Goal: Feedback & Contribution: Submit feedback/report problem

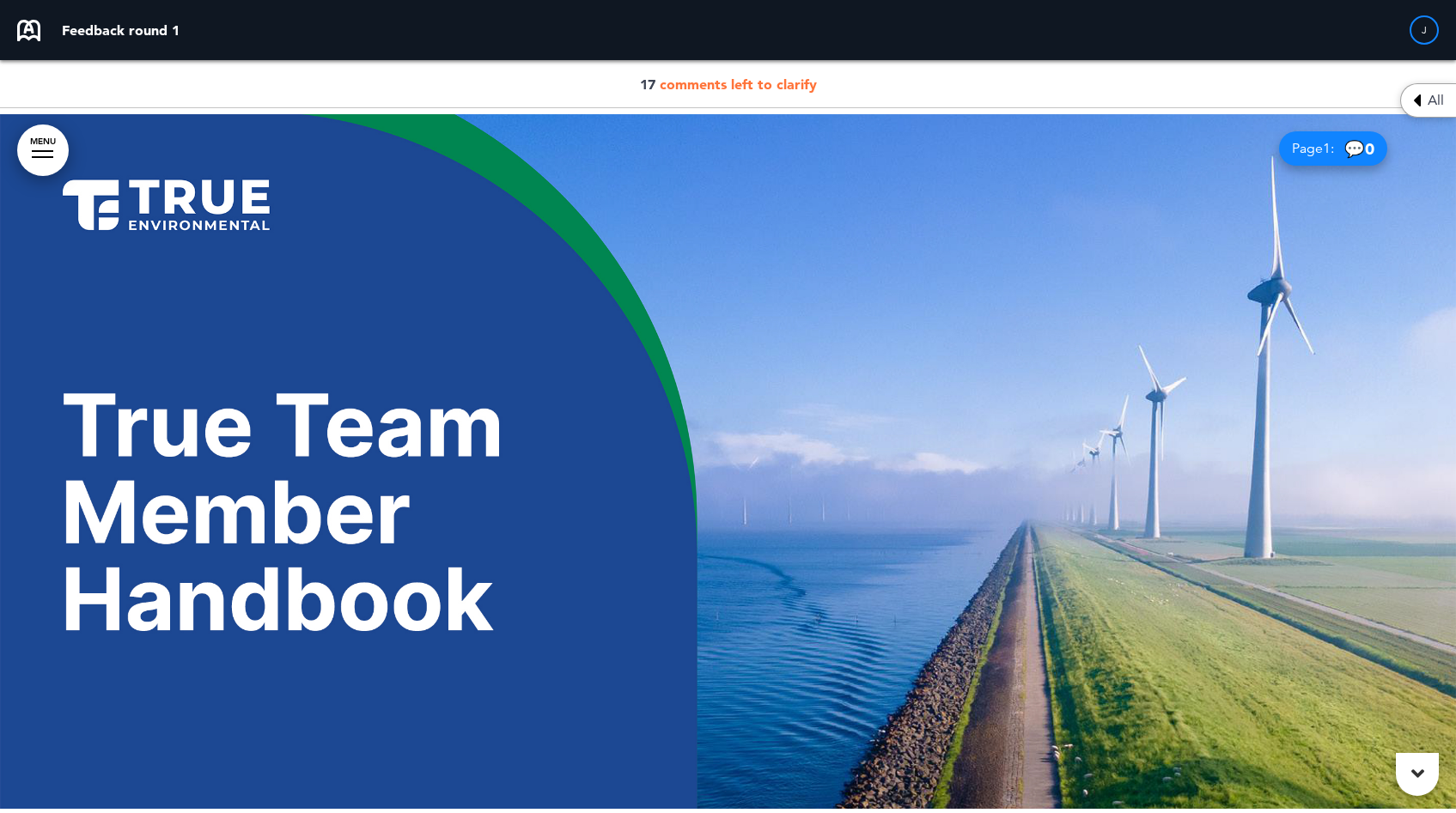
click at [1435, 100] on span "All" at bounding box center [1435, 100] width 16 height 14
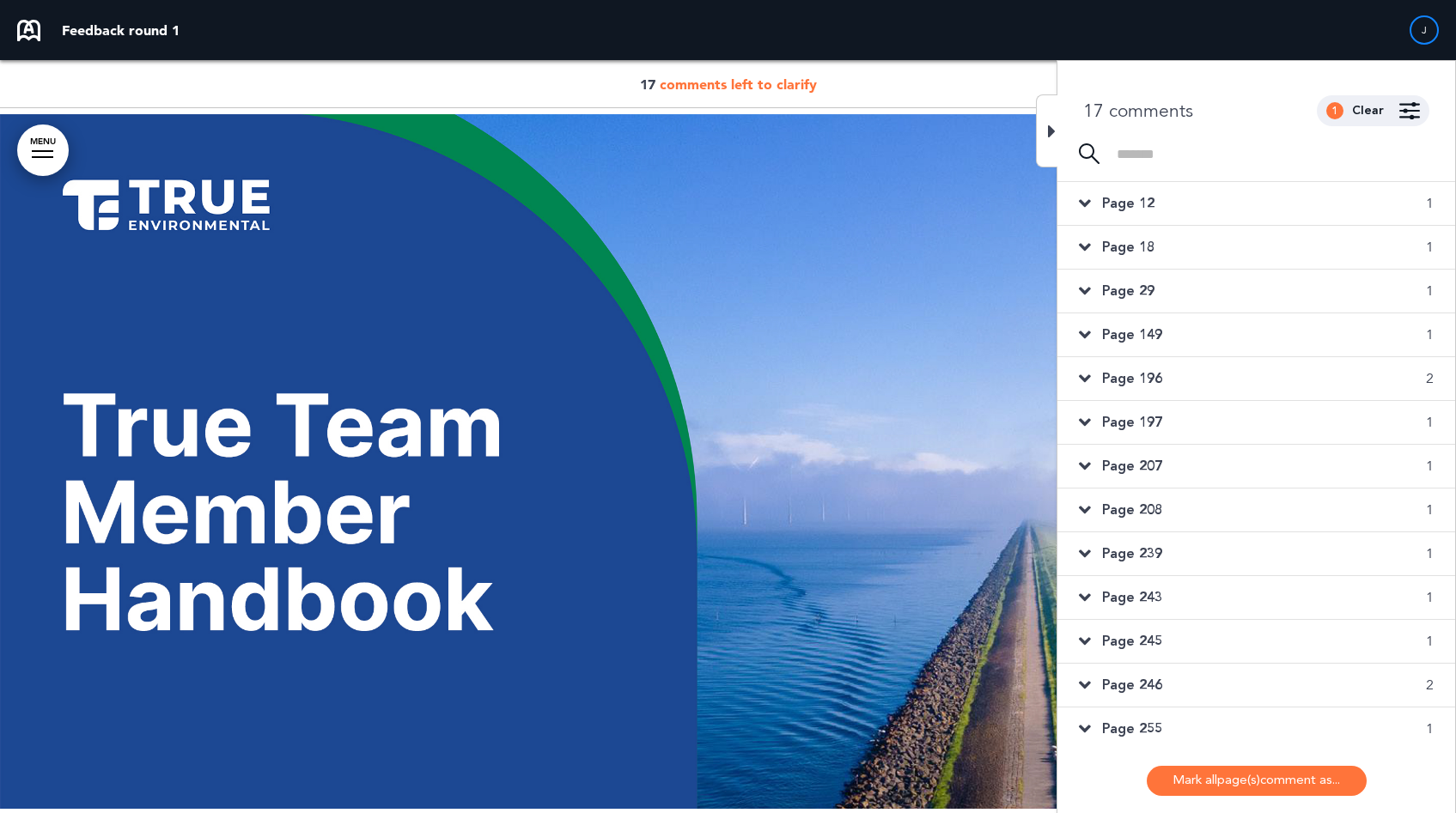
click at [1421, 103] on body "Are you sure you want to close this modal? Cancel Close 10 Publishing Creating …" at bounding box center [728, 406] width 1456 height 813
click at [1161, 202] on div "Page 12 1" at bounding box center [1256, 203] width 398 height 43
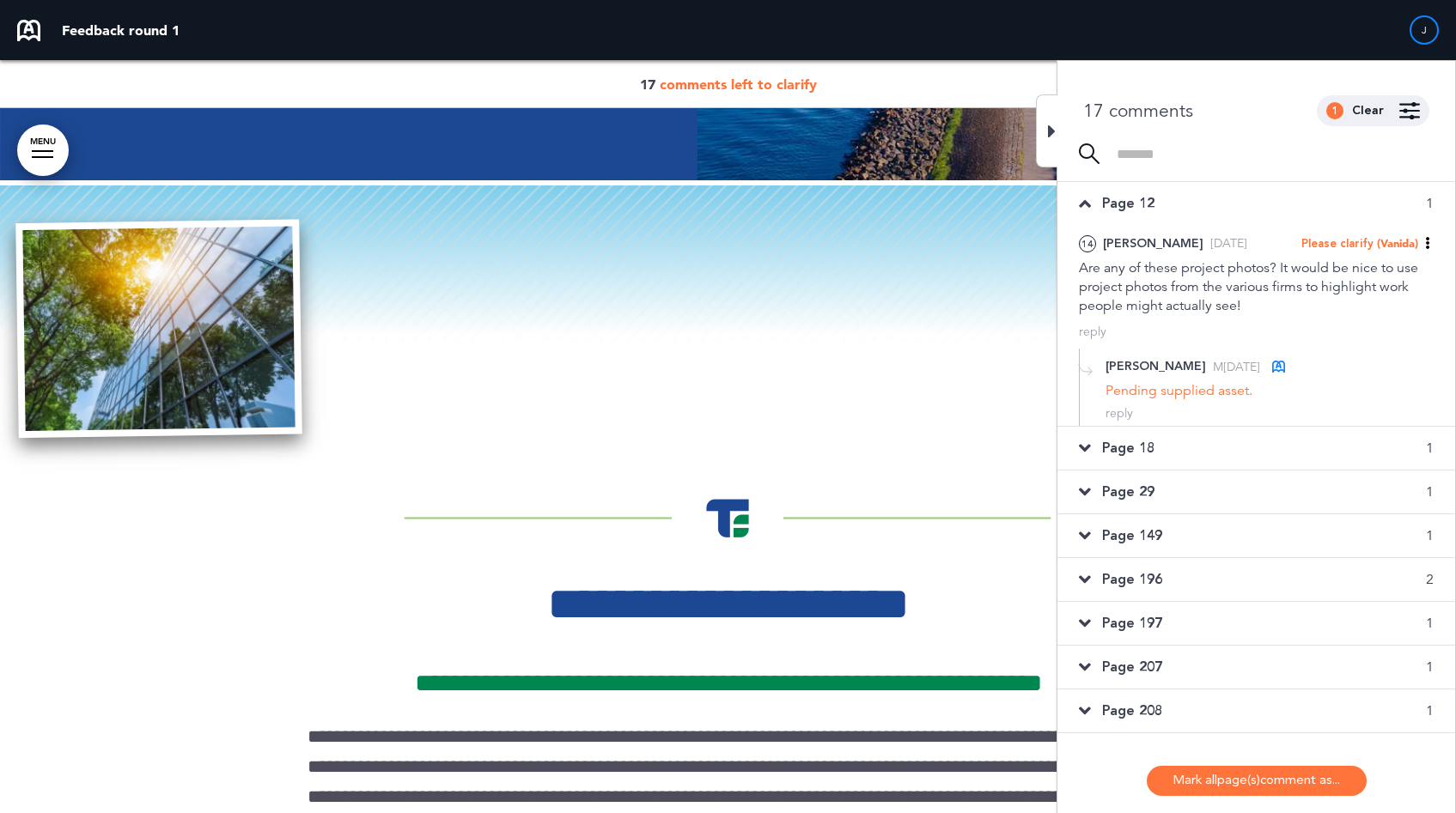
scroll to position [706, 0]
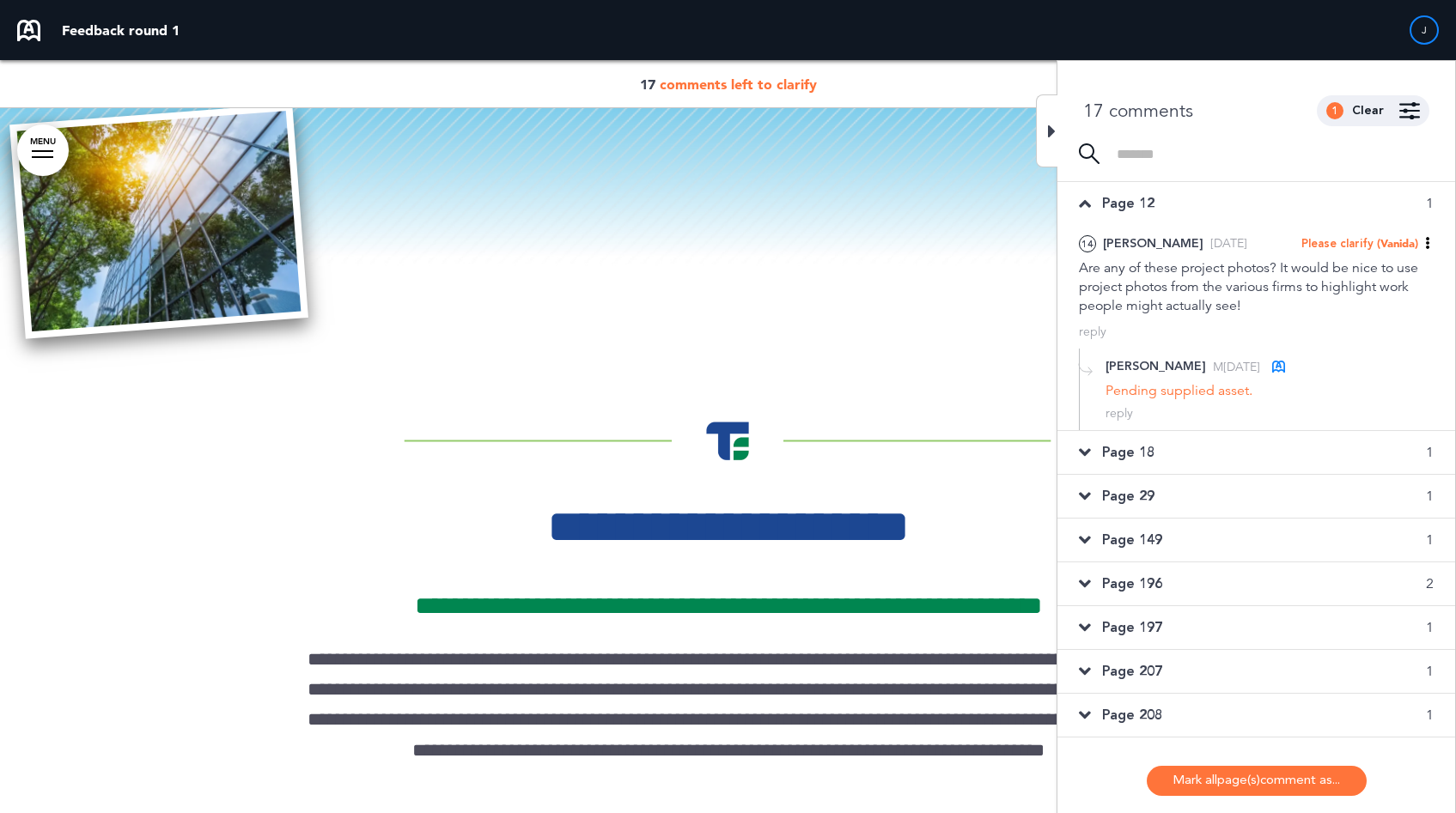
click at [1163, 457] on div "Page 18 1" at bounding box center [1256, 452] width 398 height 43
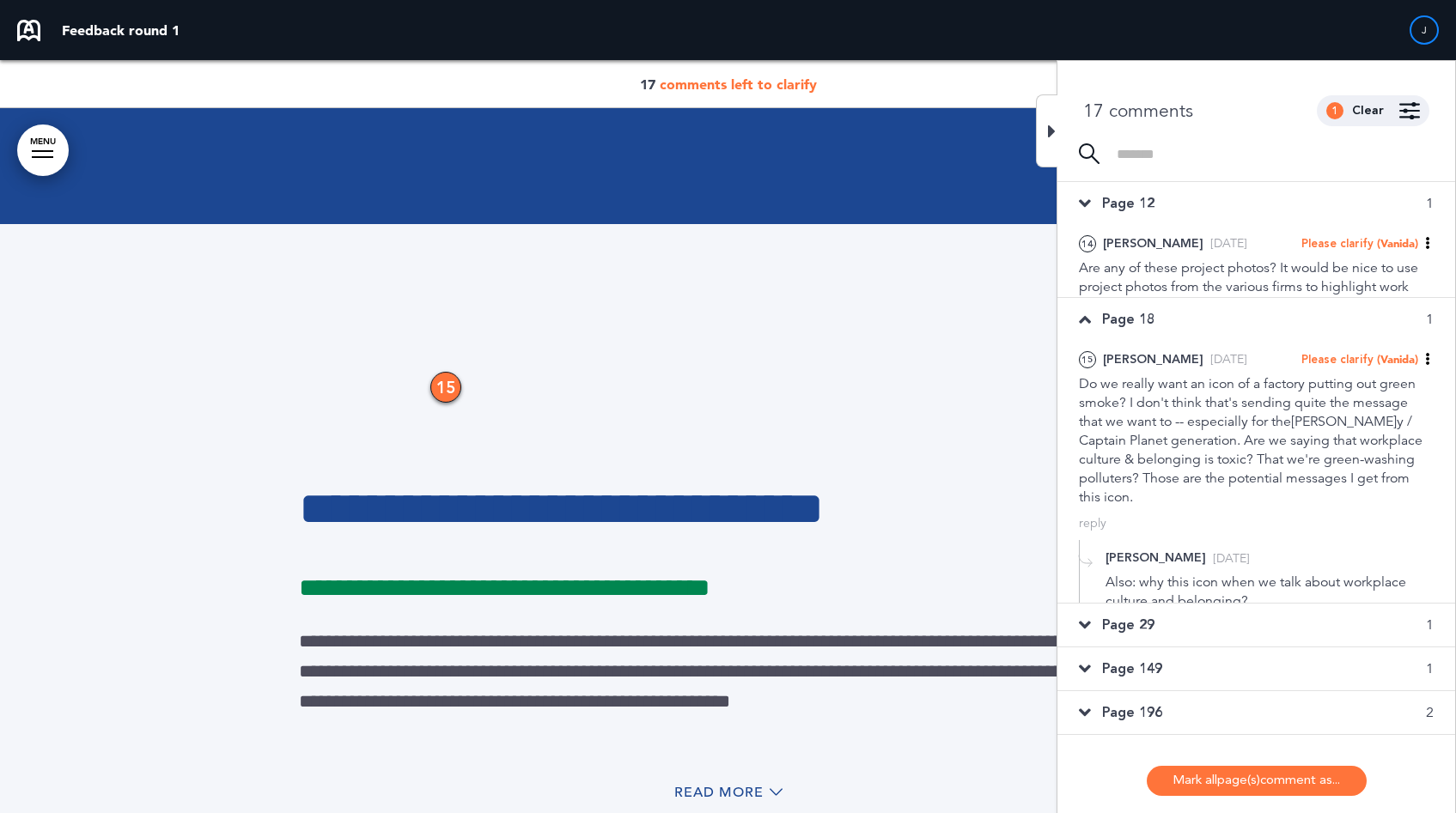
scroll to position [11680, 0]
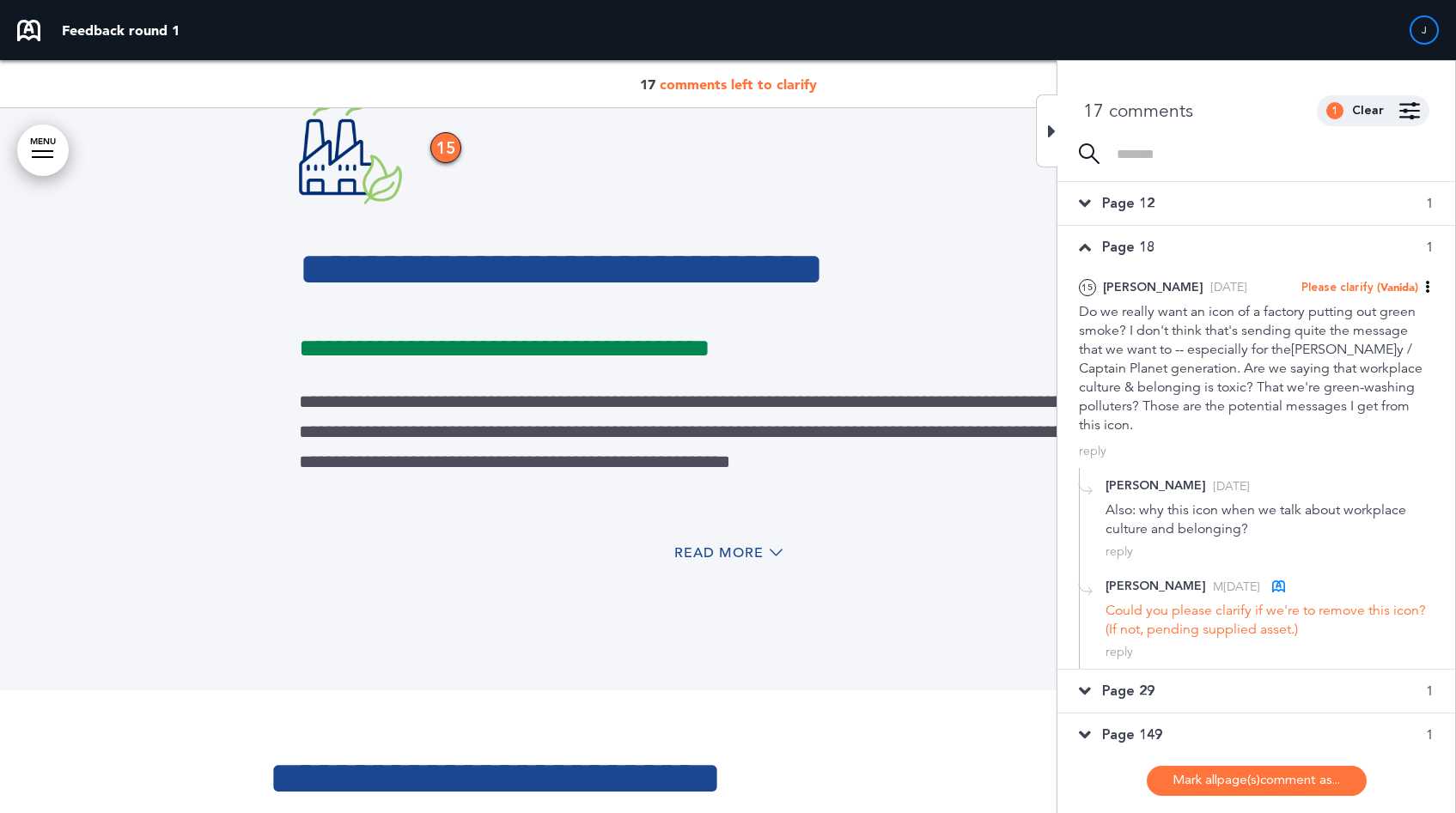
click at [1270, 676] on div "Page 29 1" at bounding box center [1256, 690] width 398 height 43
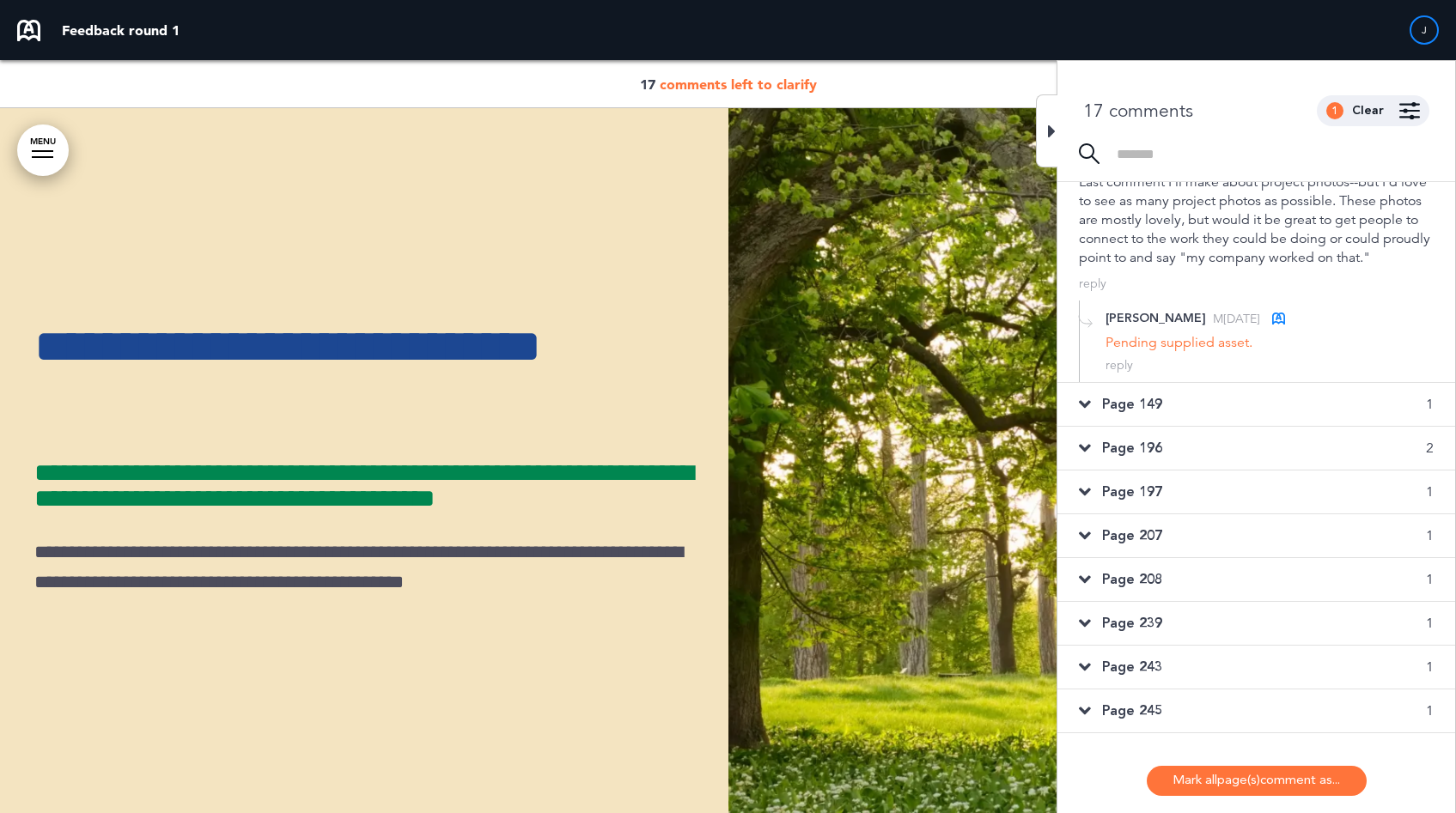
scroll to position [175, 0]
click at [1249, 410] on div "Page 149 1" at bounding box center [1256, 403] width 398 height 43
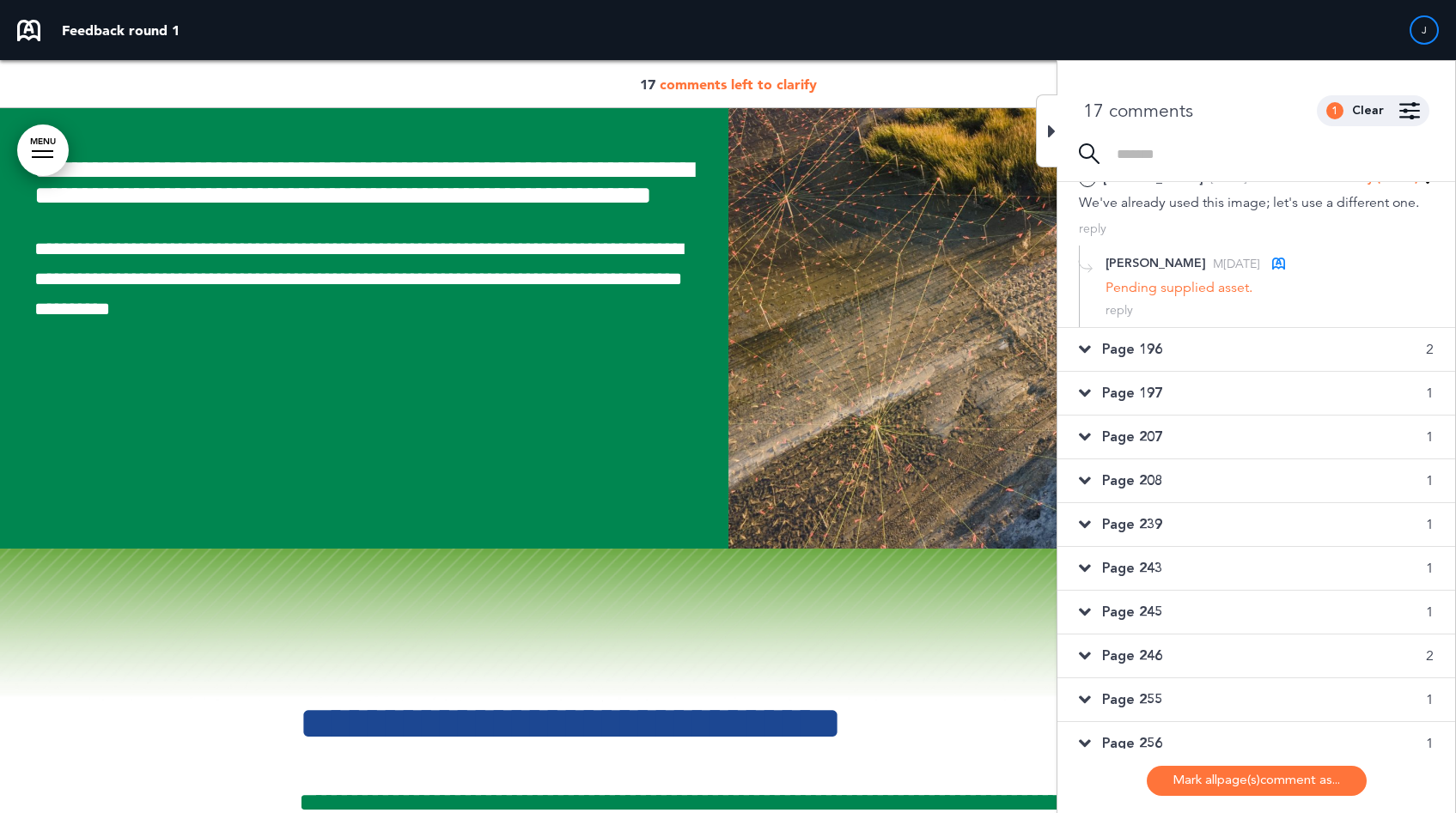
scroll to position [198, 0]
click at [1222, 327] on div "Page 196 2" at bounding box center [1256, 347] width 398 height 43
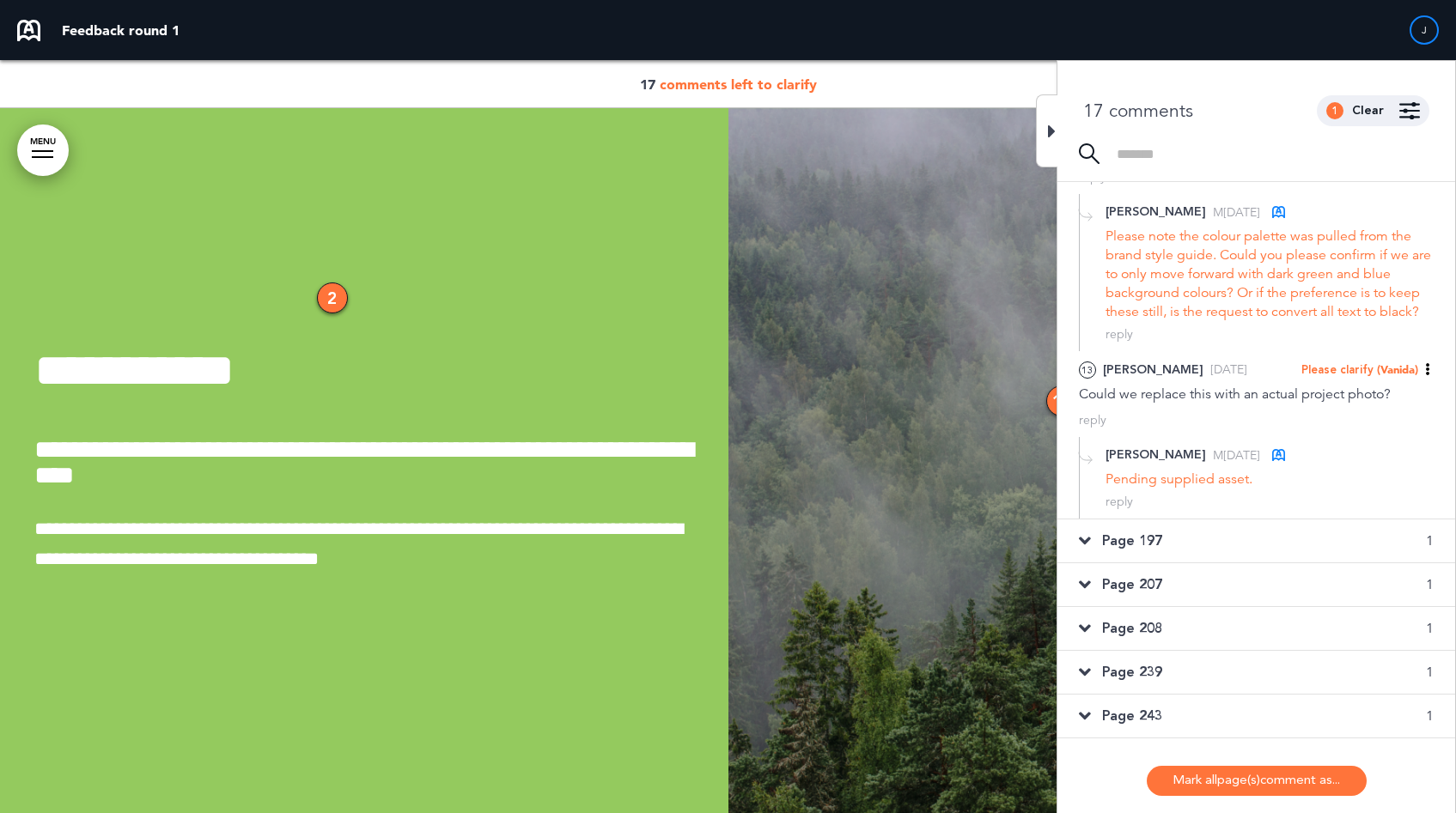
scroll to position [312, 0]
click at [1221, 535] on div "Page 197 1" at bounding box center [1256, 538] width 398 height 43
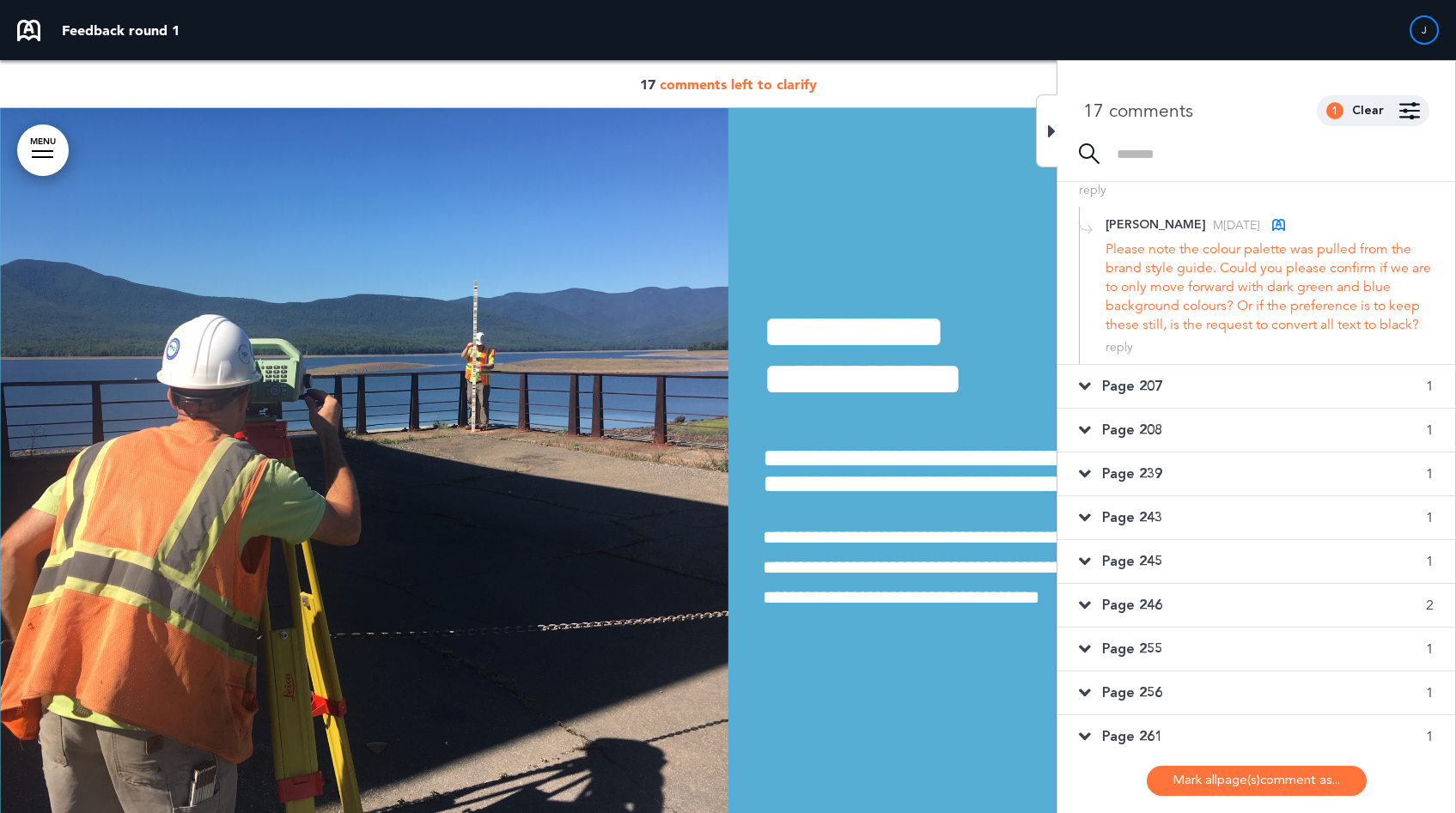
scroll to position [347, 0]
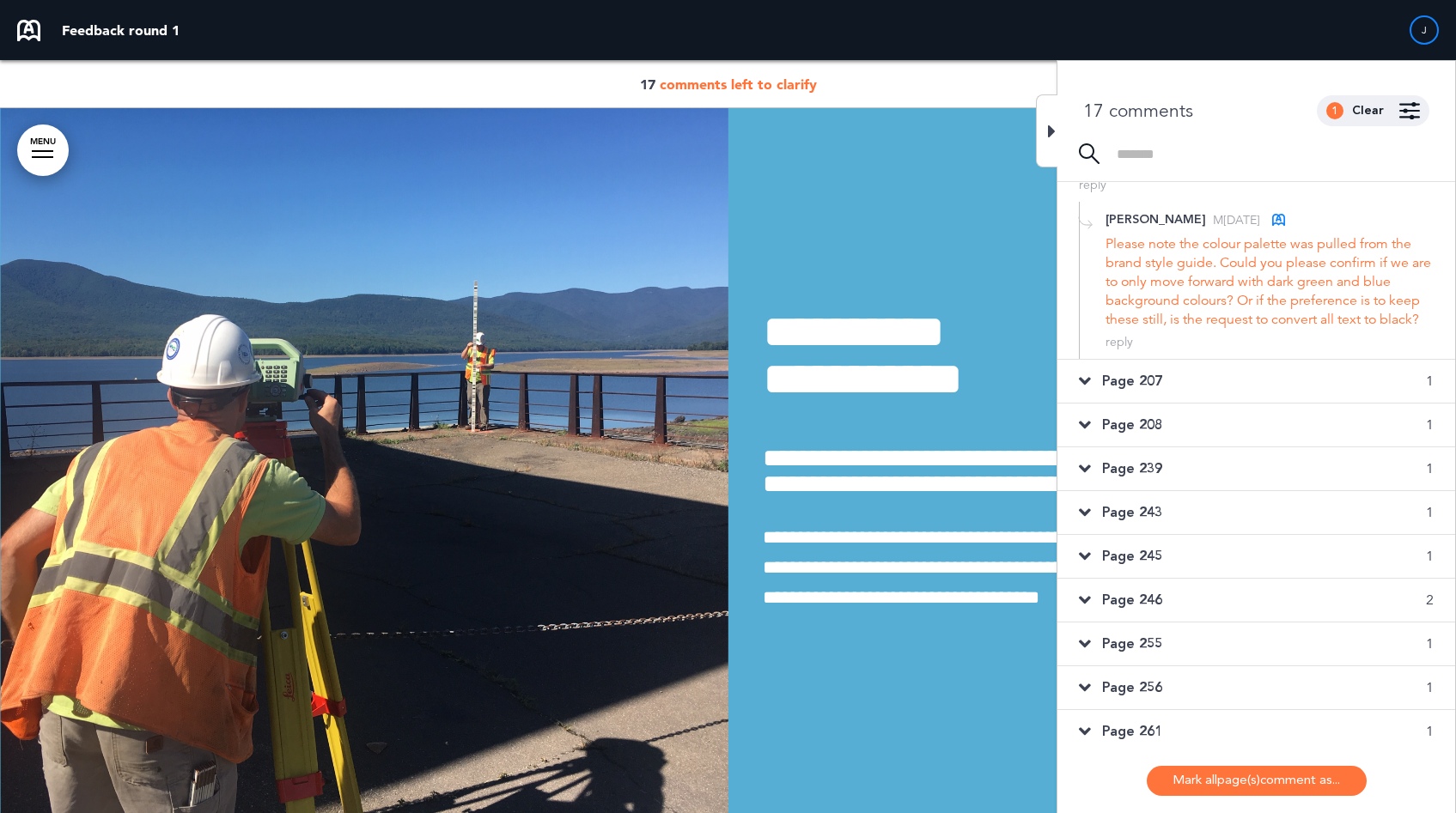
click at [1196, 379] on div "Page 207 1" at bounding box center [1256, 381] width 398 height 43
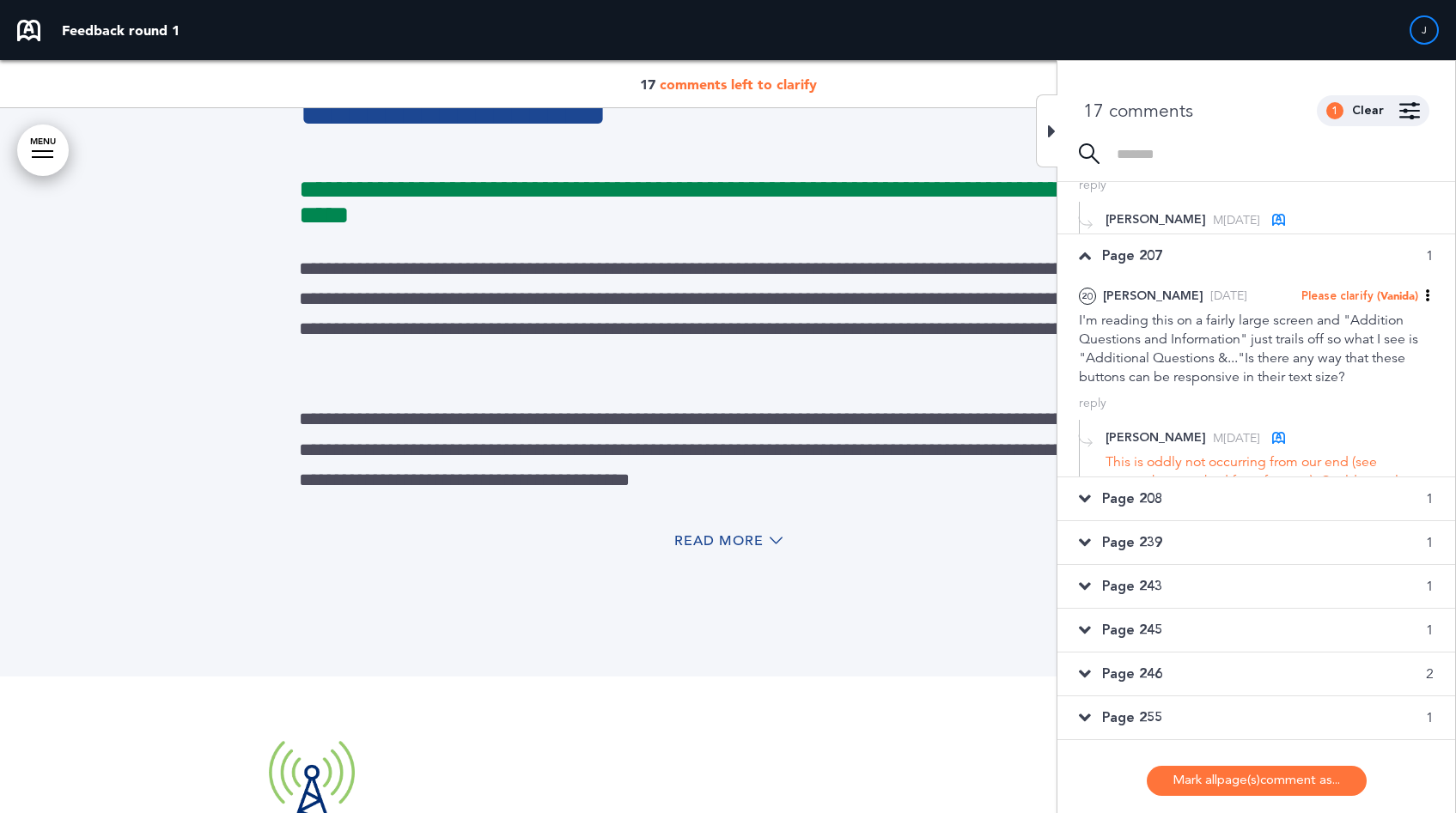
scroll to position [22515, 0]
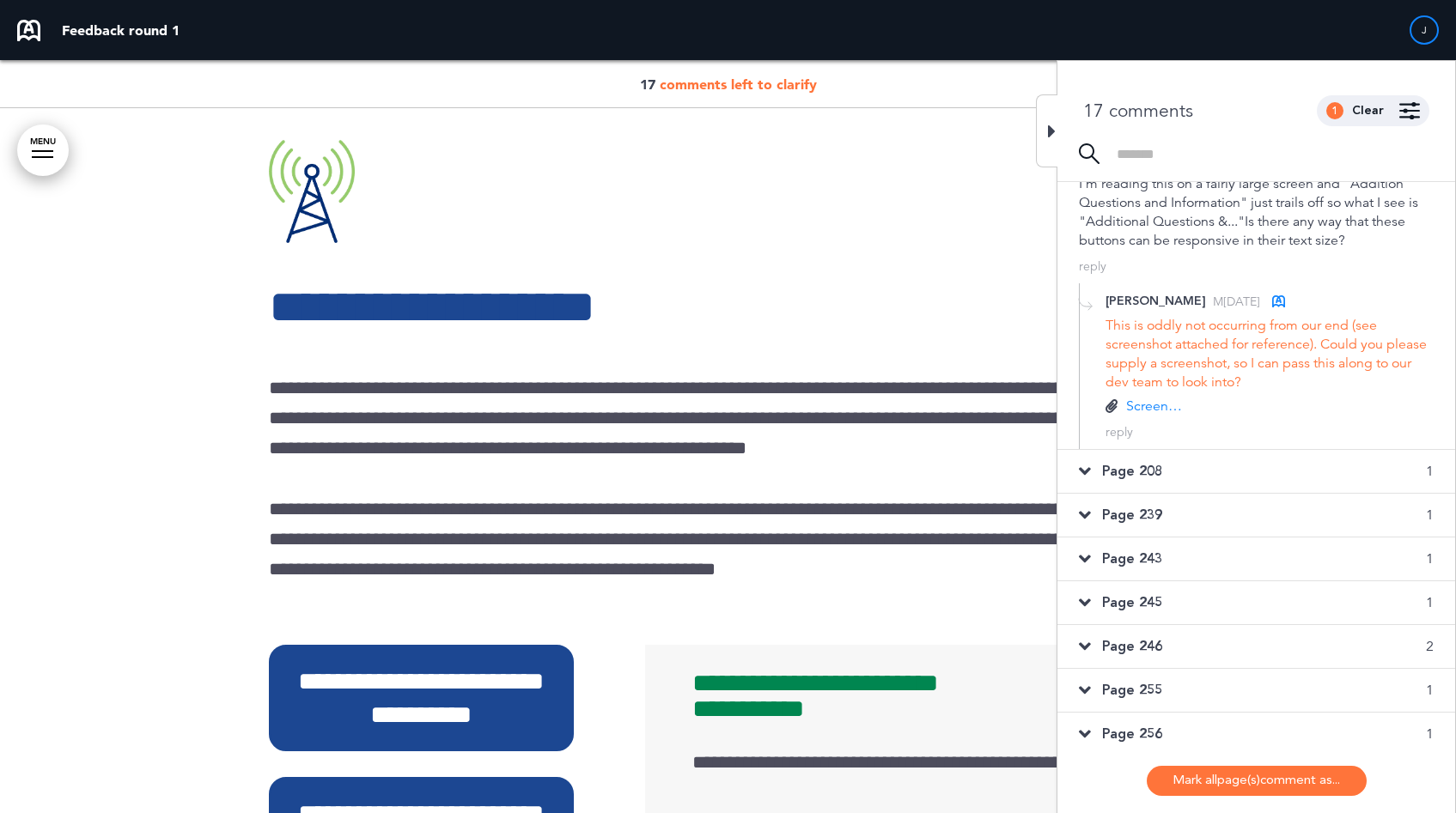
click at [1048, 132] on icon at bounding box center [1052, 131] width 8 height 21
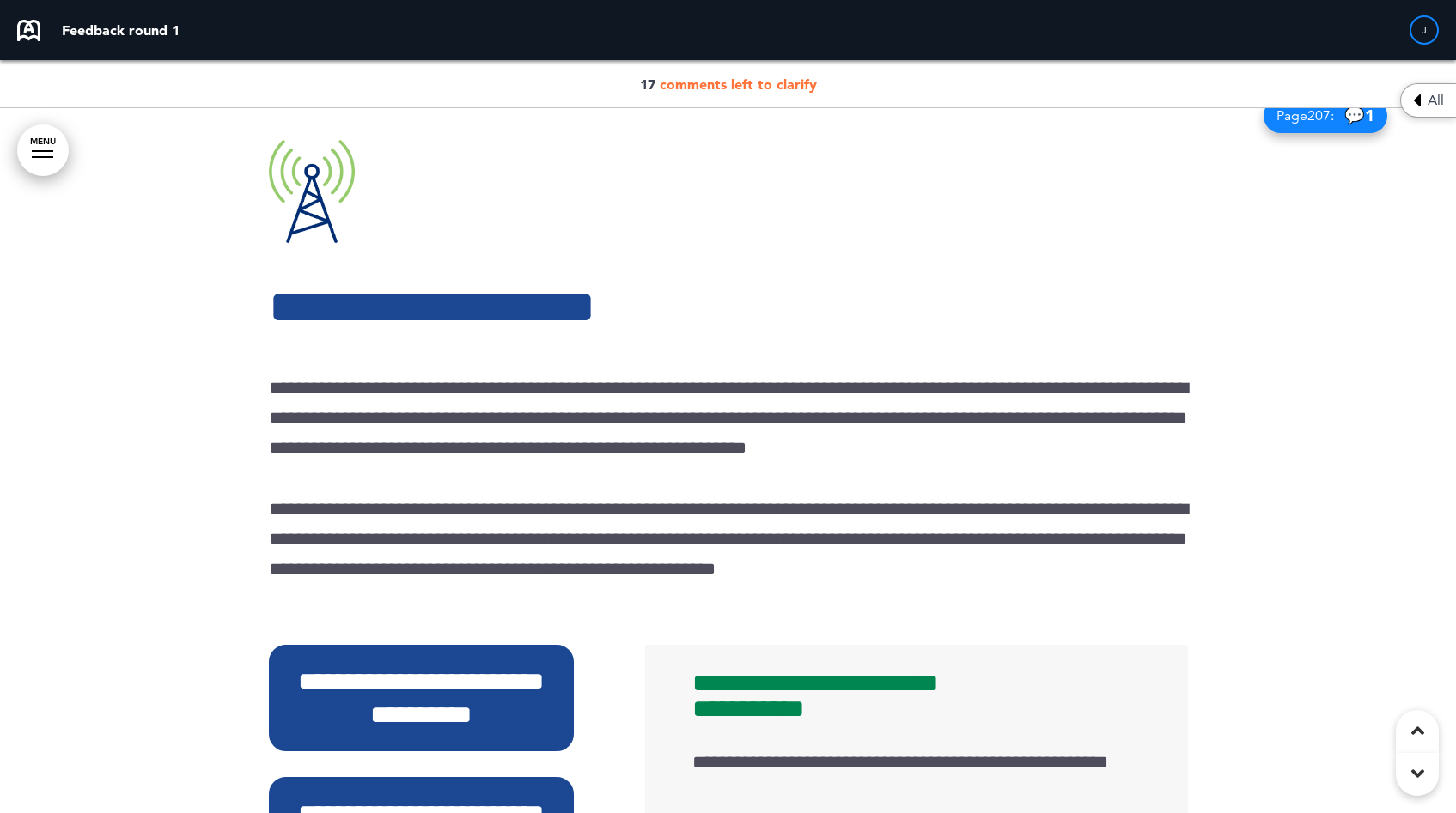
click at [1410, 99] on div "All" at bounding box center [1428, 100] width 56 height 35
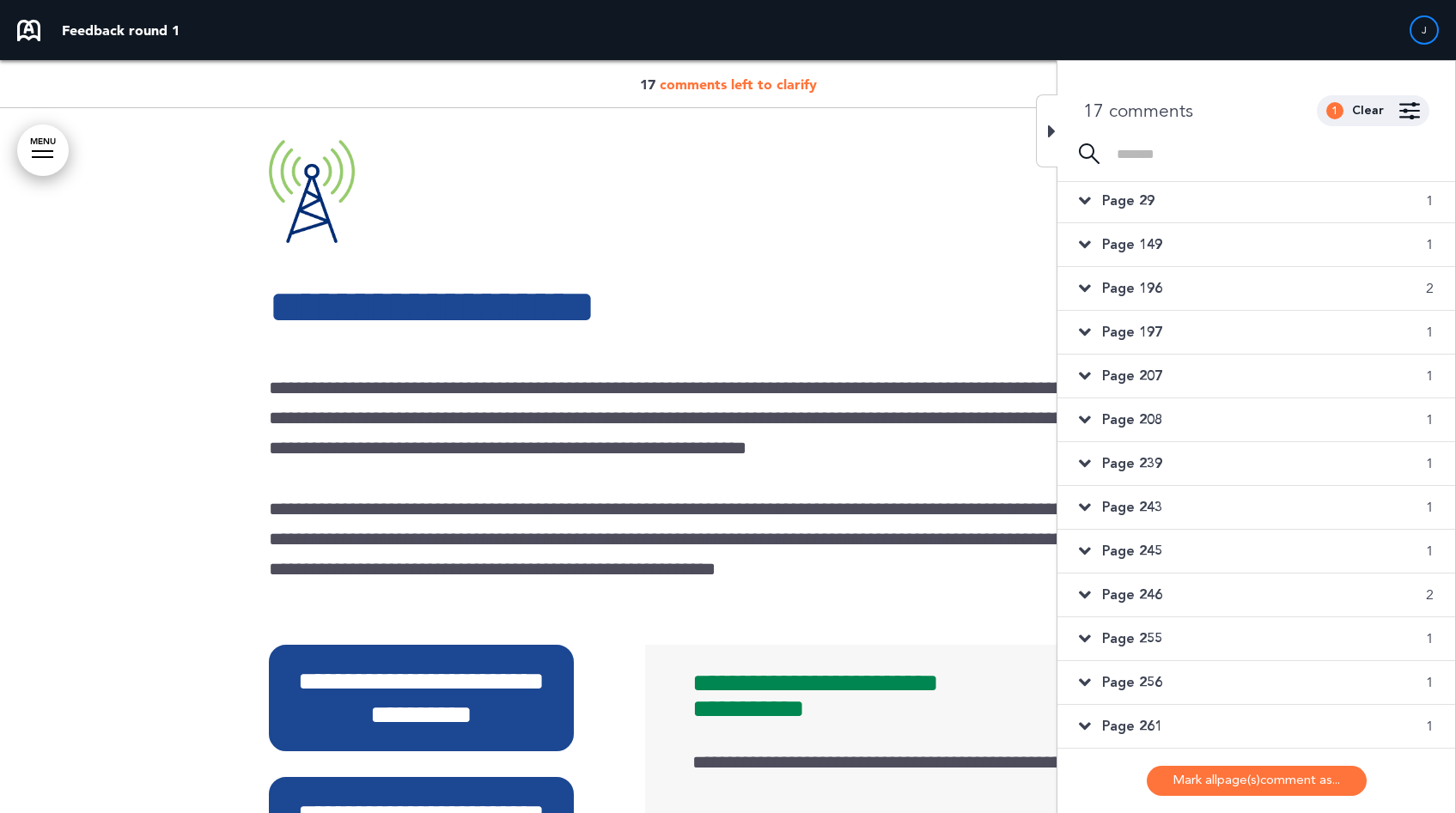
click at [1413, 99] on div "17 comments 1 Clear" at bounding box center [1256, 110] width 398 height 31
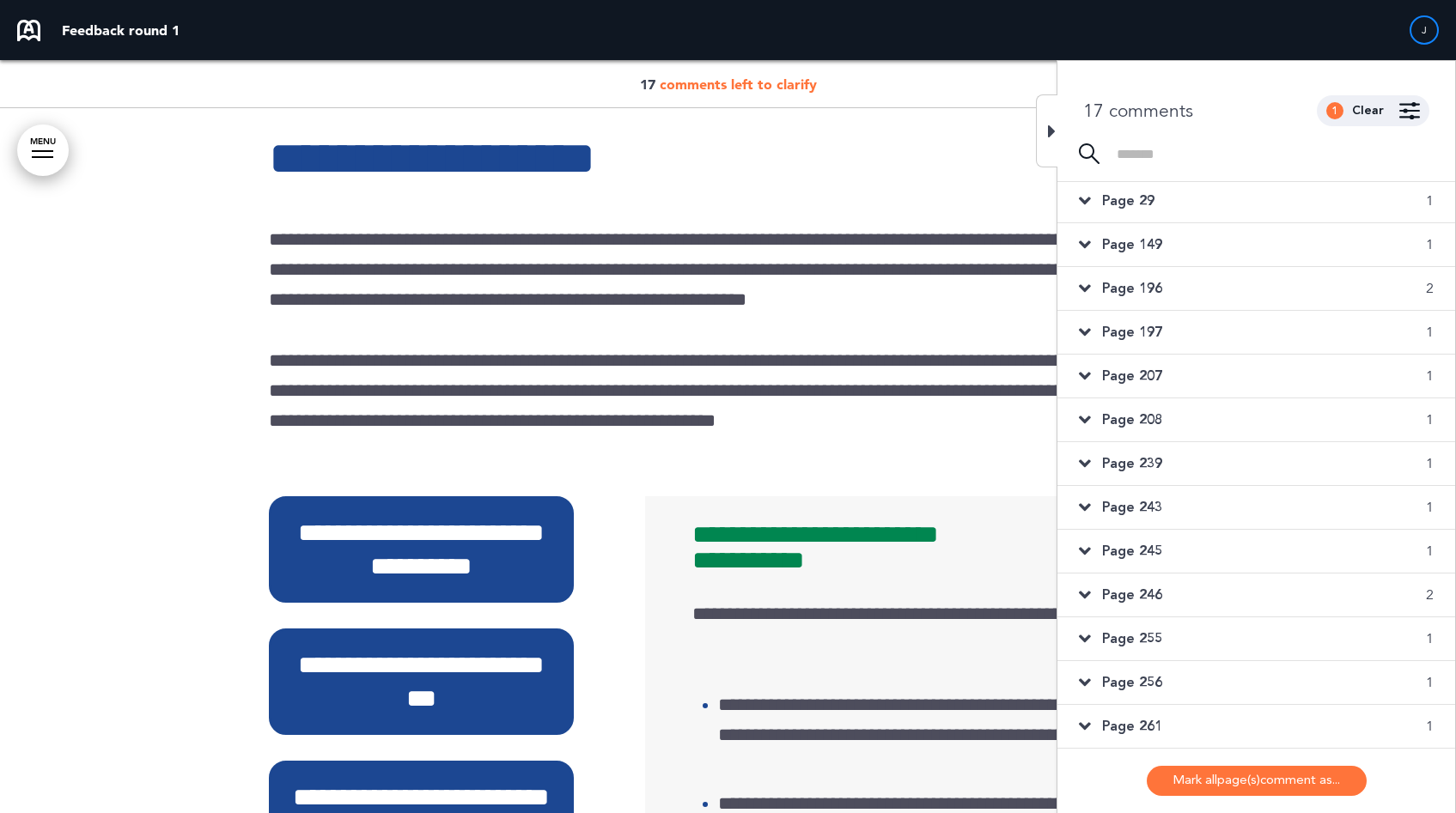
click at [1128, 689] on span "Page 256" at bounding box center [1132, 682] width 61 height 19
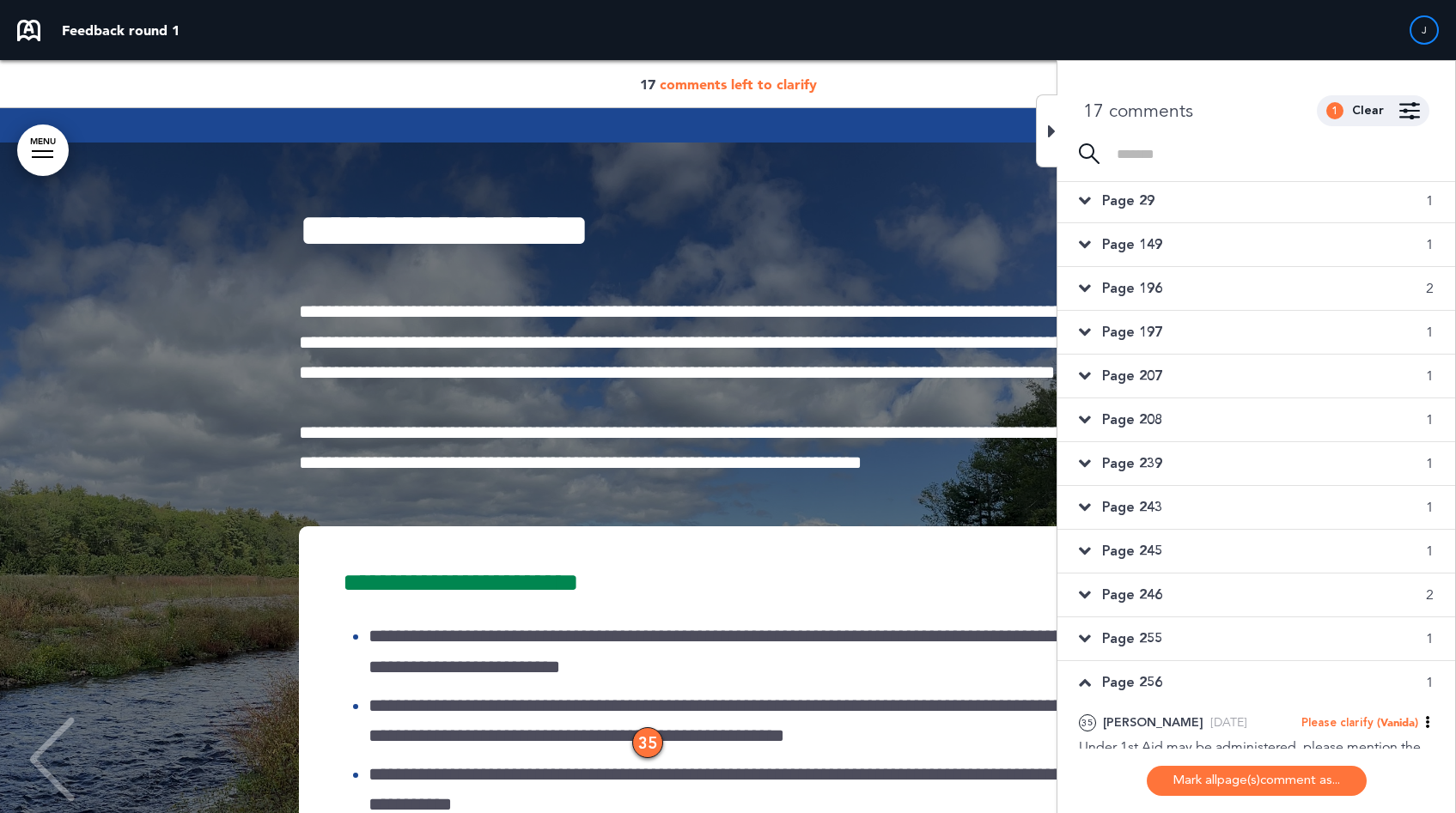
scroll to position [49387, 0]
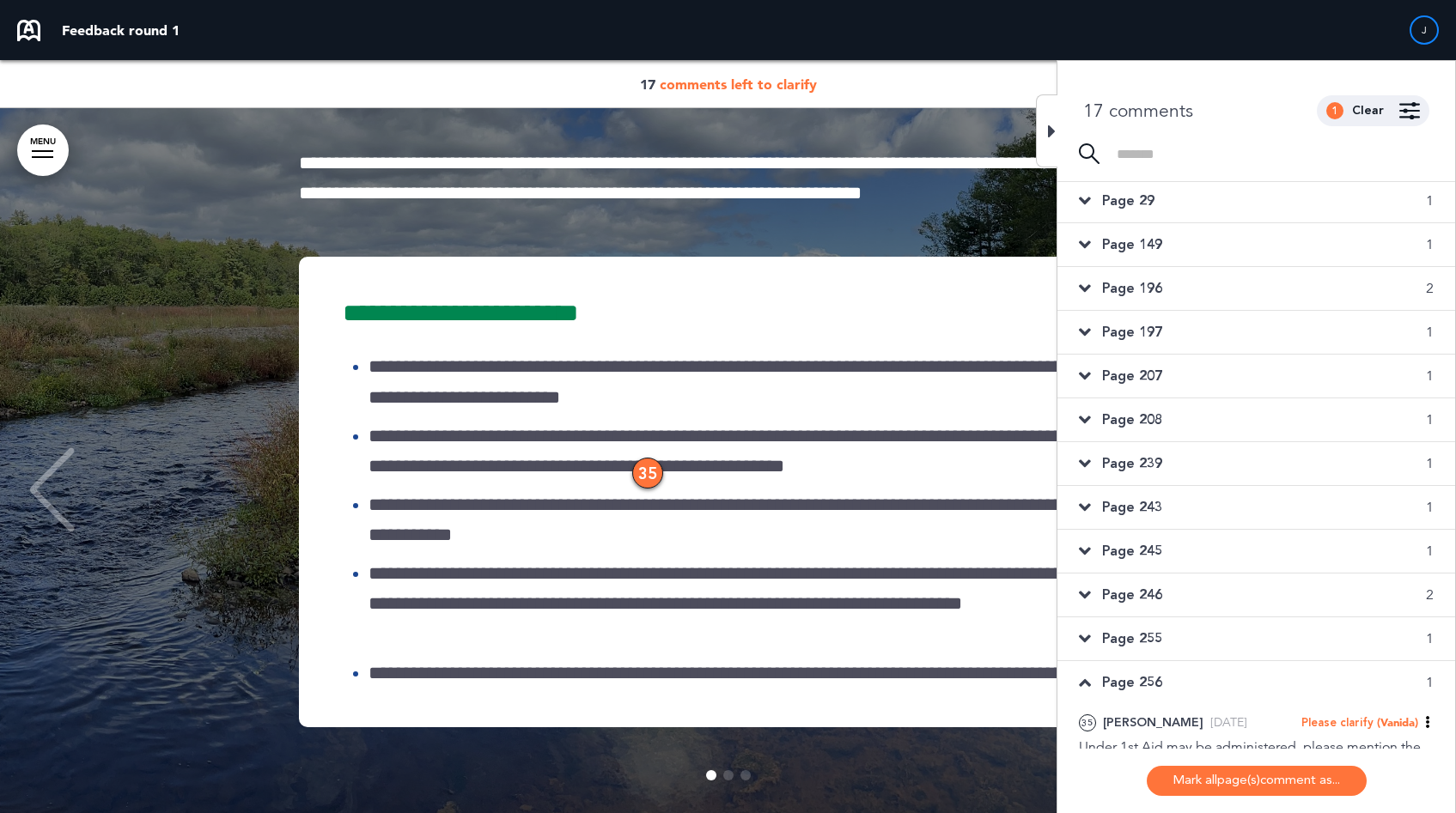
click at [1106, 642] on span "Page 255" at bounding box center [1132, 639] width 61 height 19
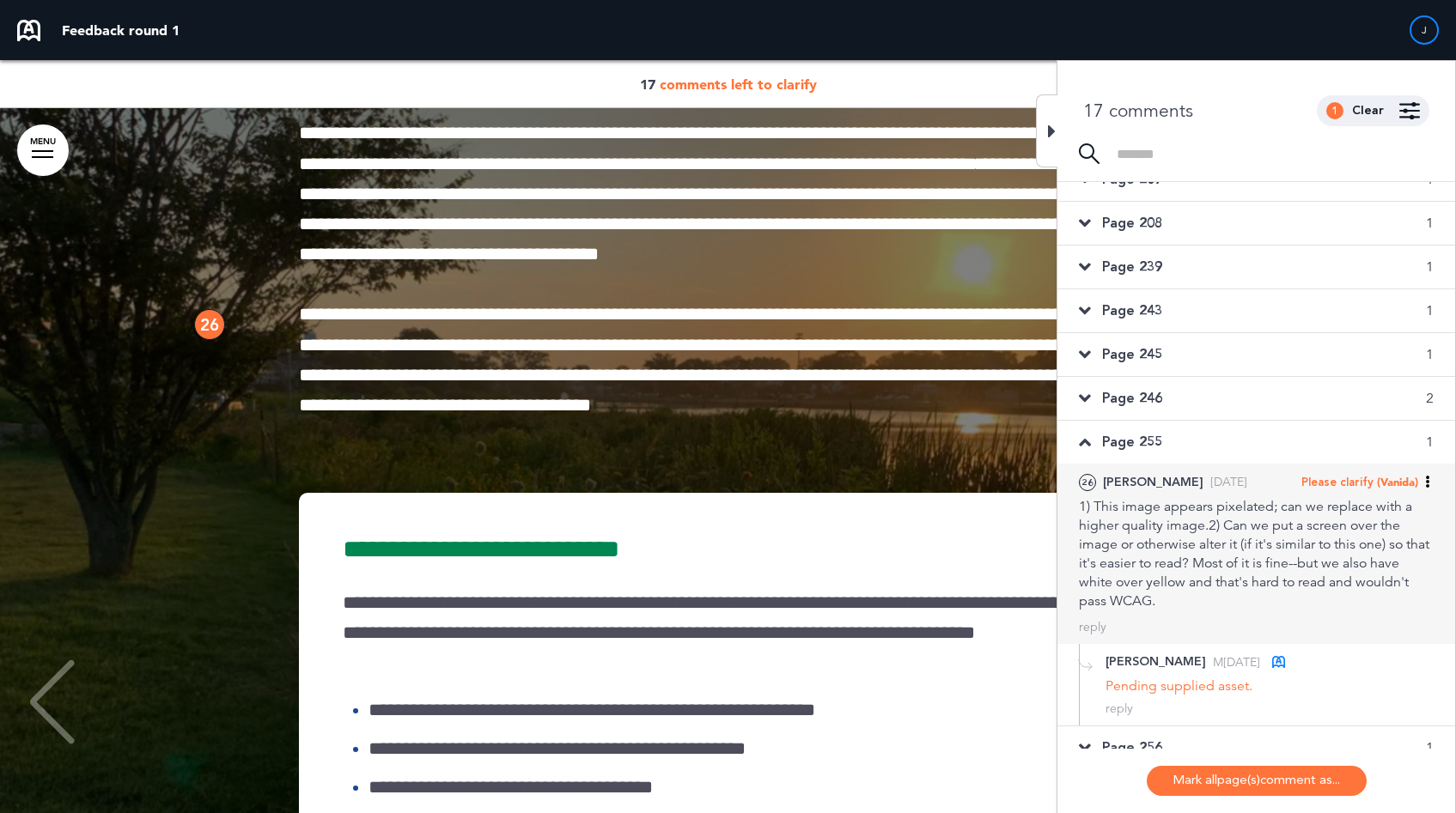
scroll to position [351, 0]
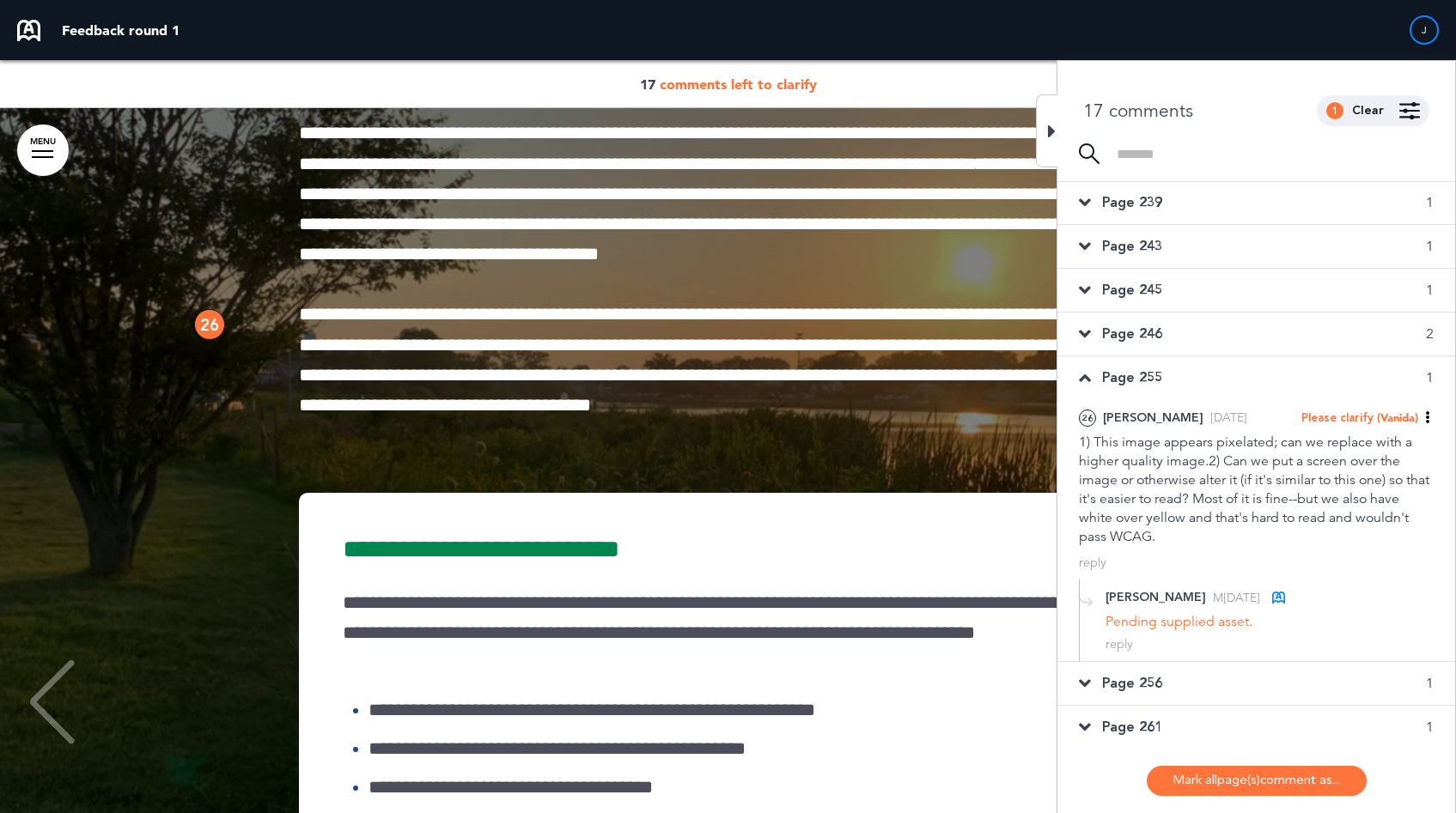
click at [1138, 689] on span "Page 256" at bounding box center [1132, 683] width 61 height 19
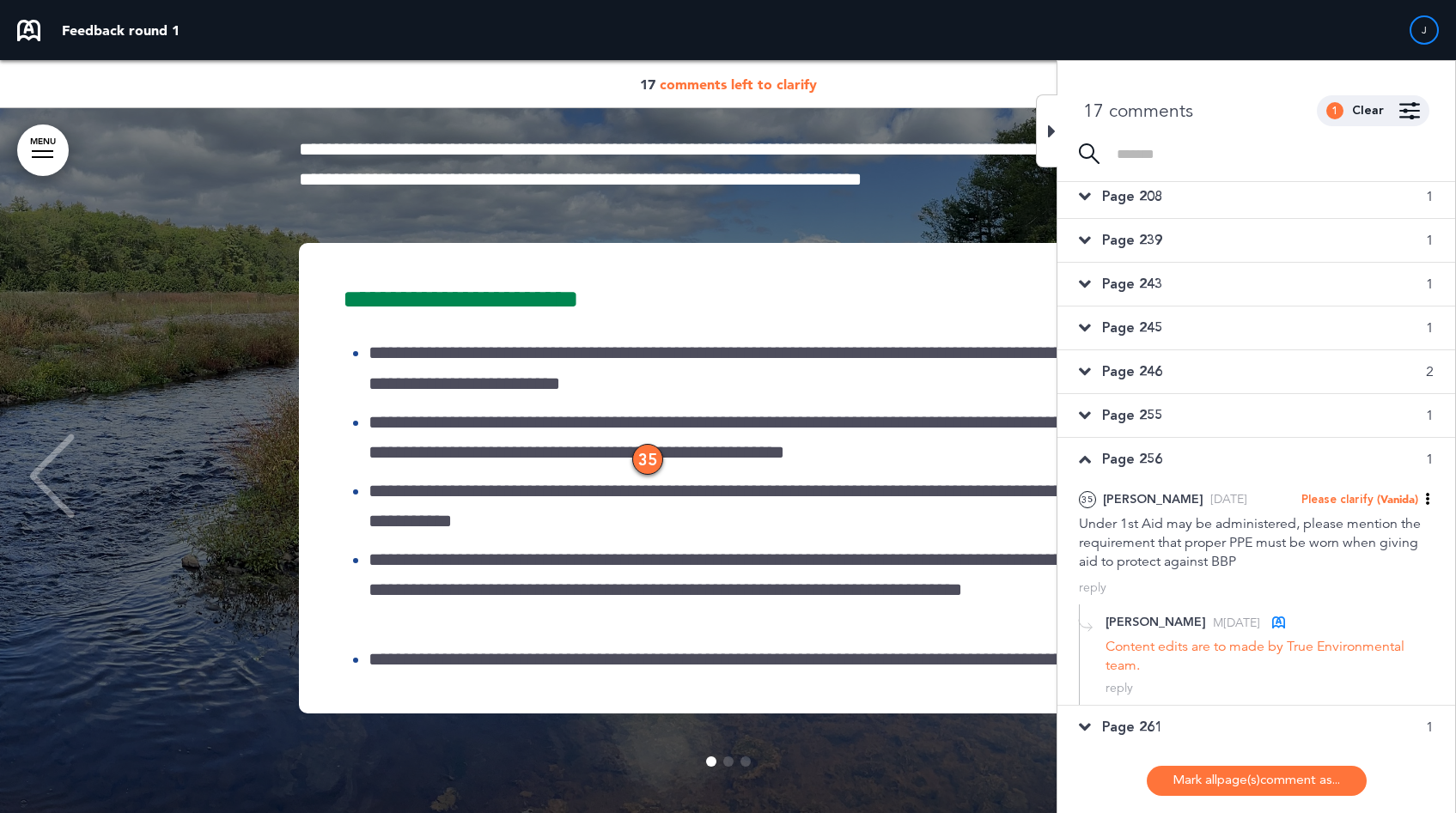
scroll to position [49412, 0]
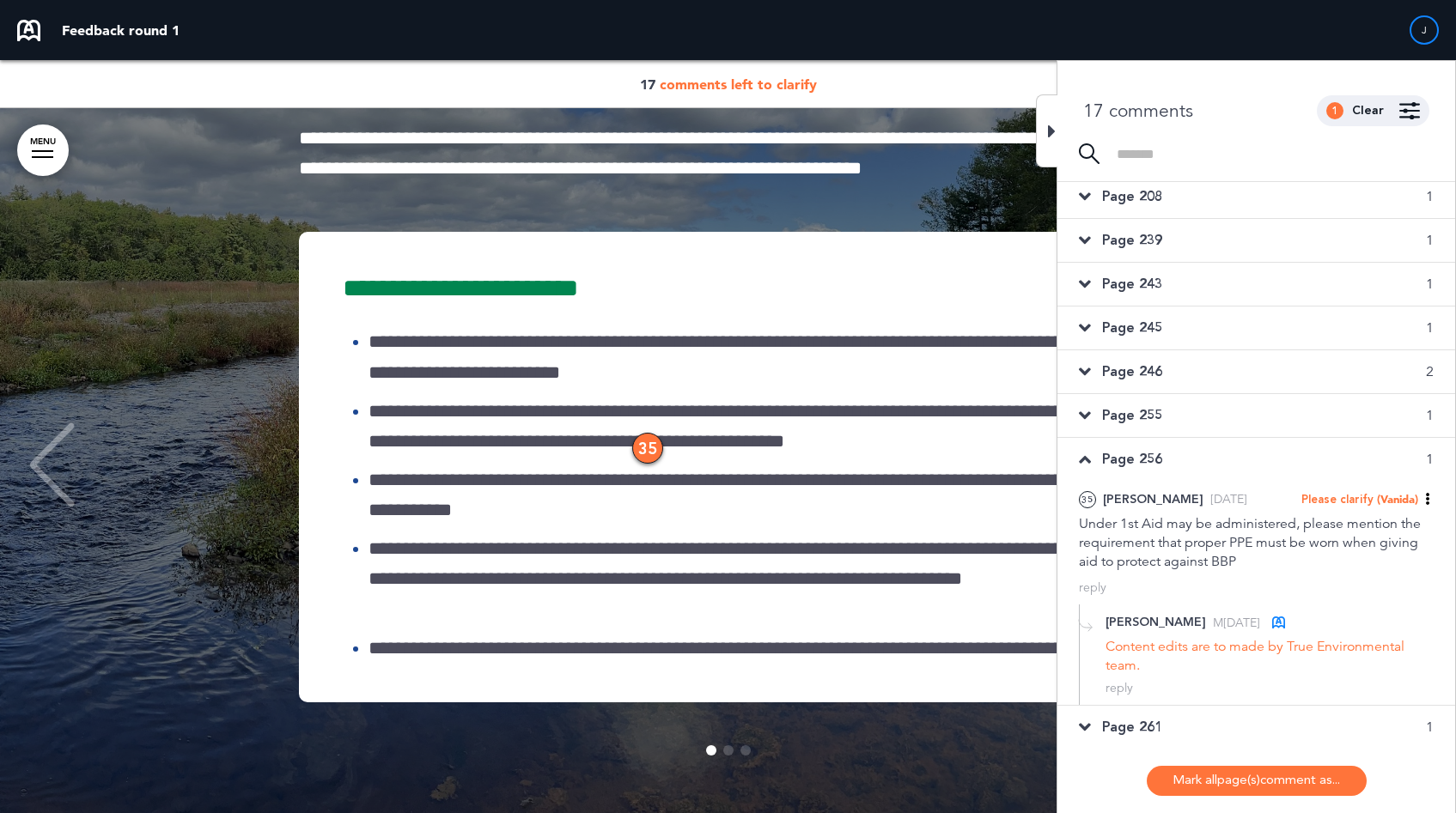
click at [1150, 721] on span "Page 261" at bounding box center [1132, 727] width 61 height 19
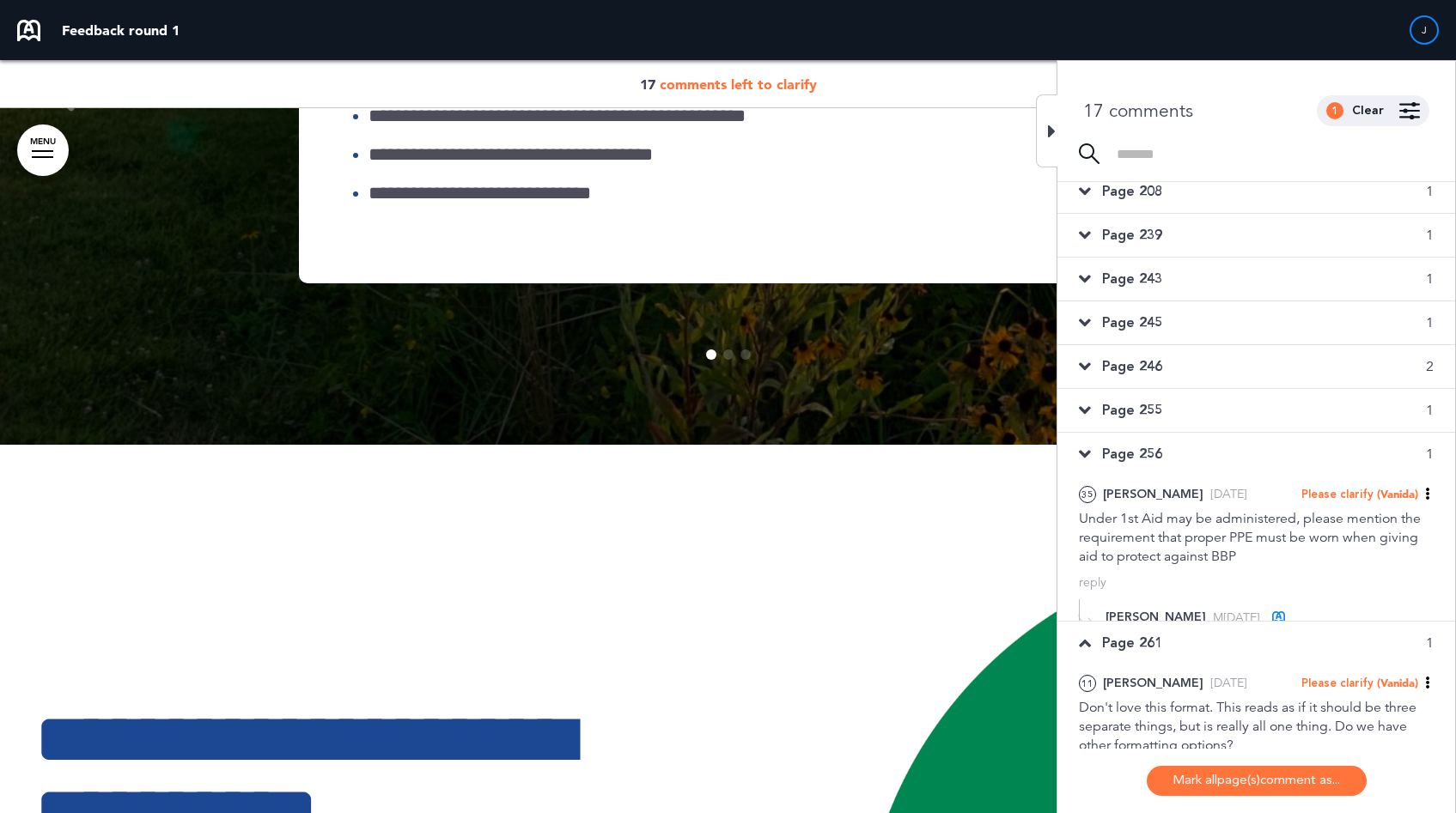
scroll to position [0, 0]
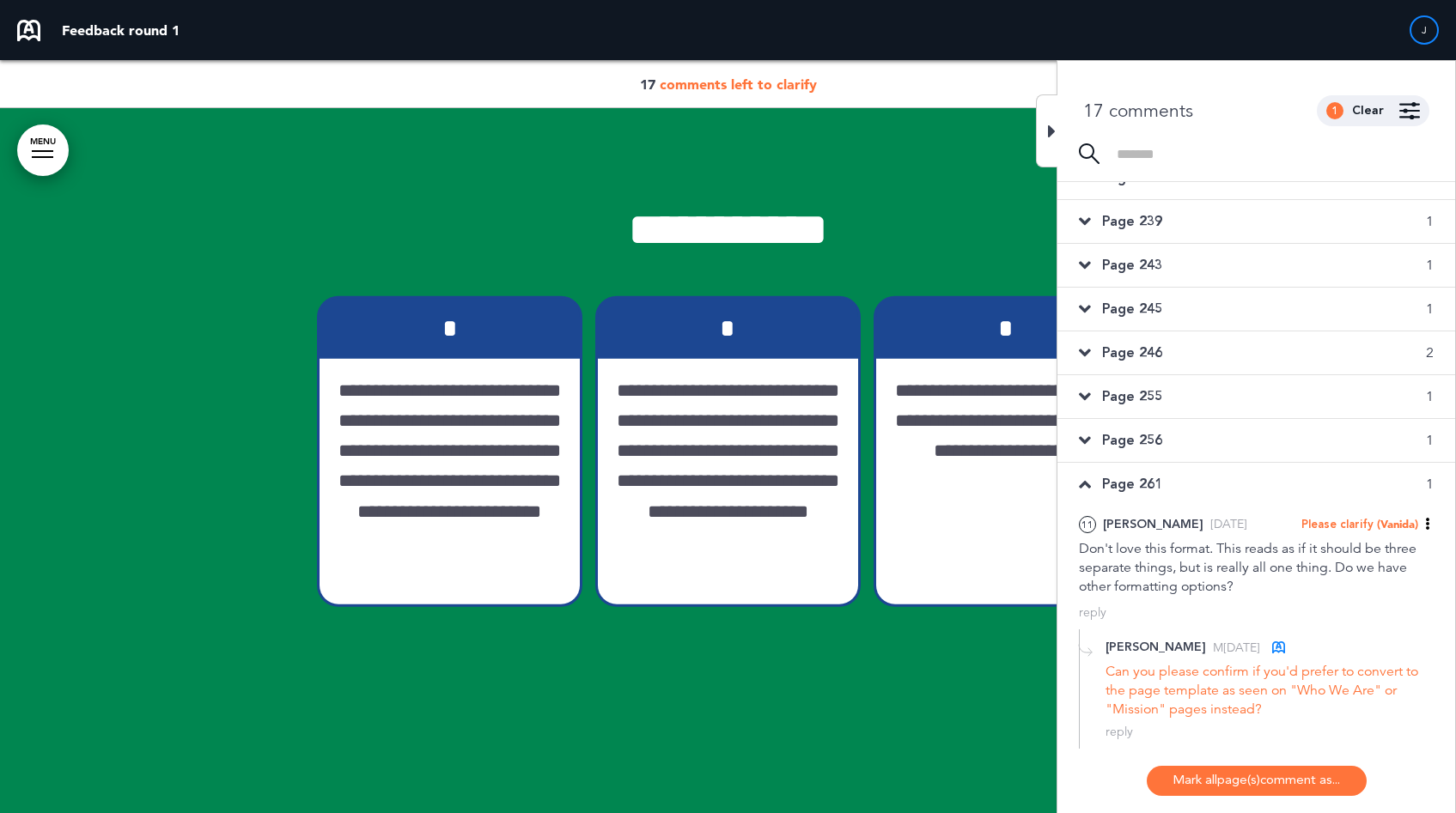
click at [1143, 353] on span "Page 246" at bounding box center [1132, 352] width 61 height 19
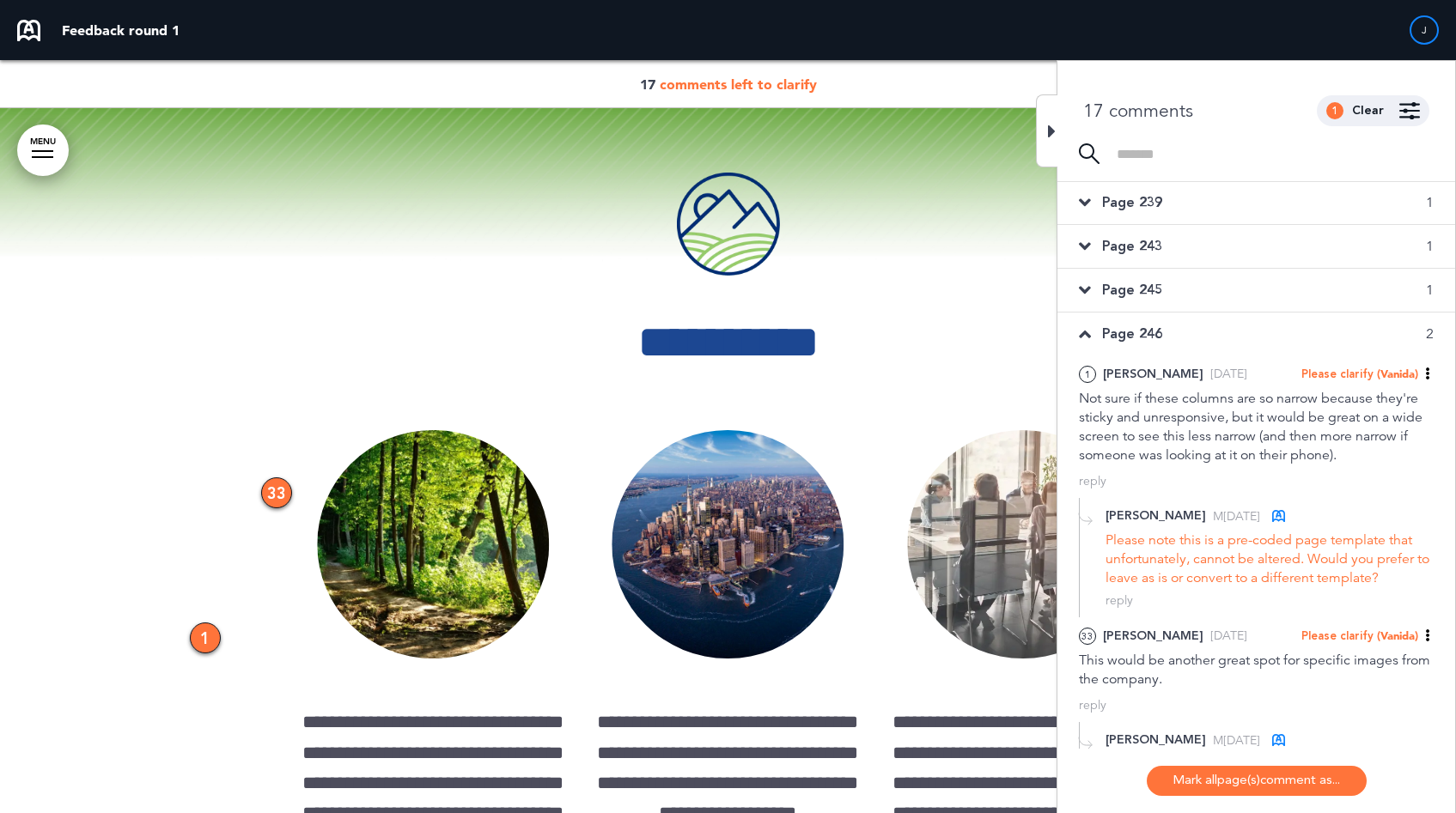
click at [1131, 253] on span "Page 243" at bounding box center [1132, 246] width 61 height 19
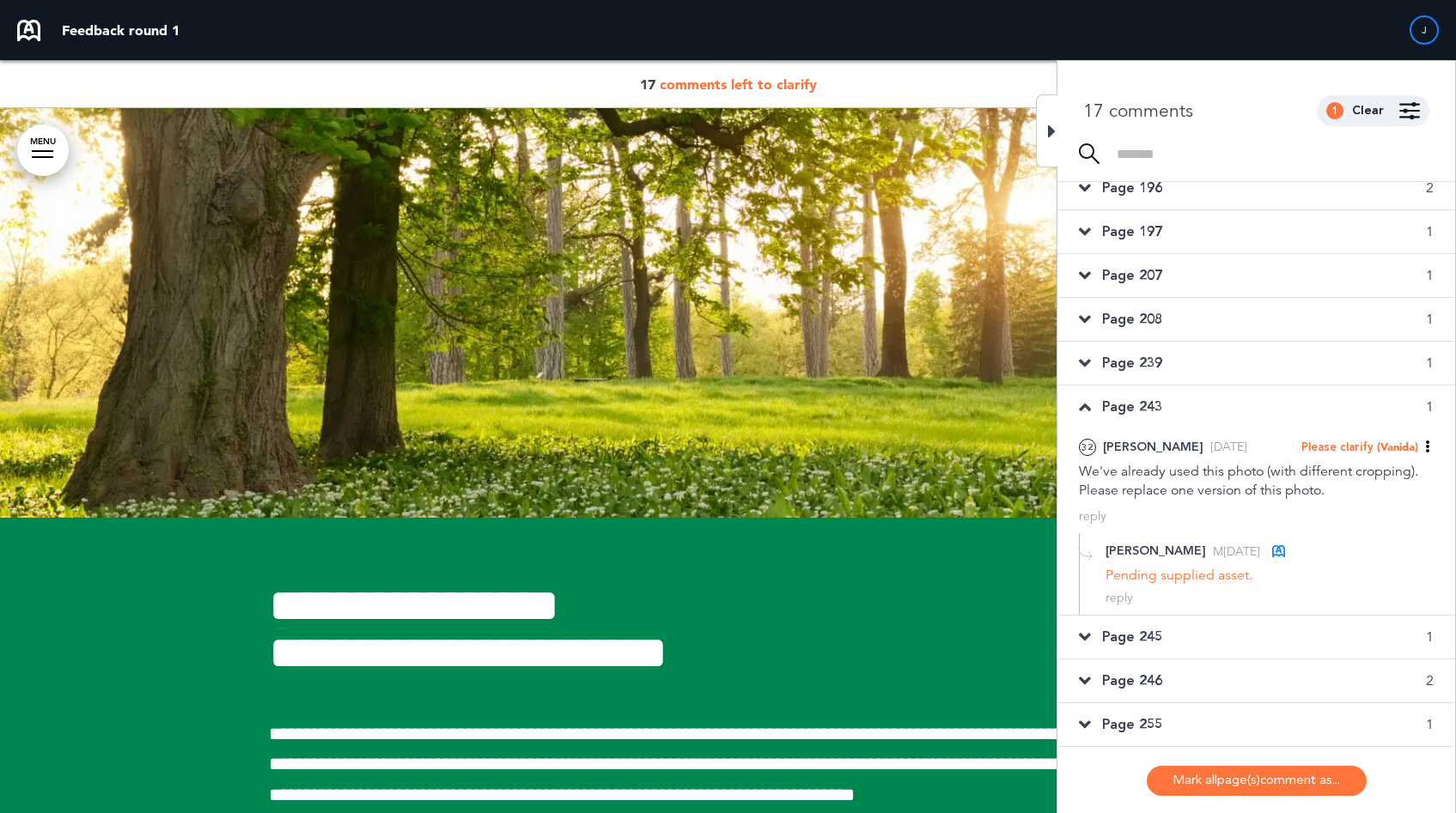
click at [1123, 242] on div "Page 197 1" at bounding box center [1256, 231] width 398 height 43
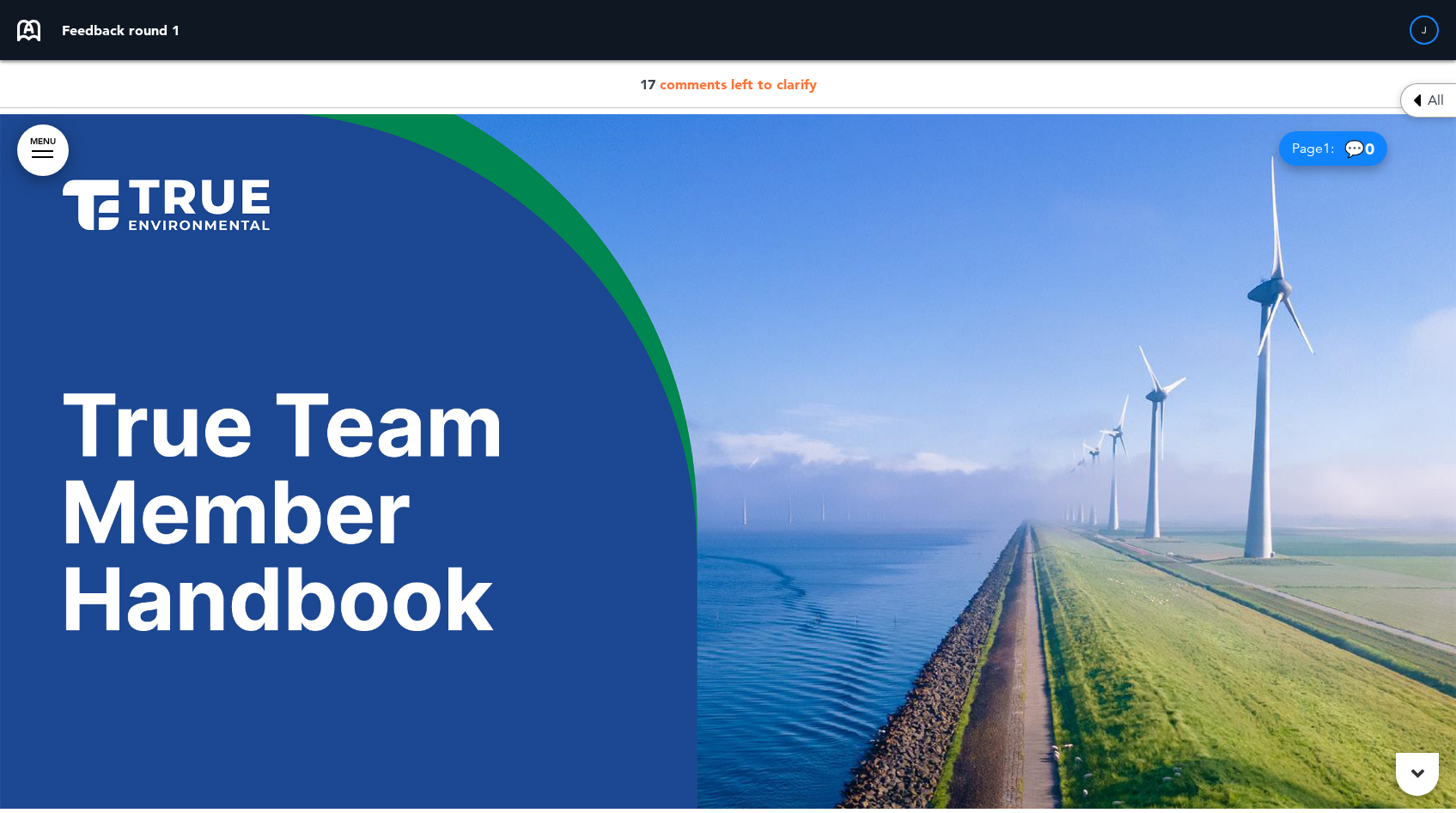
click at [1449, 105] on div "All" at bounding box center [1428, 100] width 56 height 35
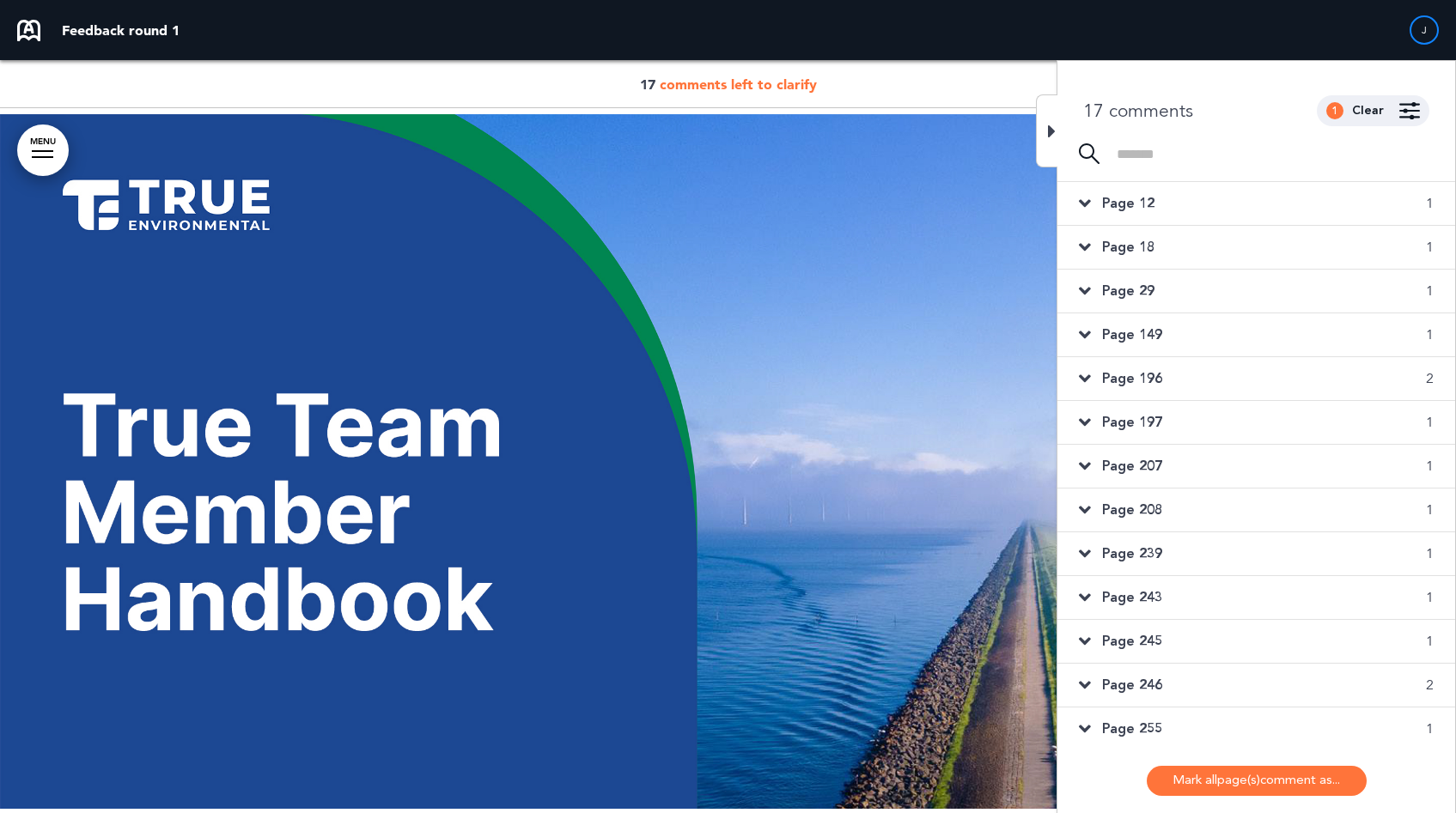
click at [1167, 202] on div "Page 12 1" at bounding box center [1256, 203] width 398 height 43
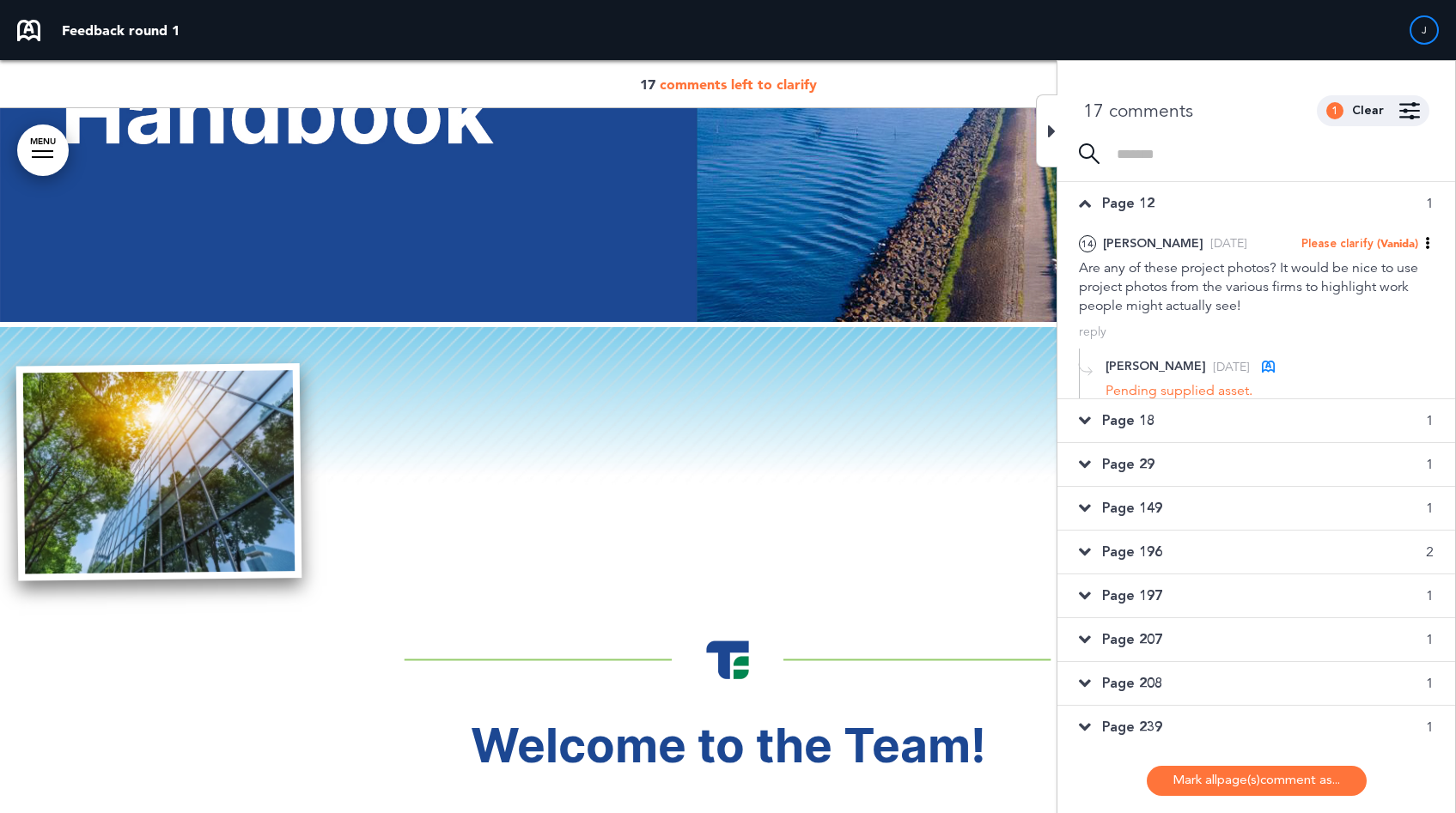
scroll to position [706, 0]
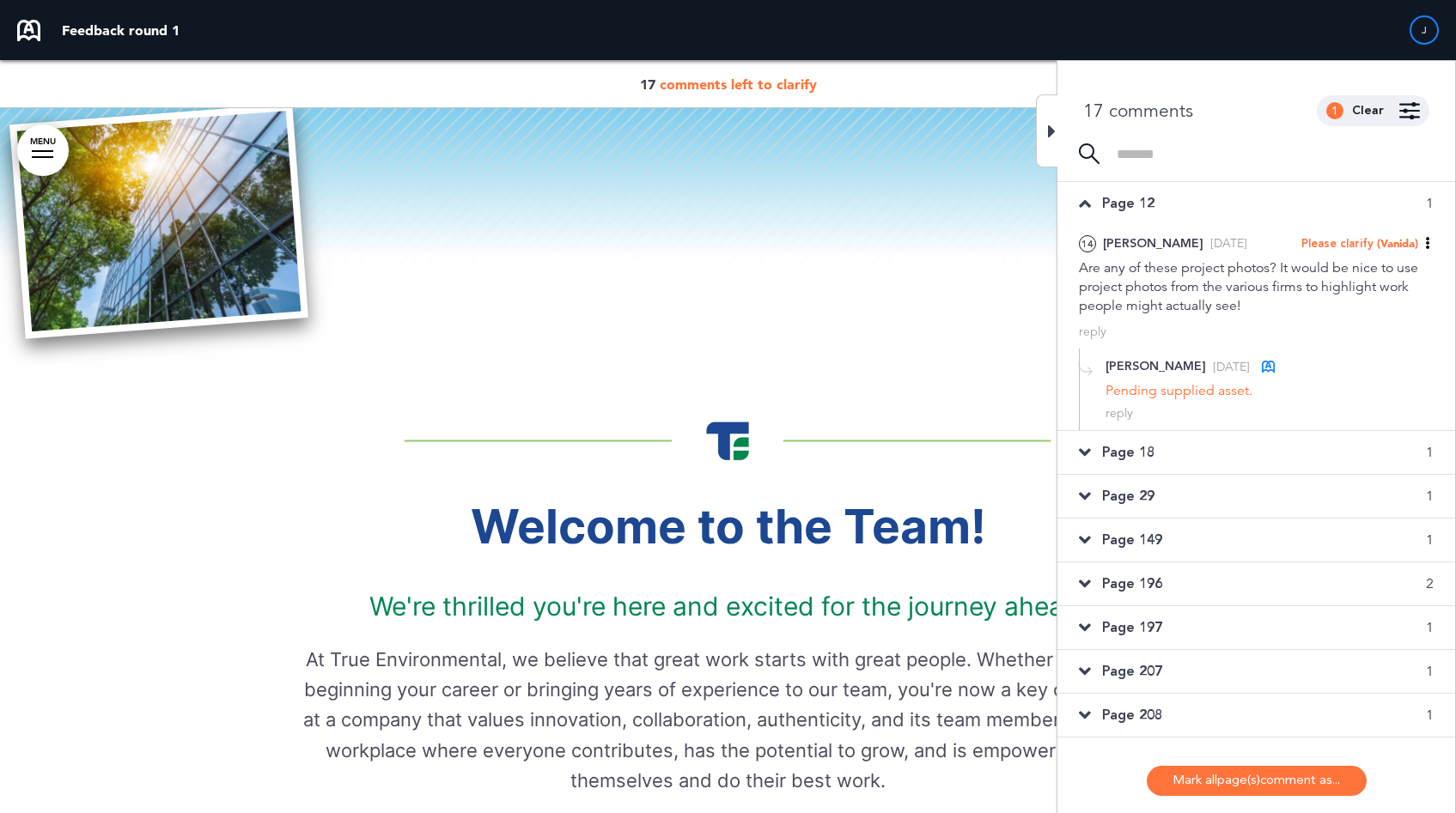
click at [1243, 451] on div "Page 18 1" at bounding box center [1256, 452] width 398 height 43
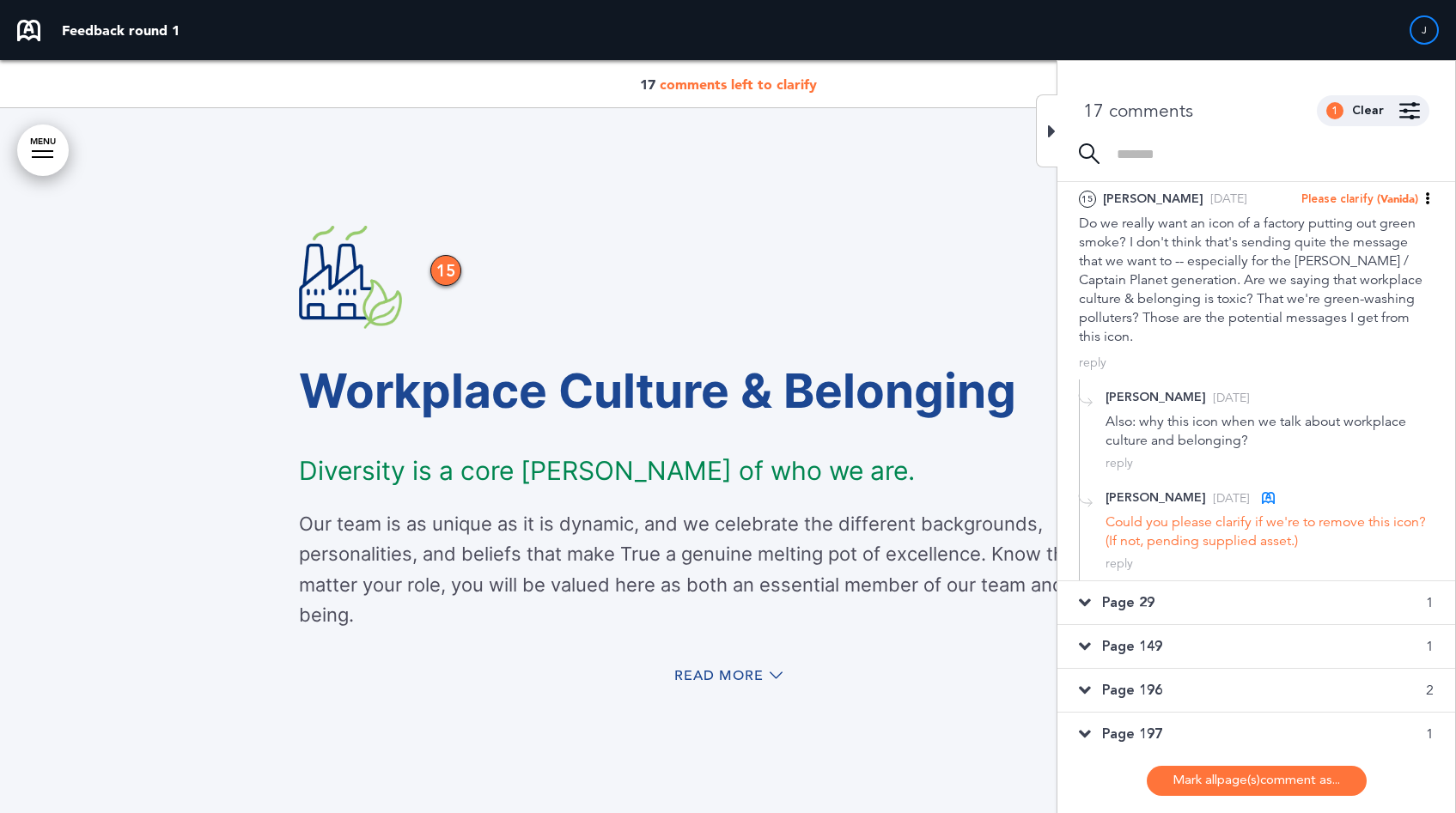
scroll to position [91, 0]
click at [1178, 596] on div "Page 29 1" at bounding box center [1256, 600] width 398 height 43
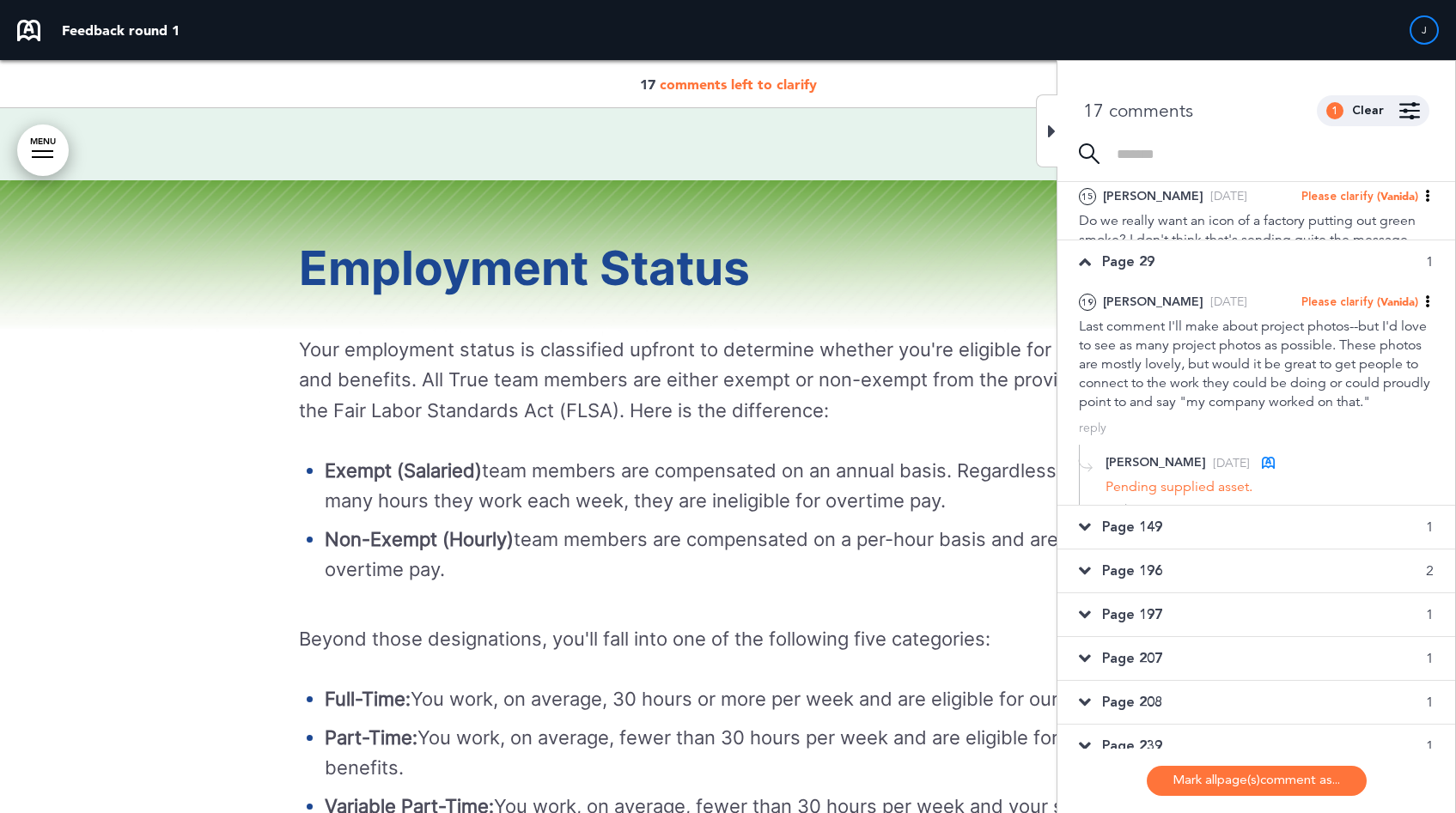
scroll to position [17693, 0]
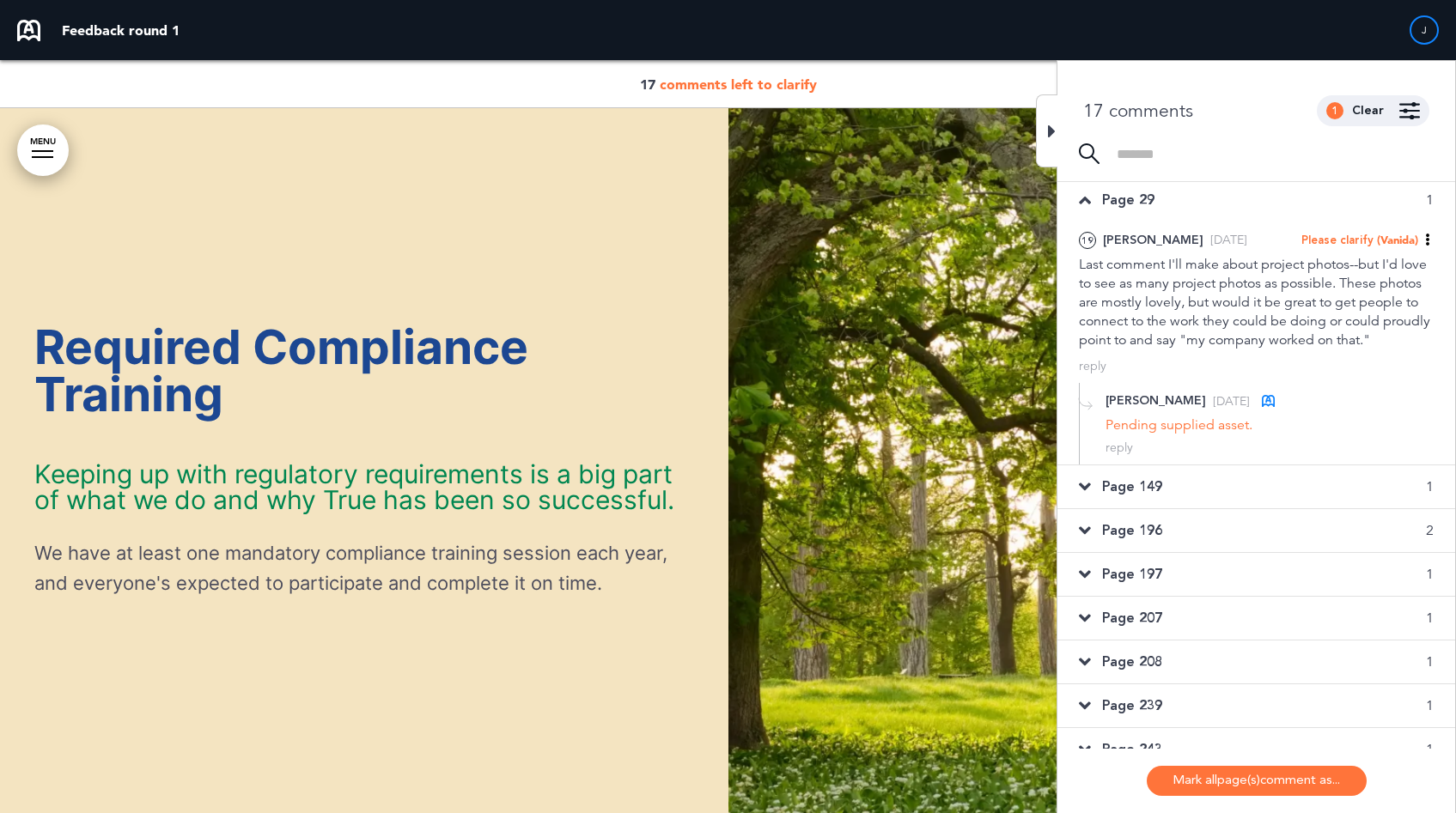
click at [1142, 497] on span "Page 149" at bounding box center [1132, 486] width 61 height 19
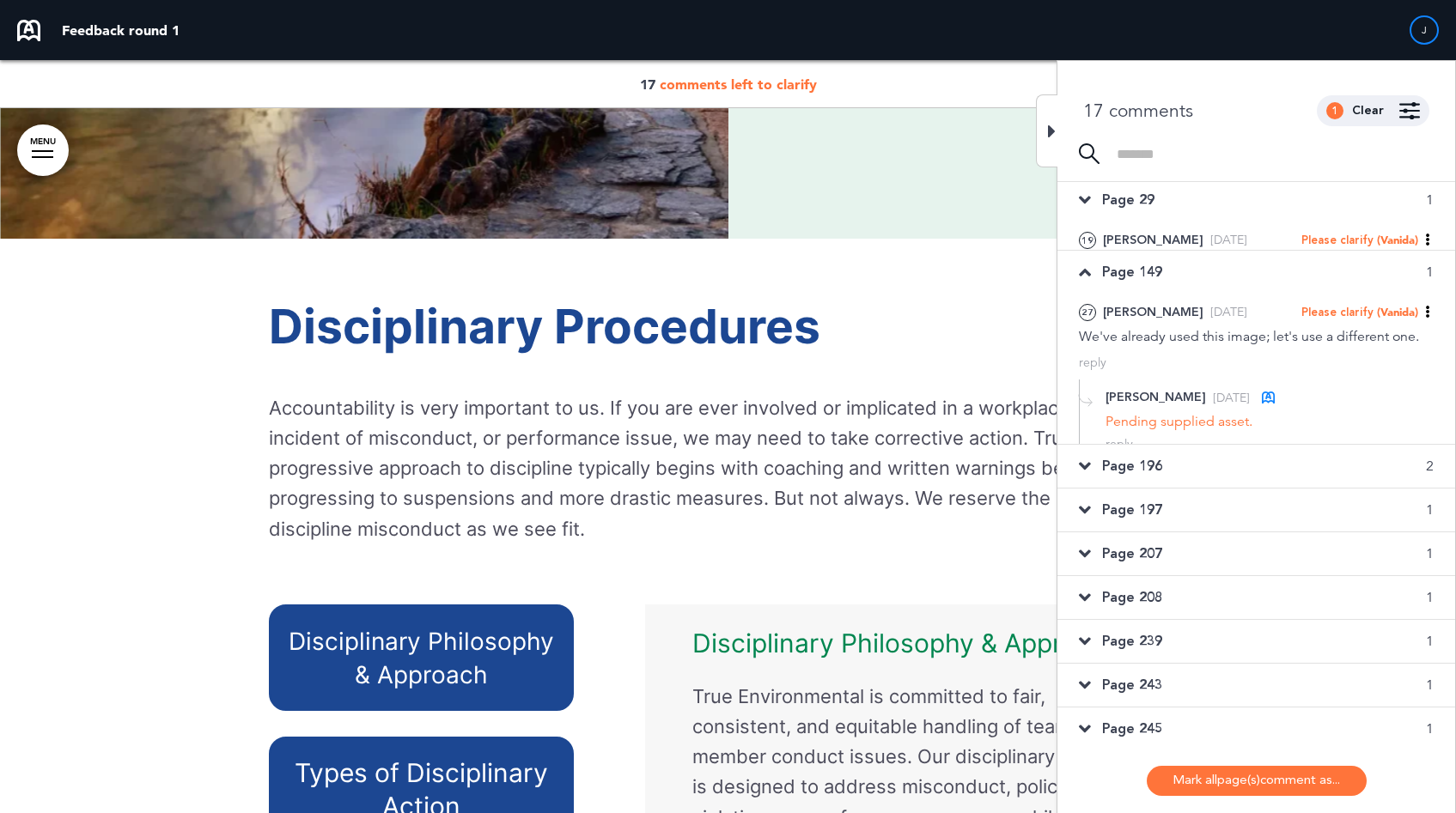
scroll to position [51223, 0]
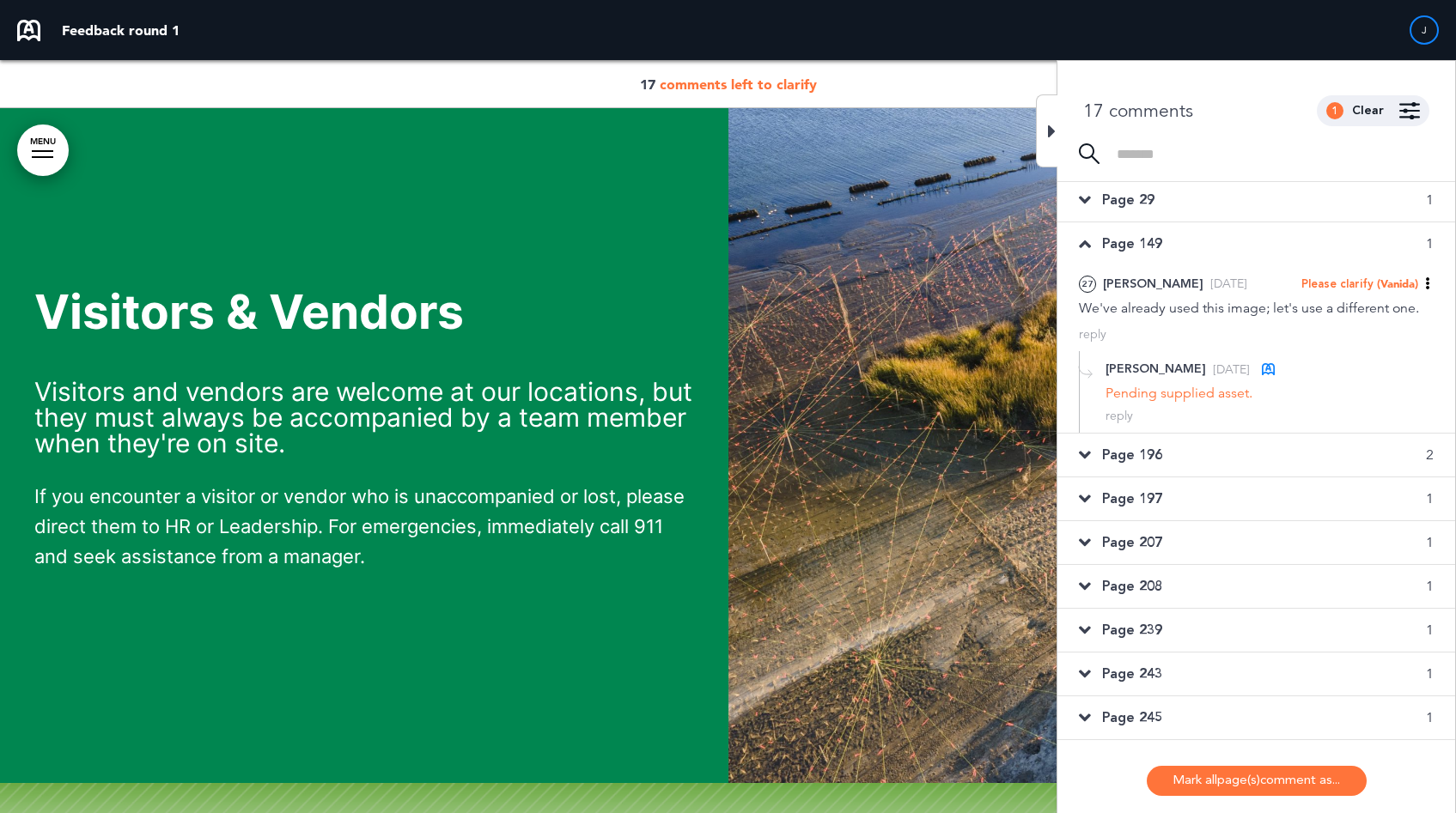
click at [1157, 443] on div "Page 196 2" at bounding box center [1256, 454] width 398 height 43
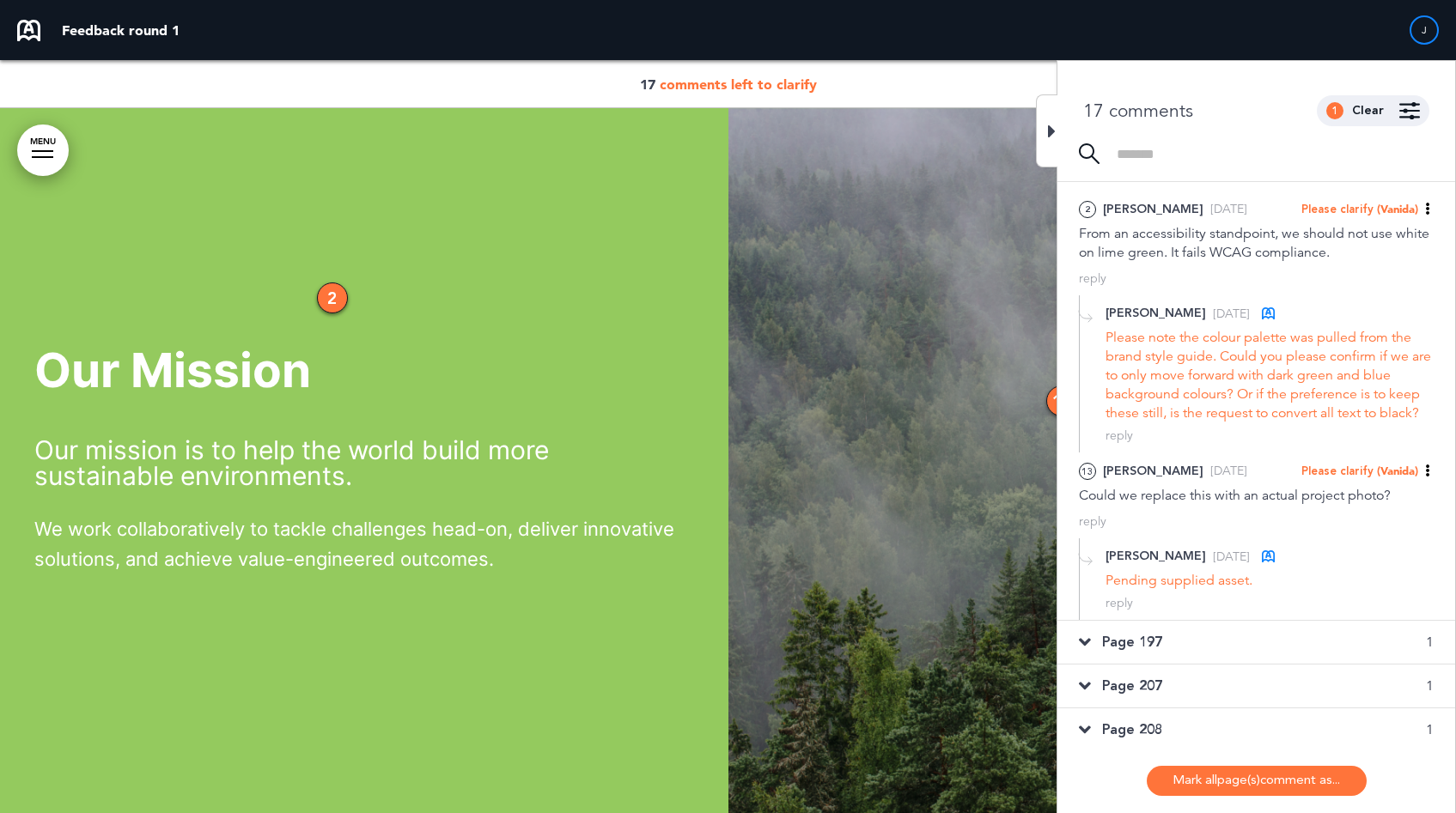
scroll to position [268, 0]
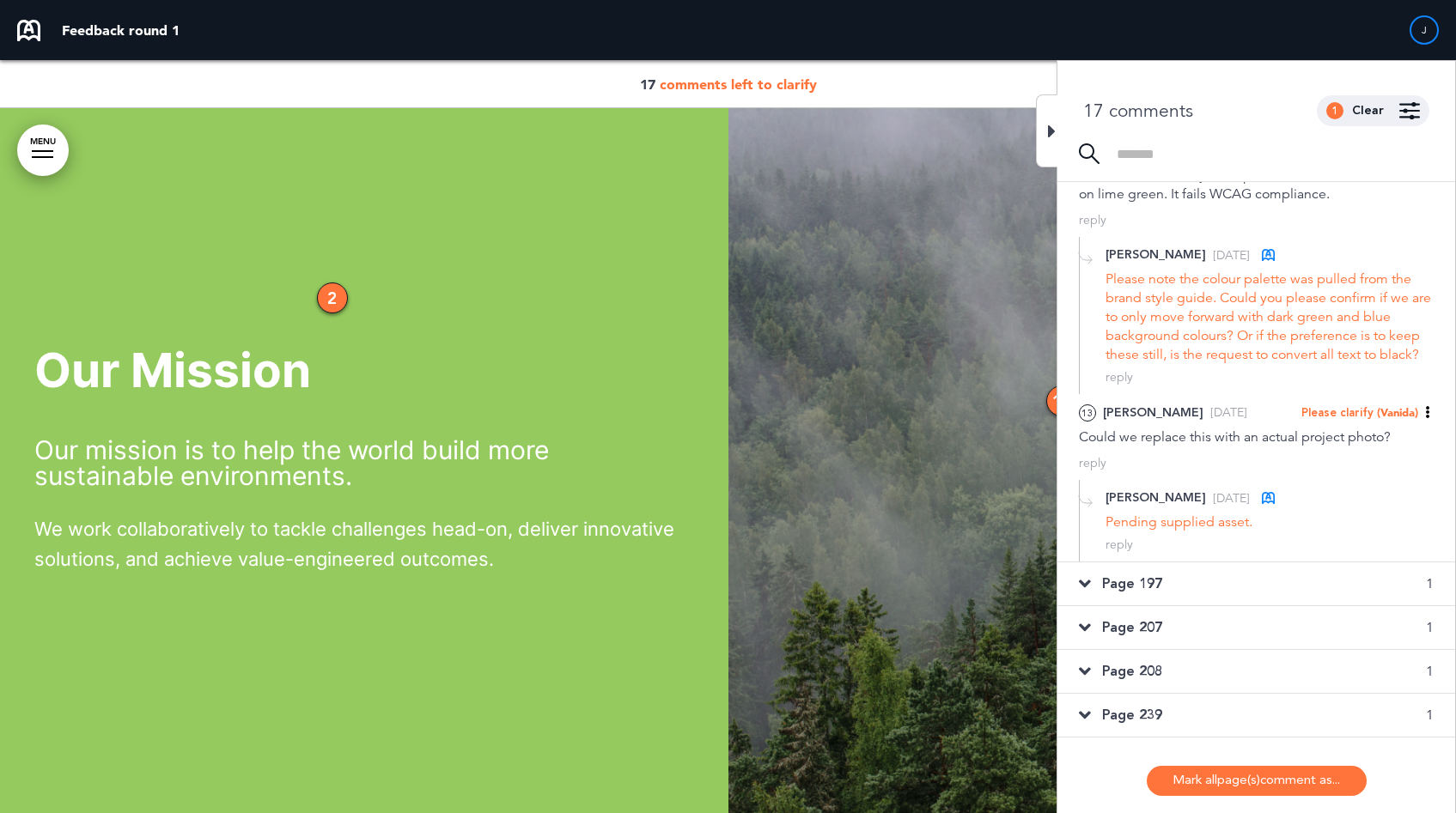
click at [1169, 573] on div "Page 197 1" at bounding box center [1256, 583] width 398 height 43
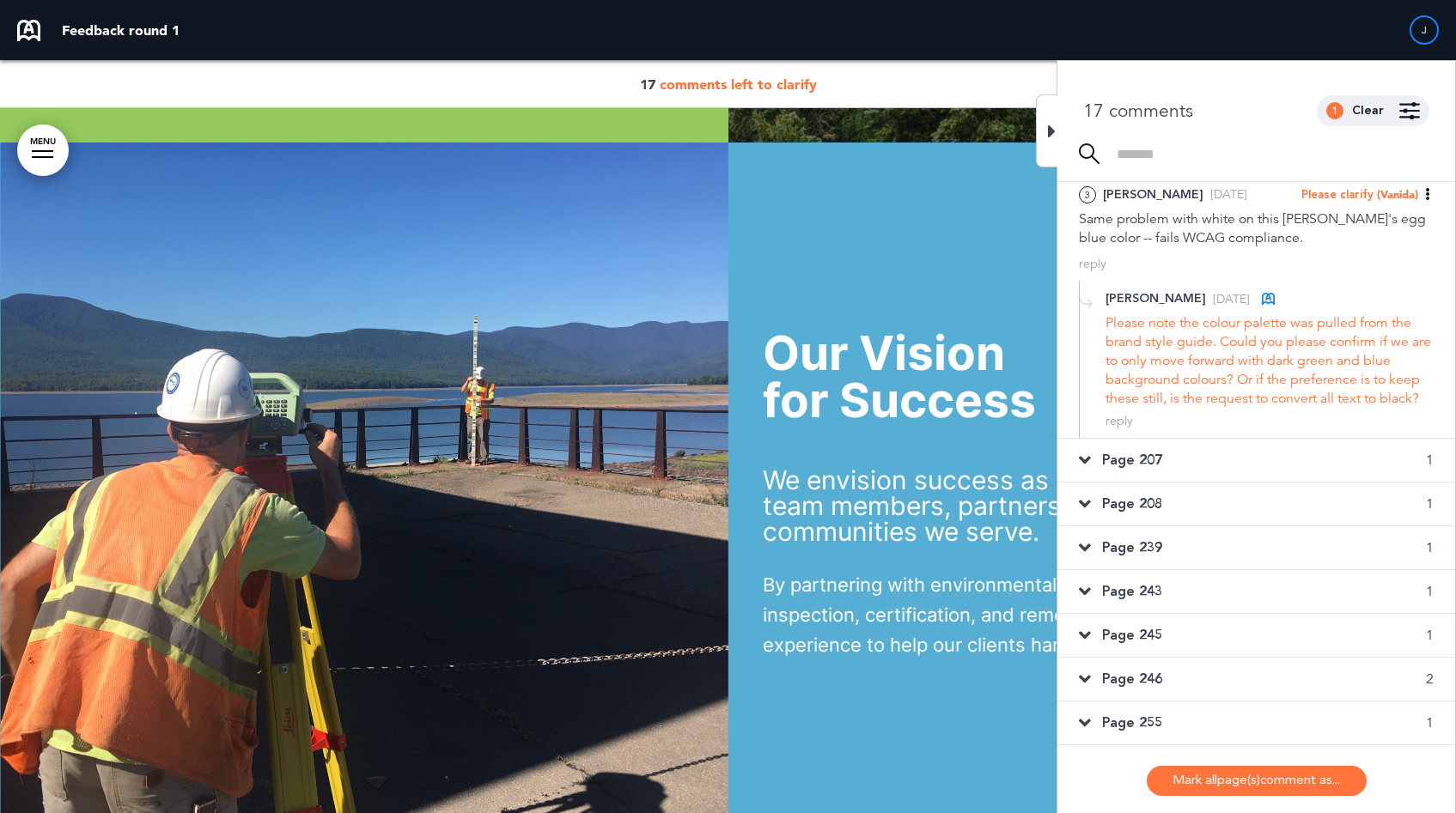
scroll to position [5078, 0]
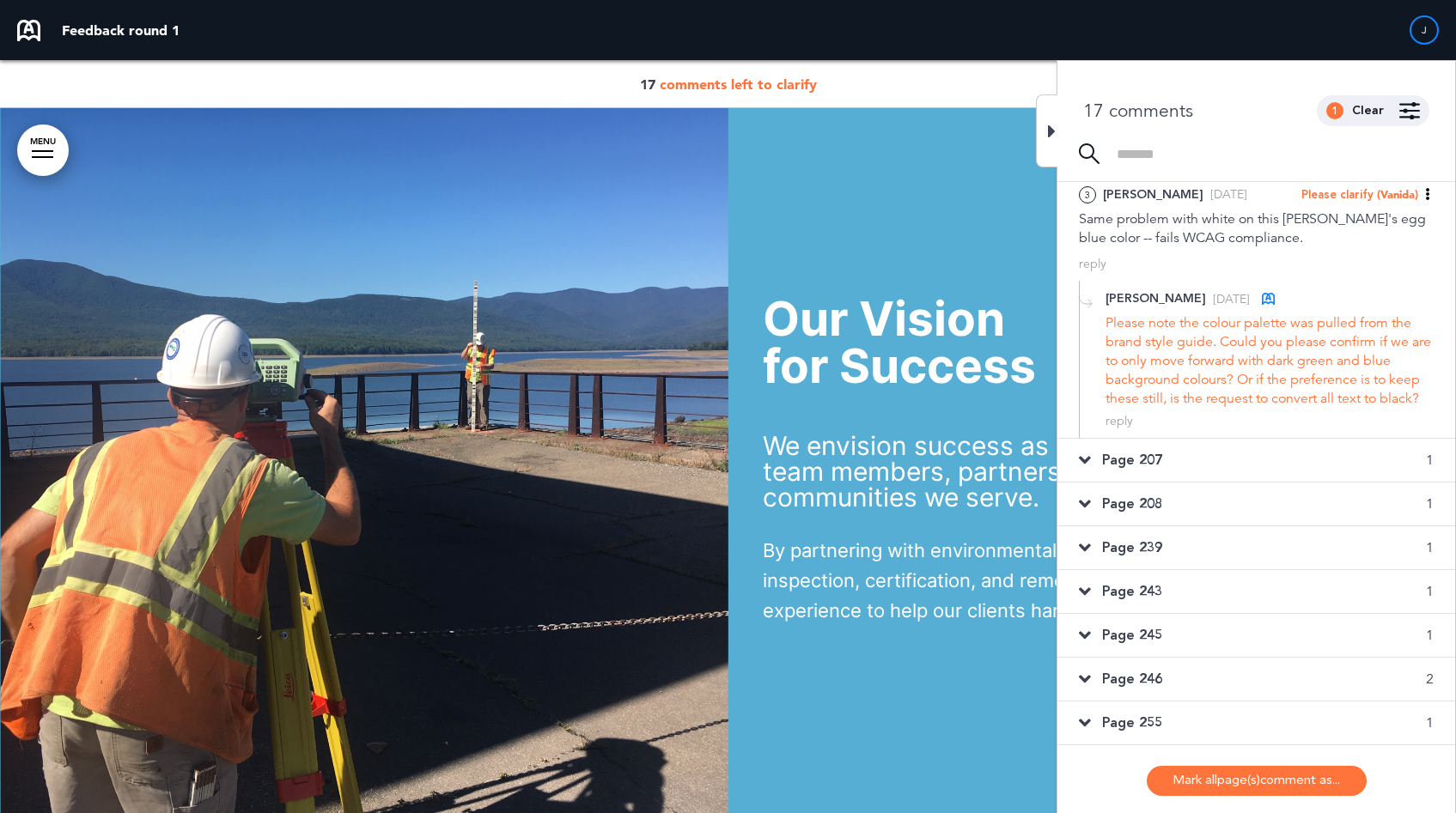
click at [1125, 466] on span "Page 207" at bounding box center [1132, 460] width 61 height 19
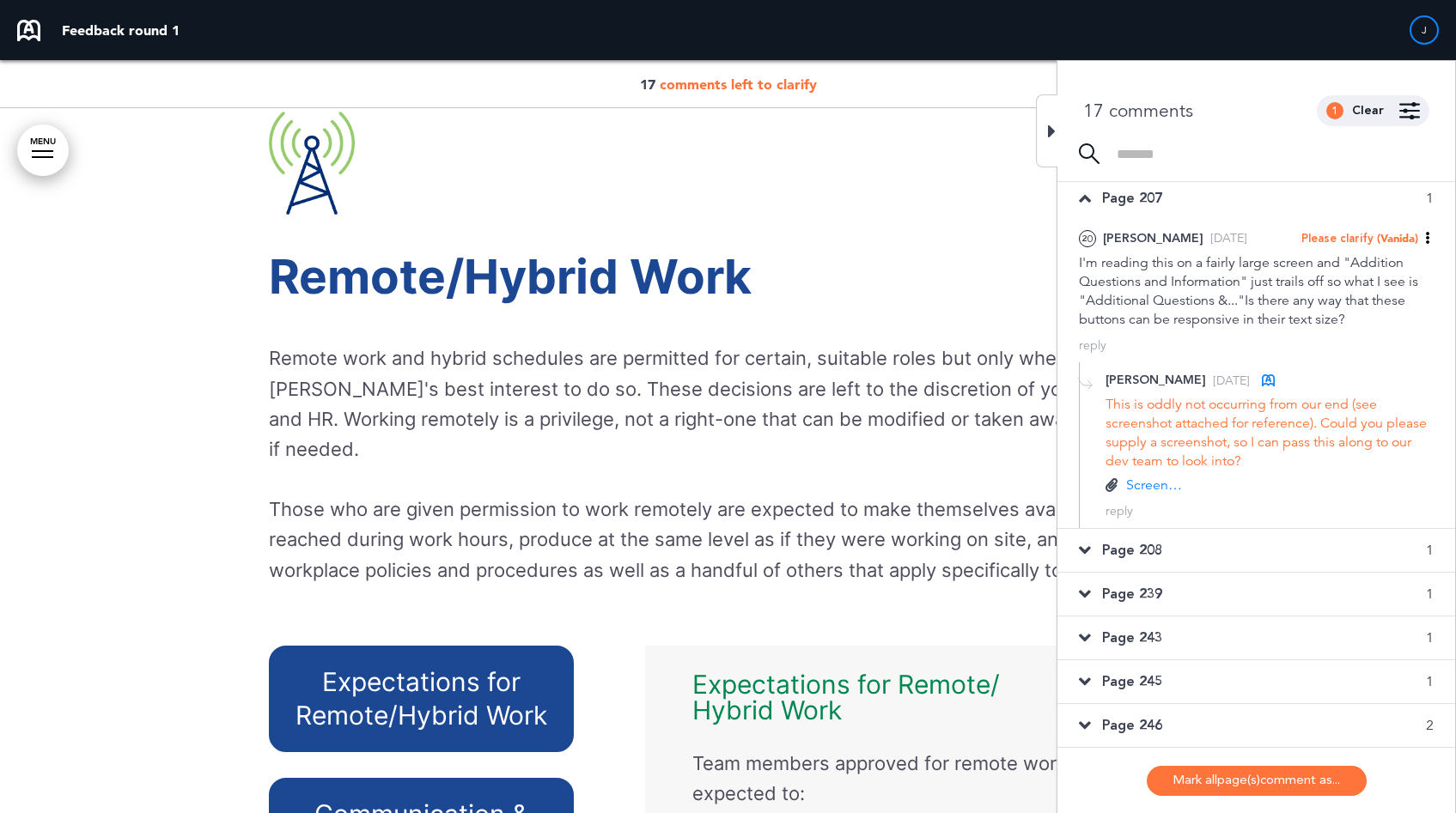
scroll to position [266, 0]
click at [1166, 548] on div "Page 208 1" at bounding box center [1256, 551] width 398 height 43
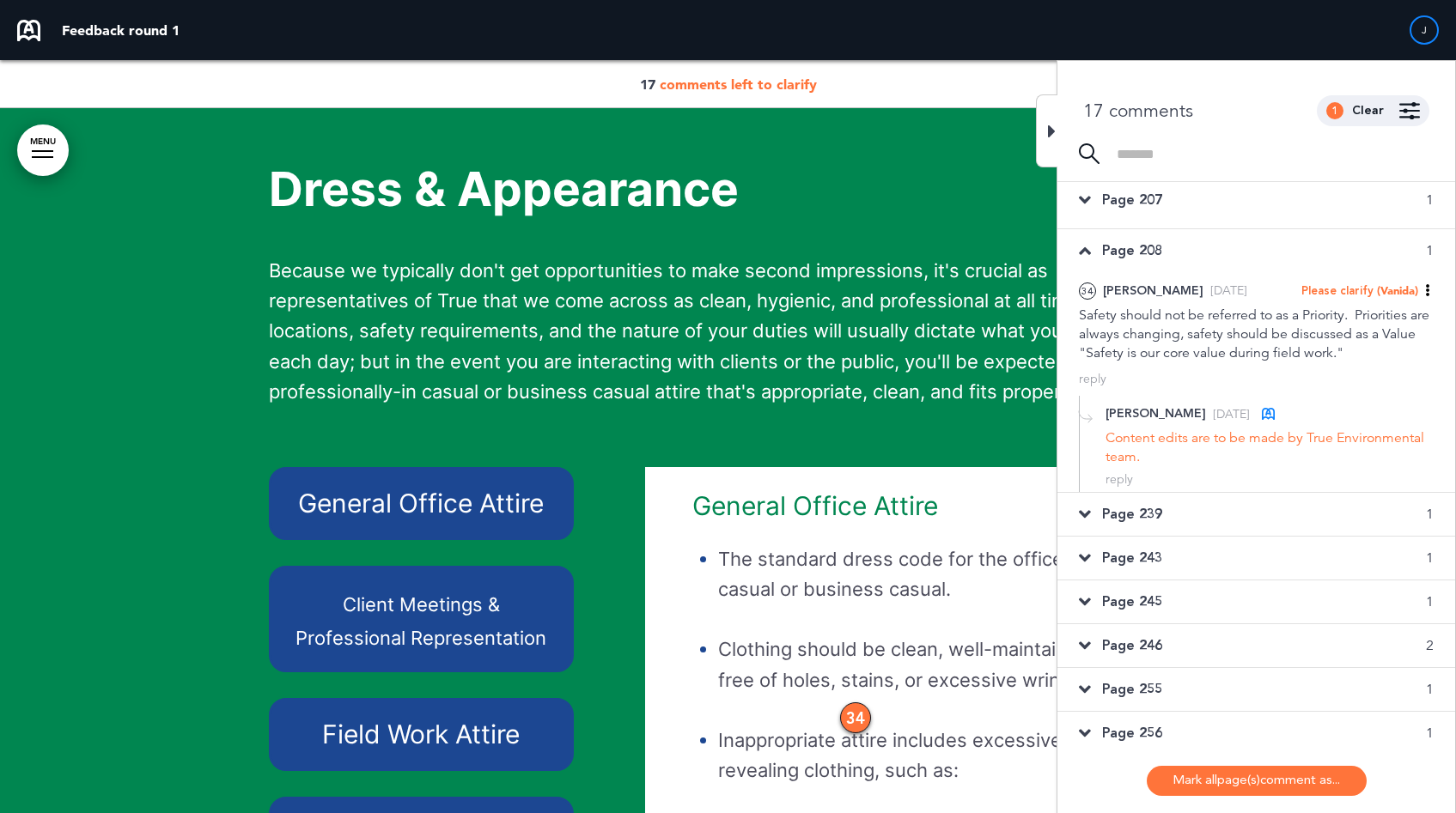
scroll to position [23805, 0]
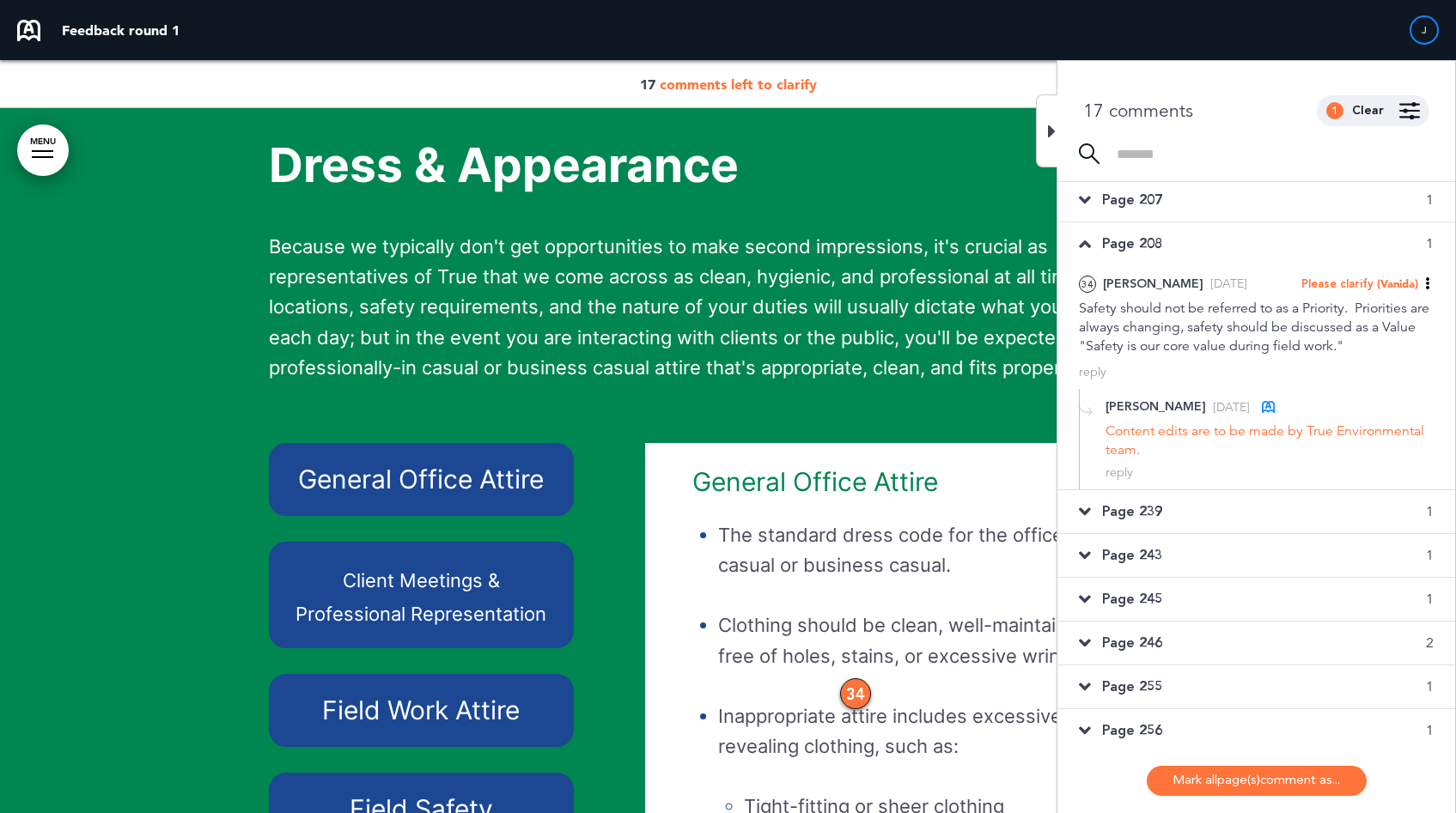
click at [1151, 527] on div "Page 239 1" at bounding box center [1256, 511] width 398 height 43
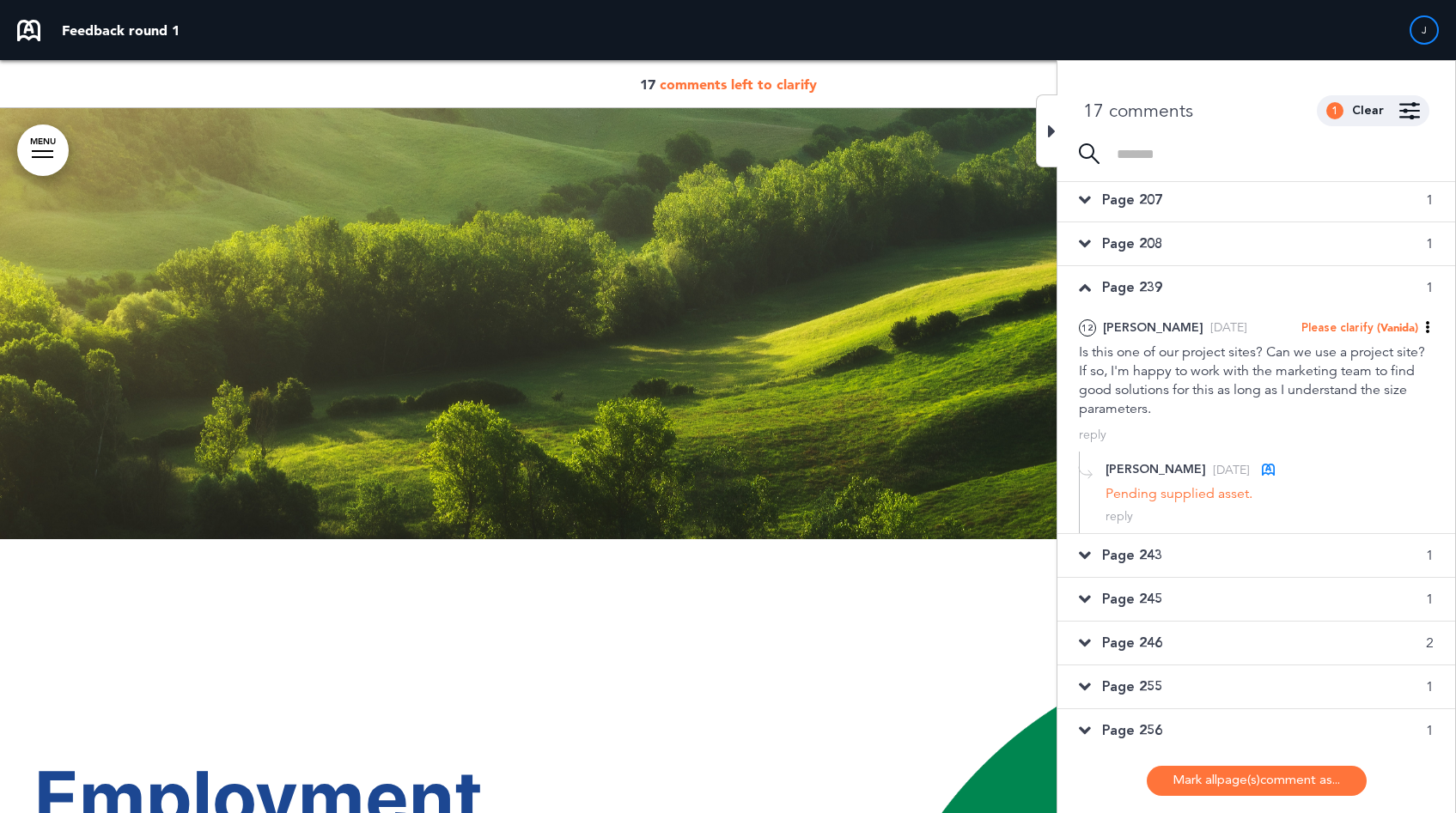
scroll to position [9563, 0]
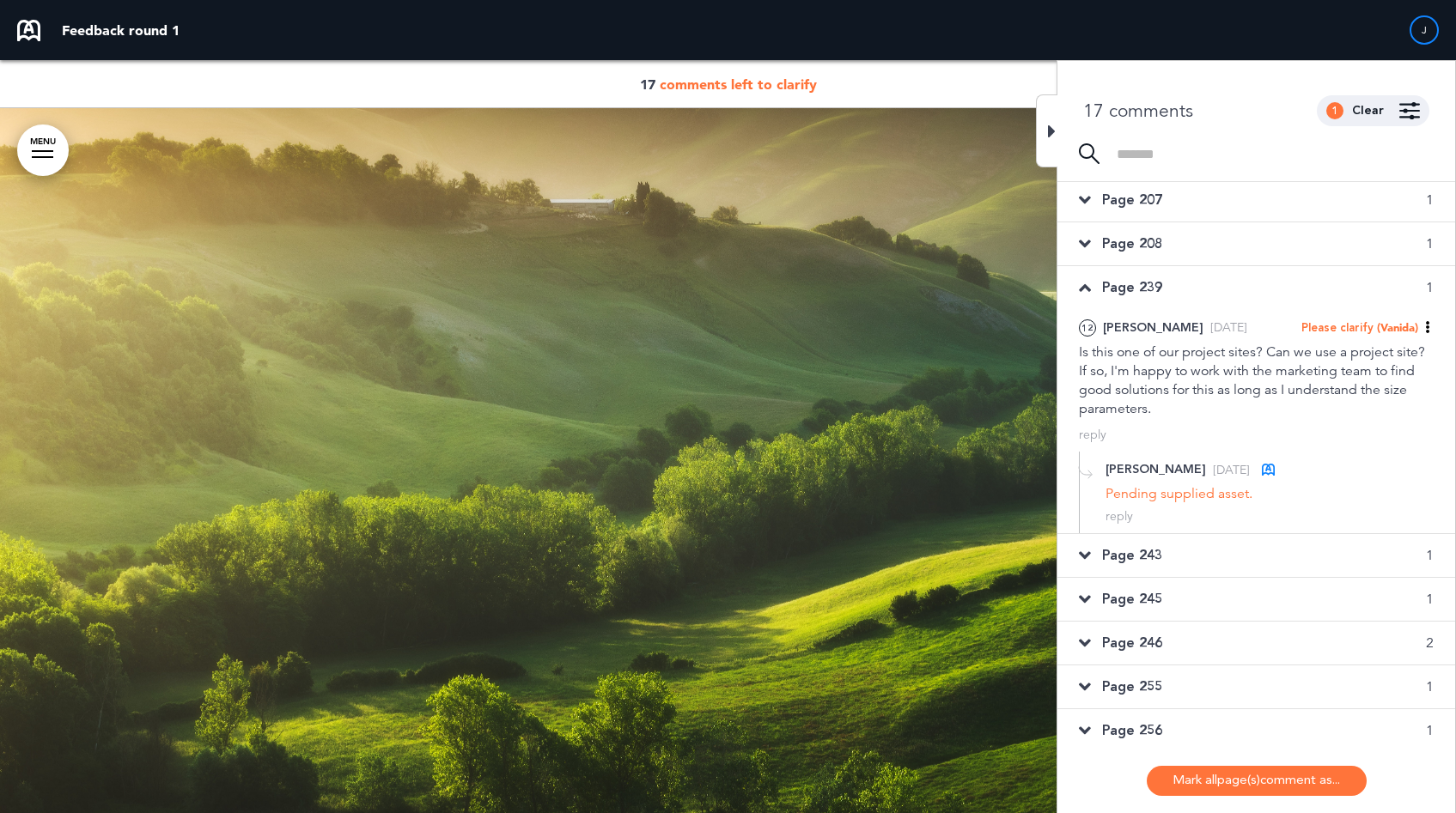
click at [1157, 559] on span "Page 243" at bounding box center [1132, 555] width 61 height 19
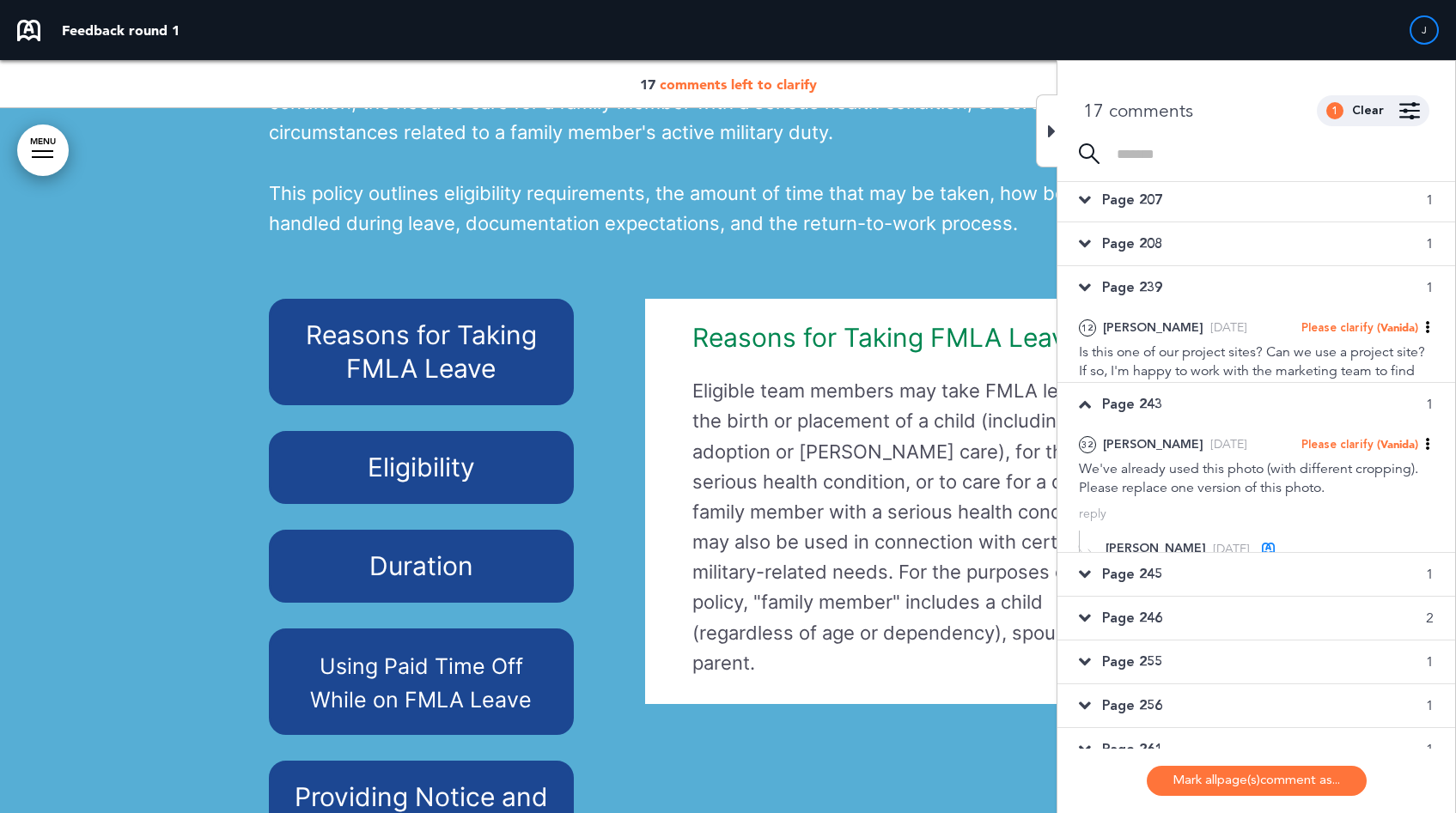
scroll to position [60267, 0]
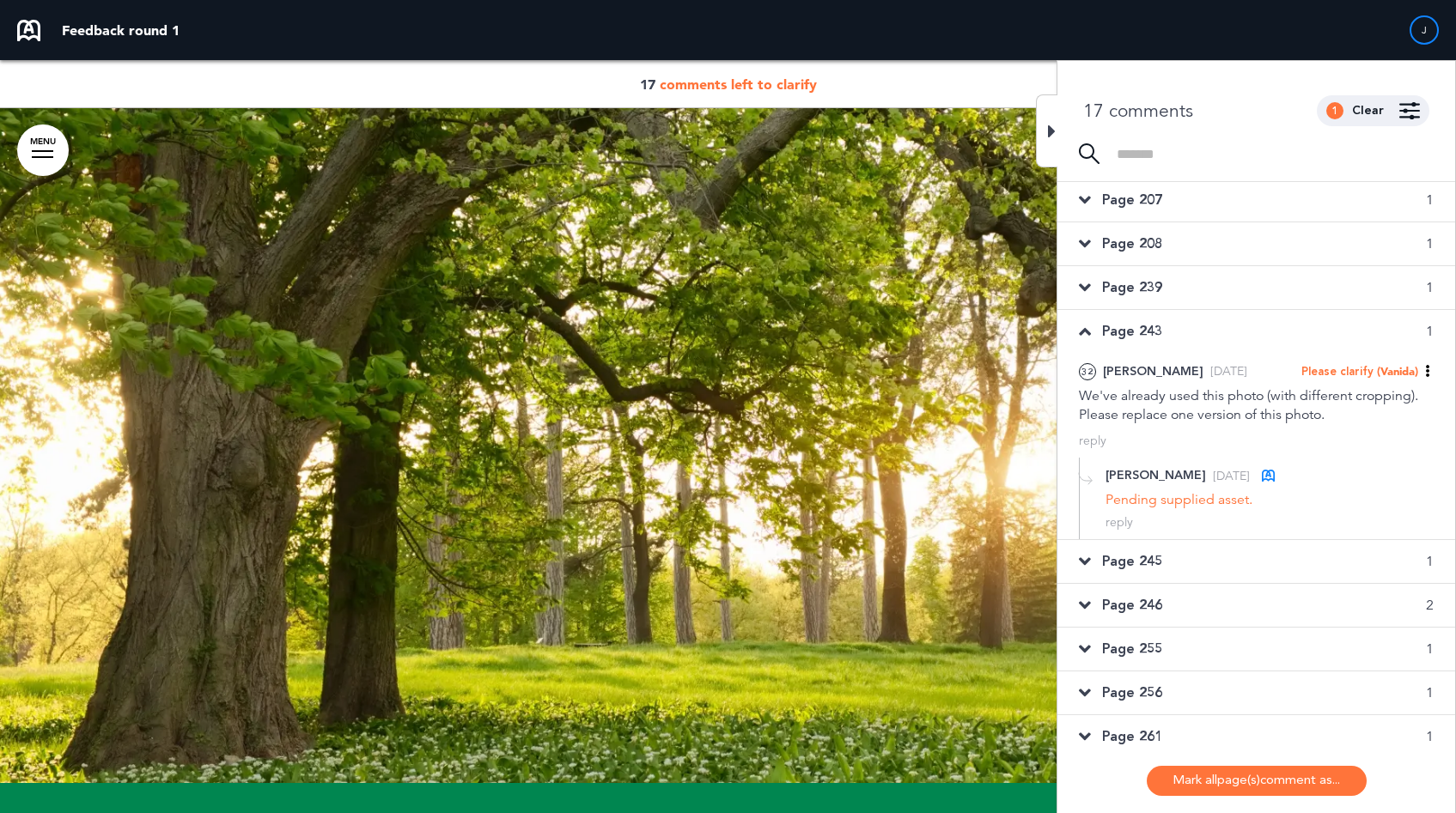
click at [1157, 559] on span "Page 245" at bounding box center [1132, 561] width 61 height 19
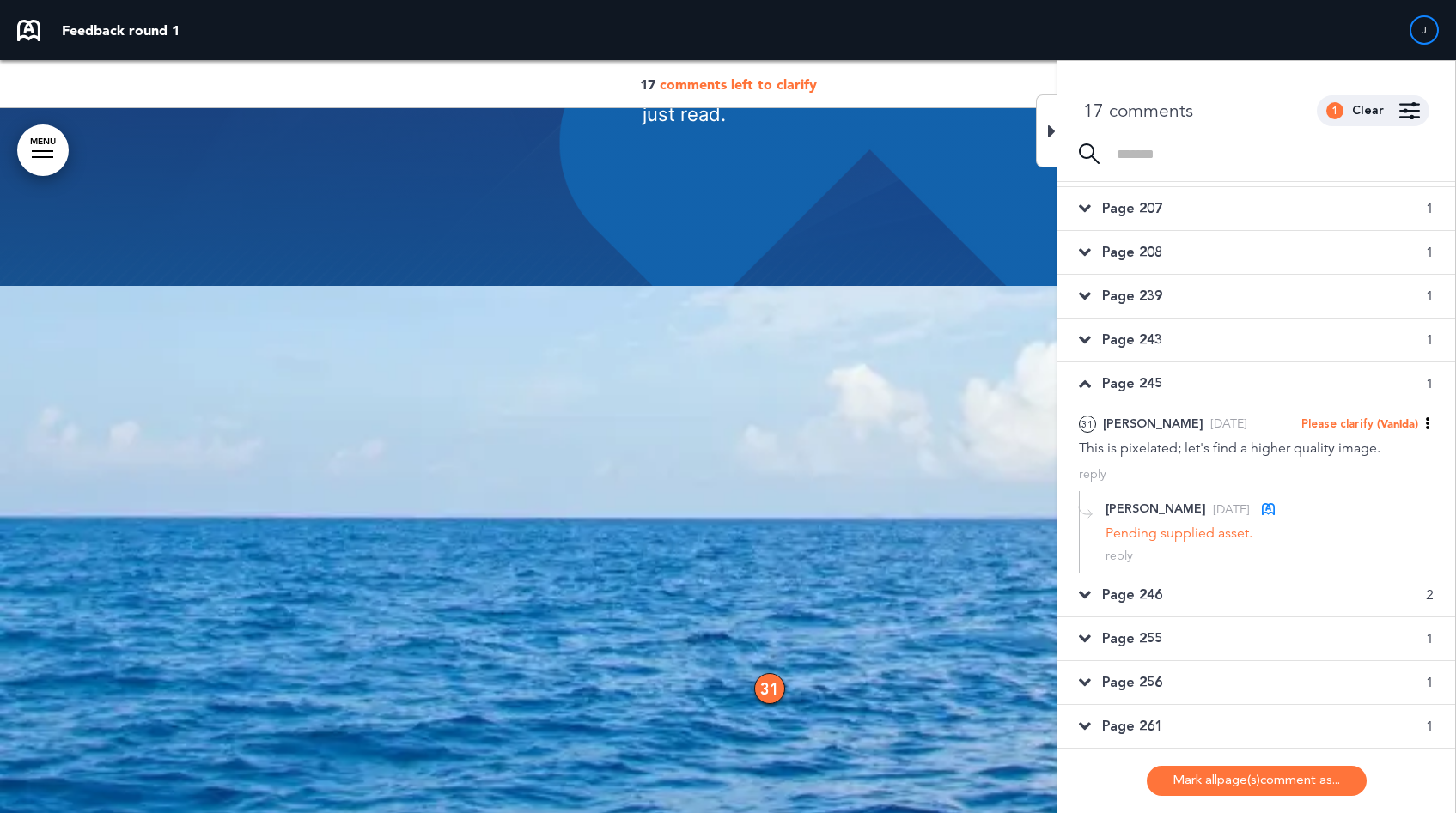
scroll to position [257, 0]
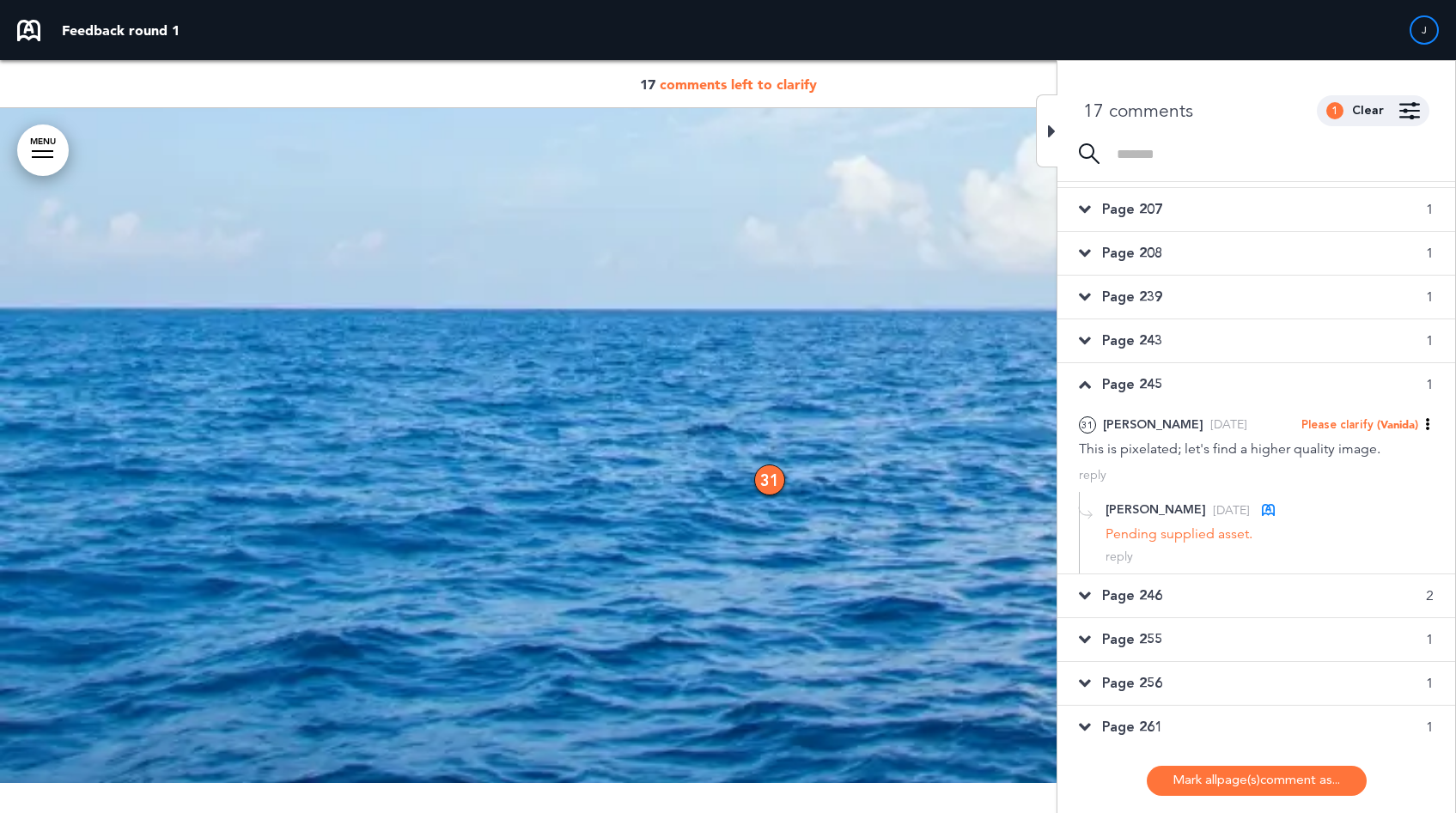
click at [1166, 596] on div "Page 246 2" at bounding box center [1256, 595] width 398 height 43
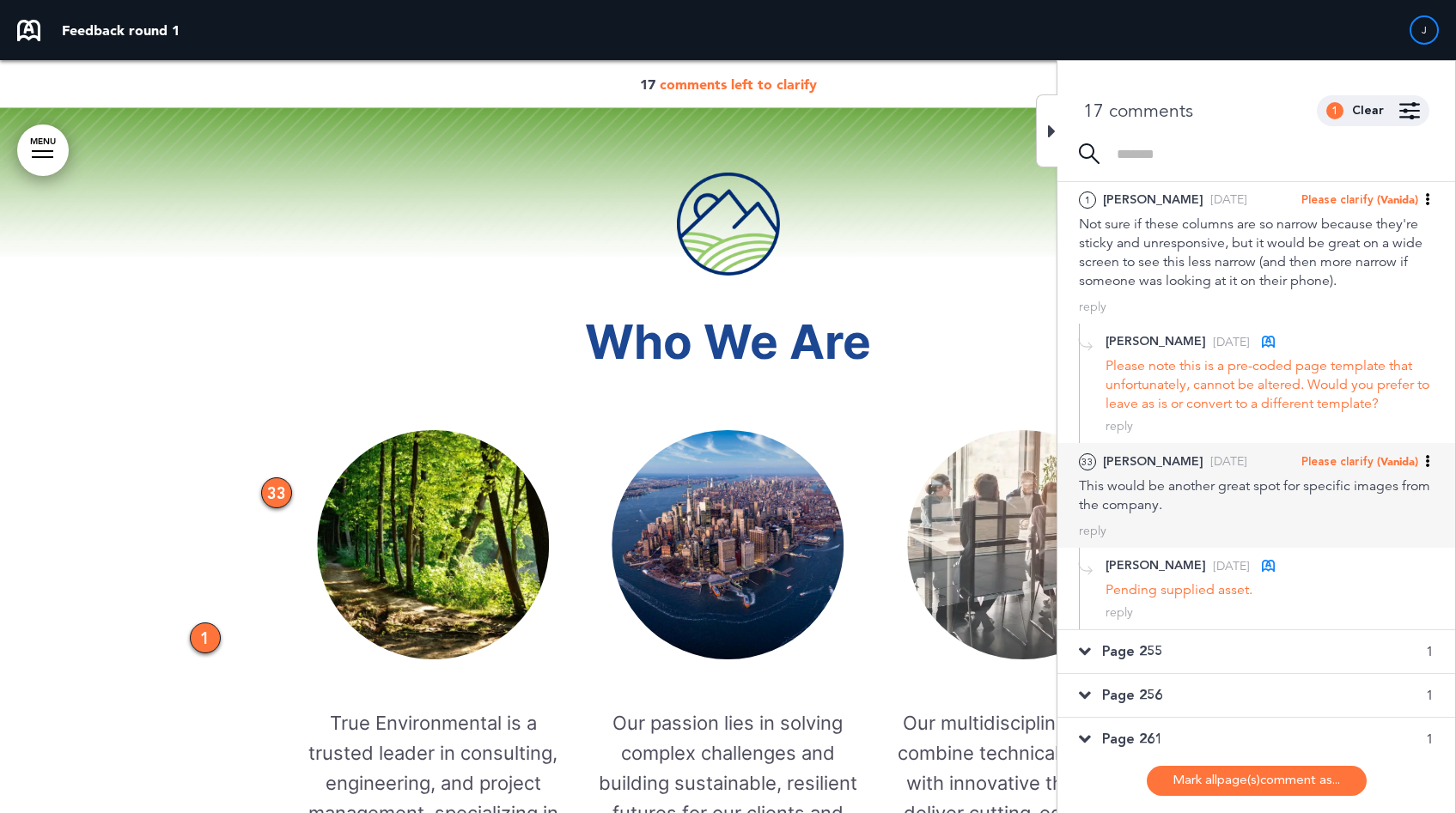
scroll to position [537, 0]
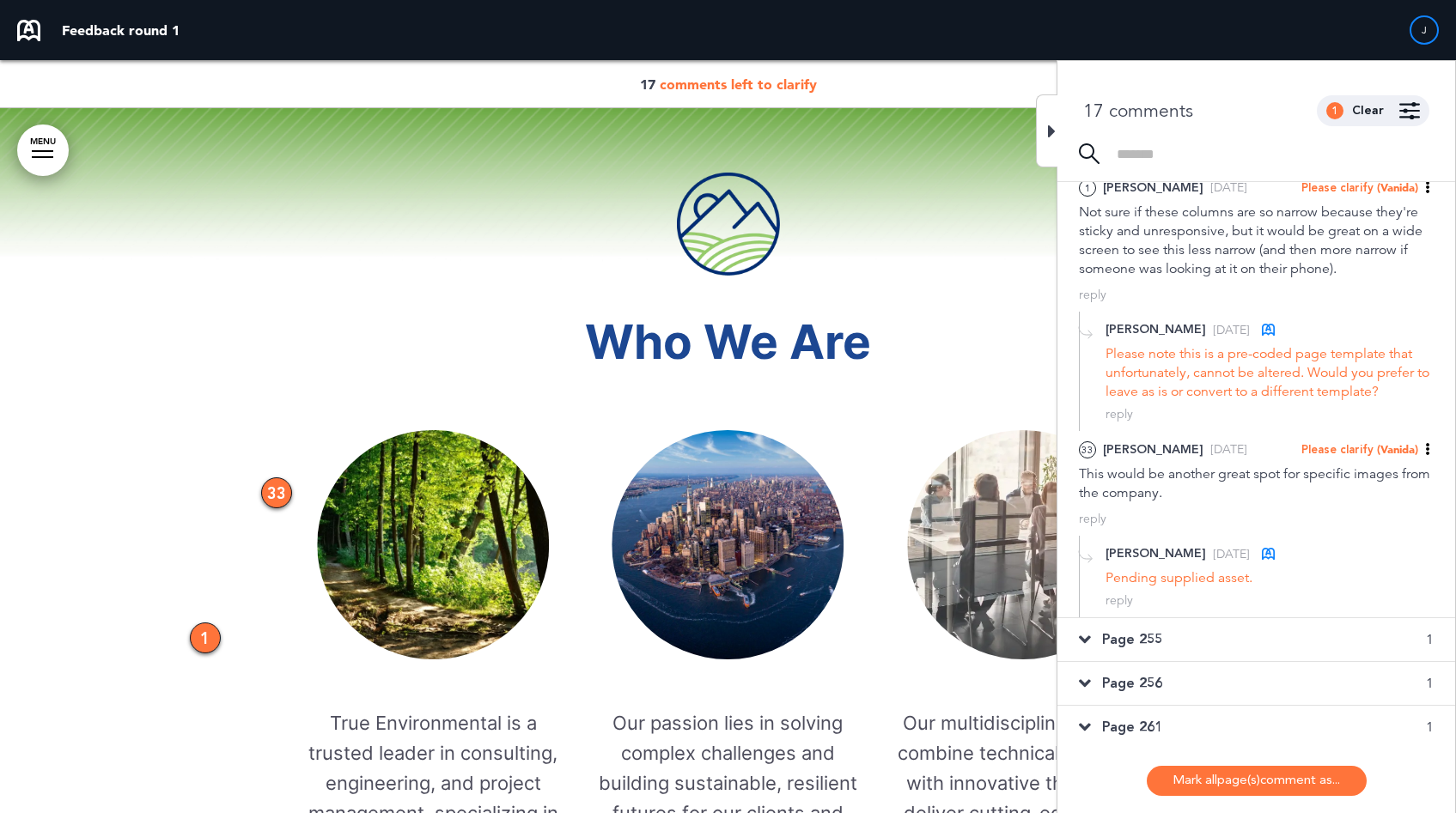
click at [1182, 647] on div "Page 255 1" at bounding box center [1256, 639] width 398 height 43
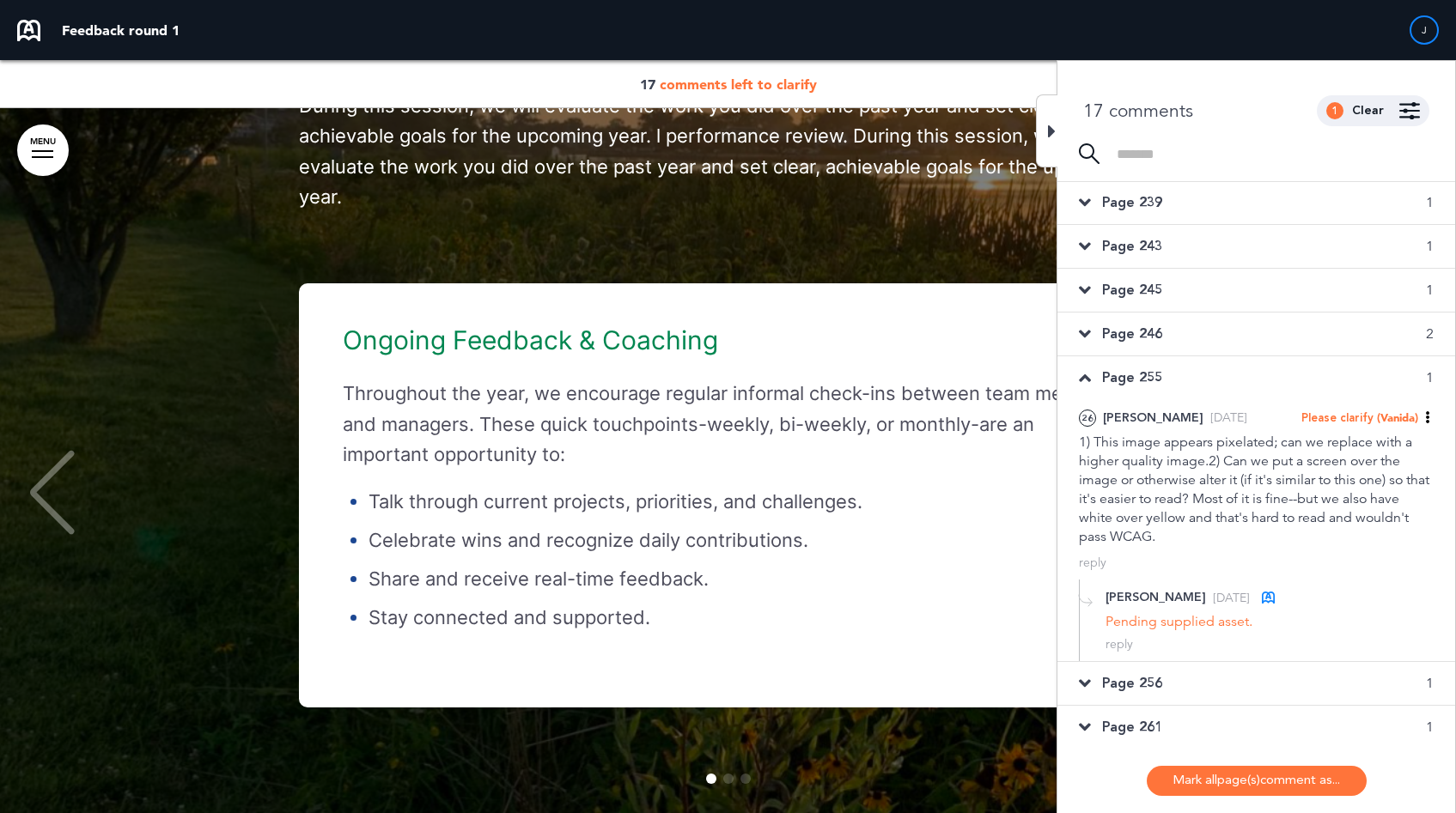
scroll to position [45615, 0]
click at [552, 265] on div "Performance Management Your professional growth is everything to us, and we bel…" at bounding box center [727, 282] width 1421 height 1174
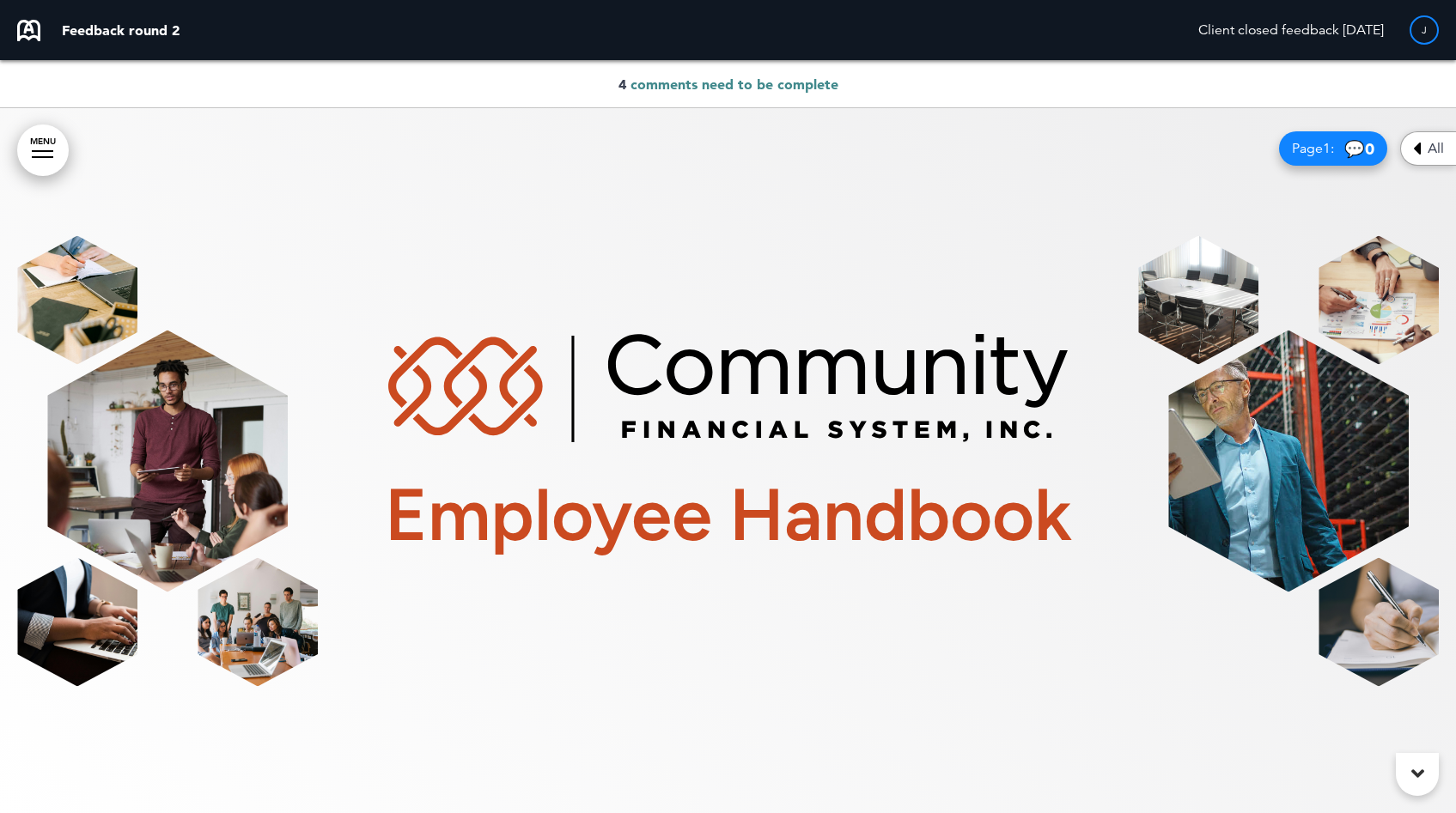
click at [787, 96] on div "4 comments need to be complete" at bounding box center [728, 84] width 1456 height 48
click at [796, 85] on span "comments need to be complete" at bounding box center [735, 83] width 208 height 17
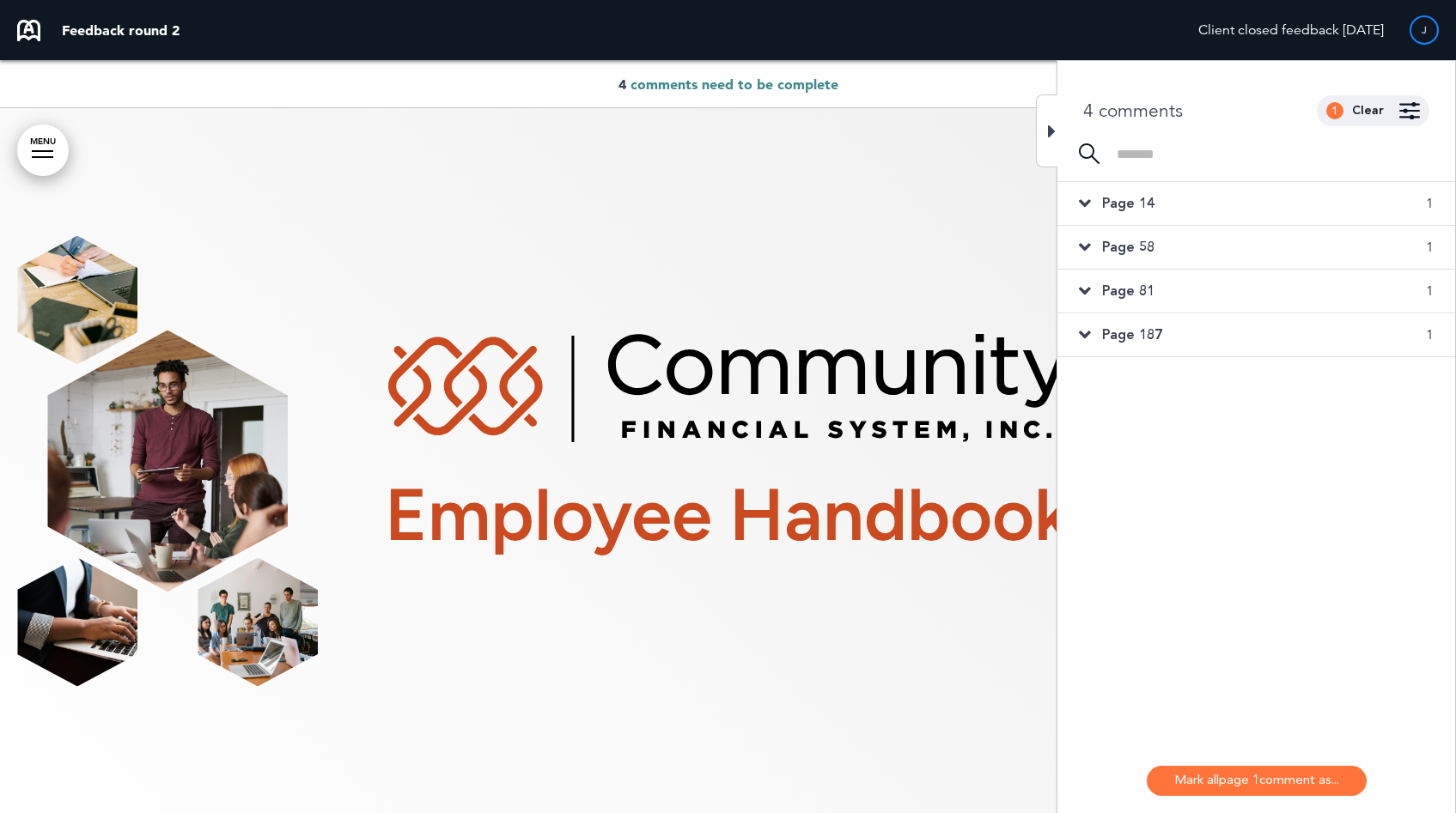
click at [1162, 200] on div "Page 14 1" at bounding box center [1256, 203] width 398 height 43
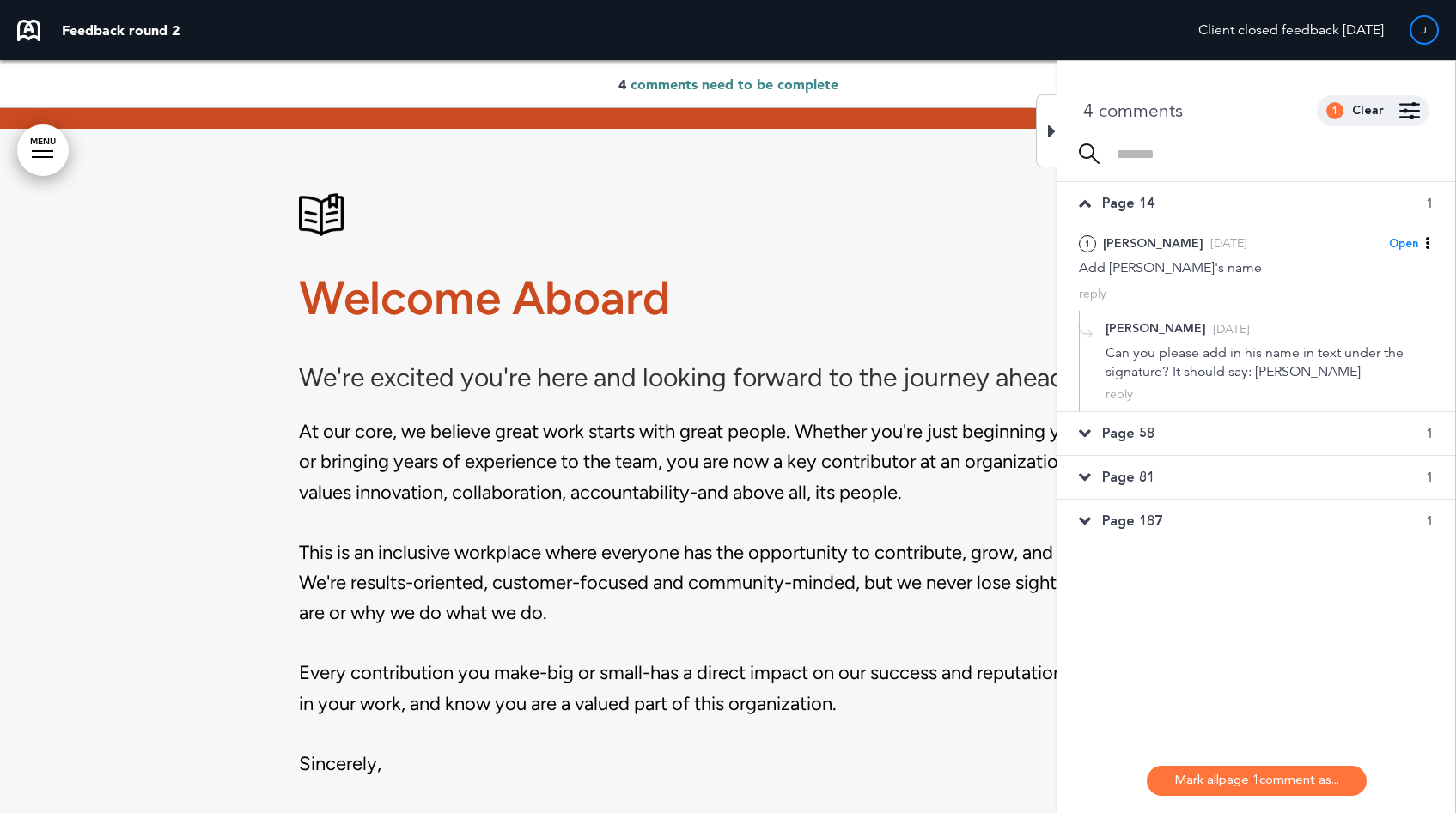
scroll to position [1412, 0]
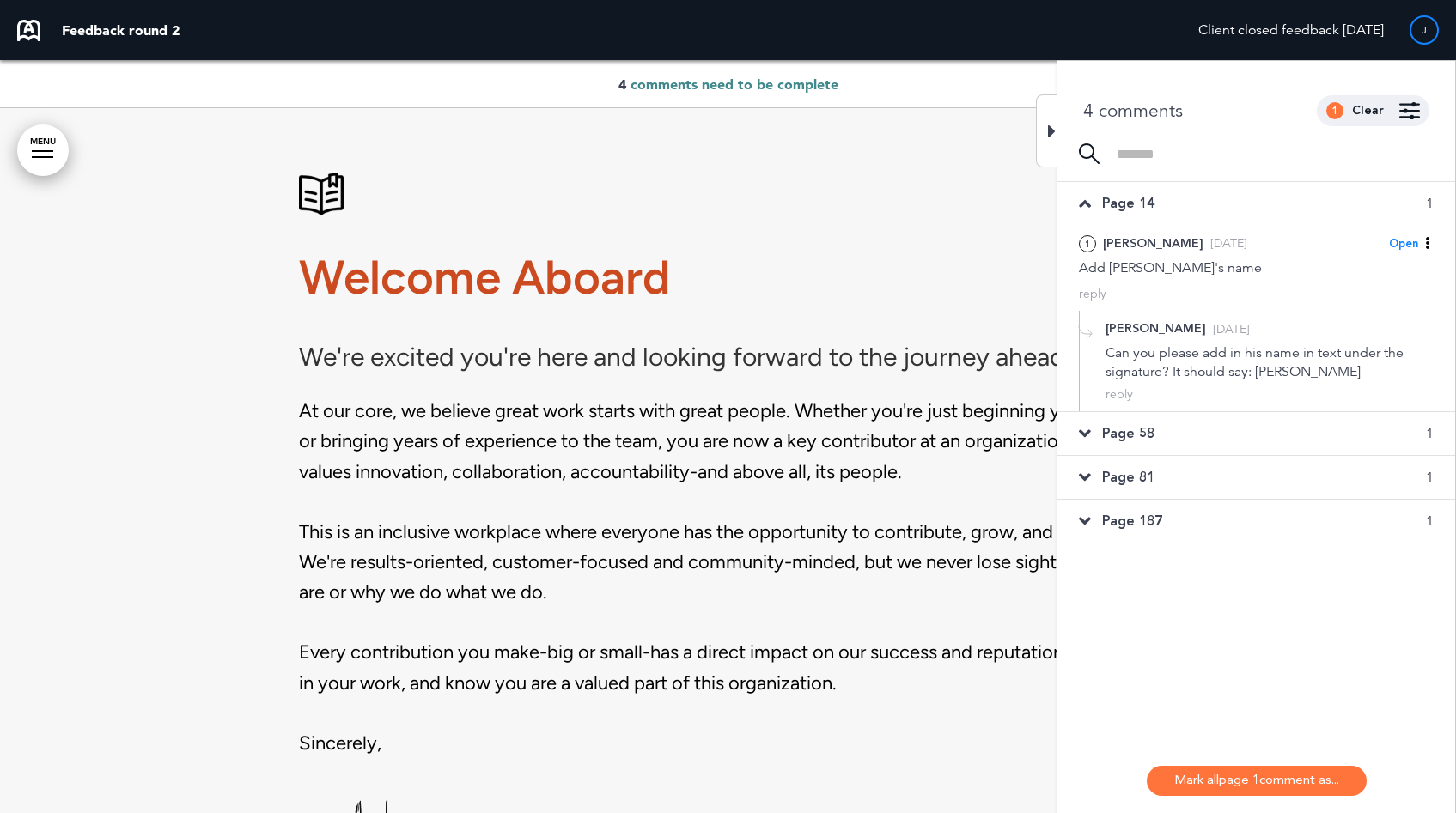
click at [1161, 429] on div "Page 58 1" at bounding box center [1256, 433] width 398 height 43
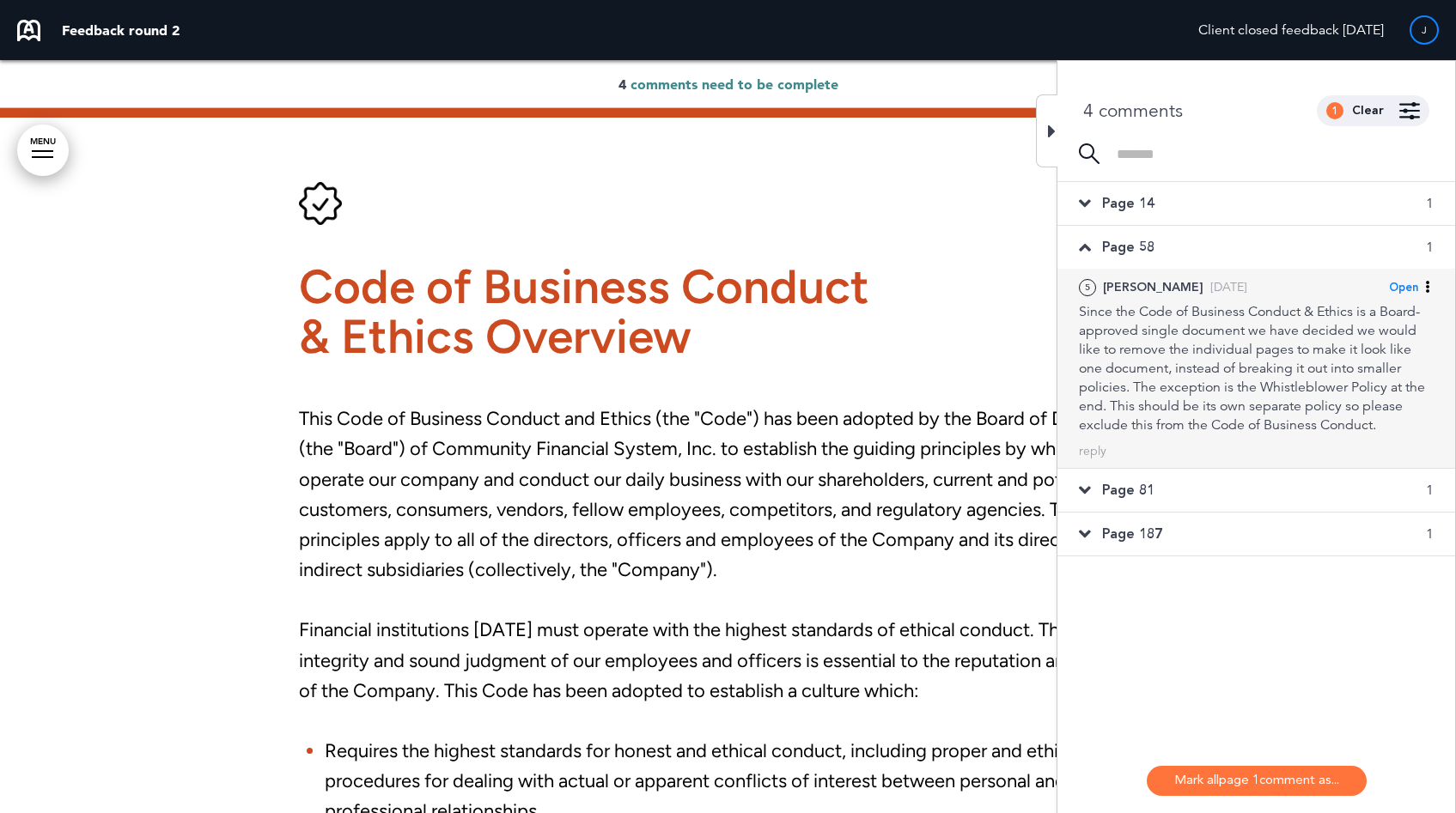
scroll to position [27417, 0]
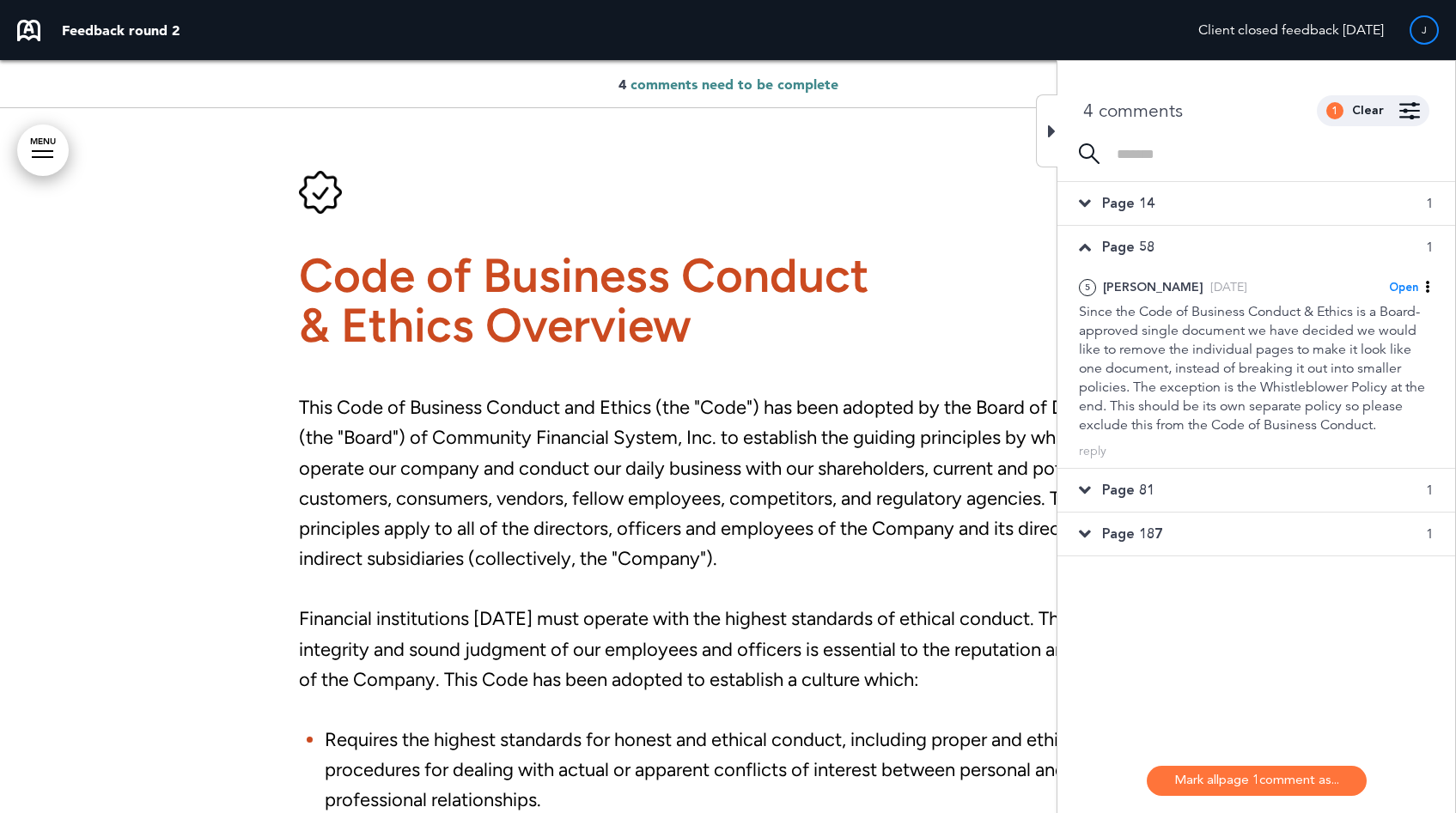
click at [1166, 491] on div "Page 81 1" at bounding box center [1256, 490] width 398 height 43
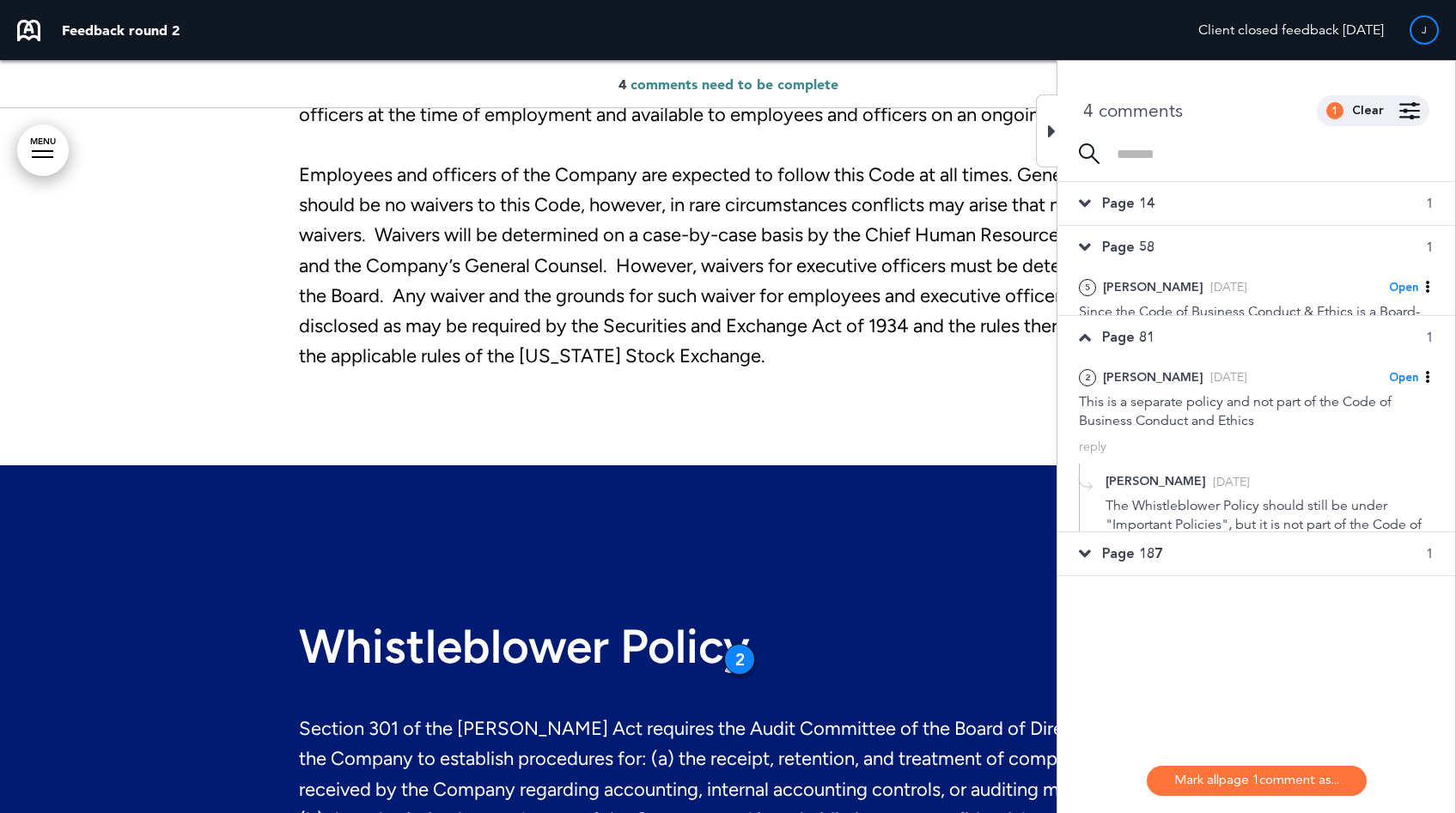
scroll to position [39857, 0]
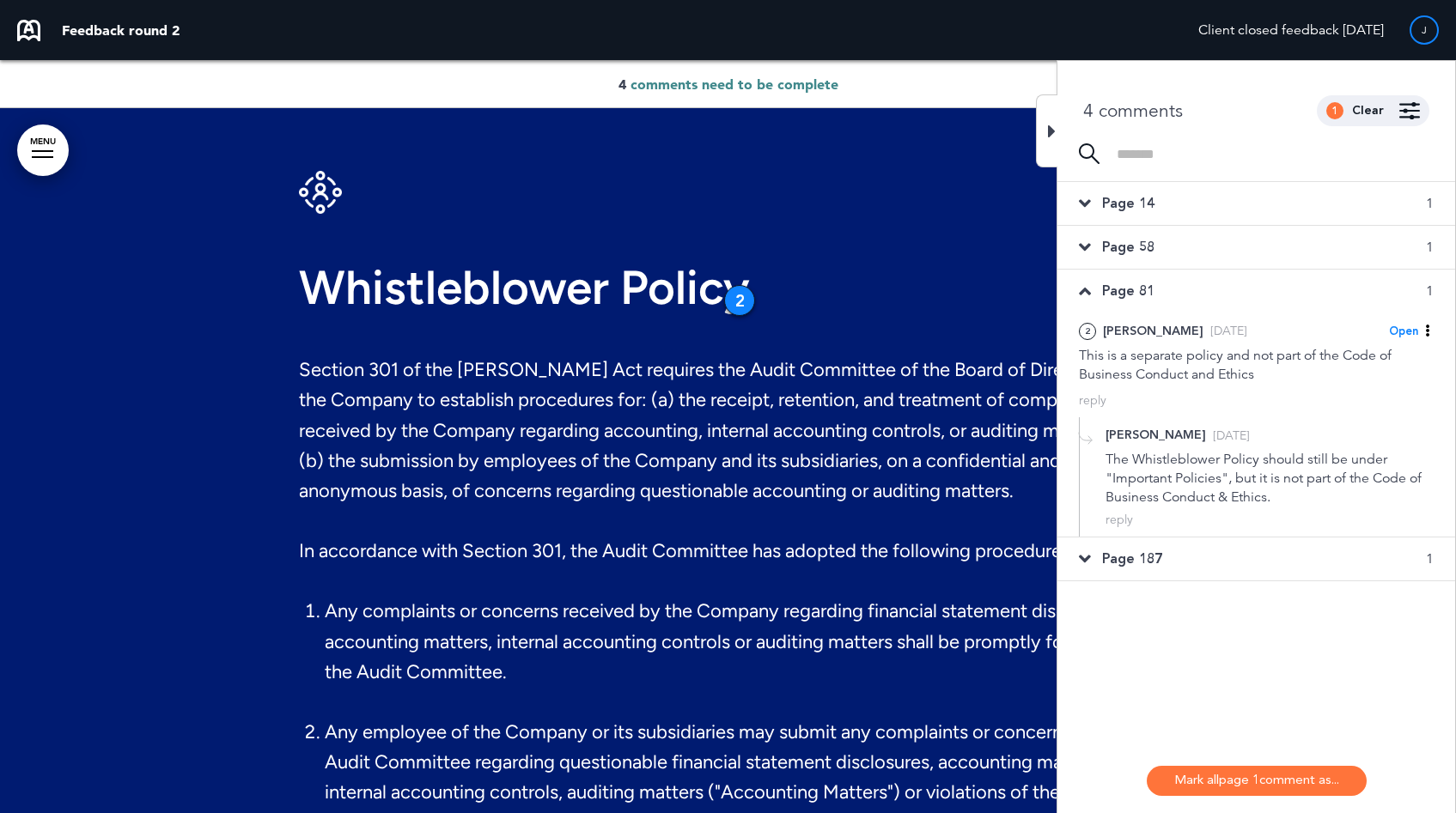
click at [1132, 290] on span "Page 81" at bounding box center [1128, 290] width 53 height 19
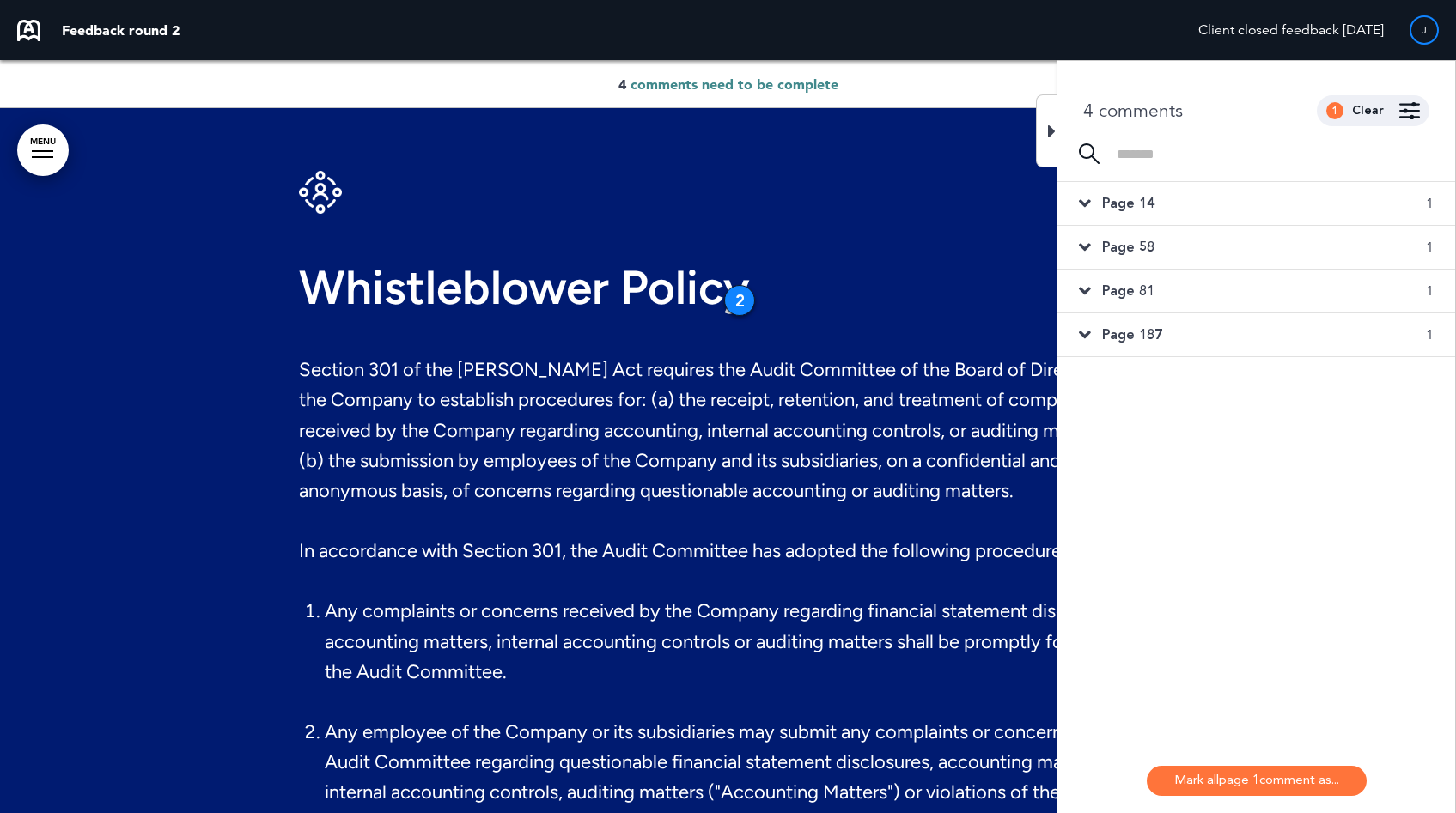
click at [1129, 261] on div "Page 58 1" at bounding box center [1256, 247] width 398 height 43
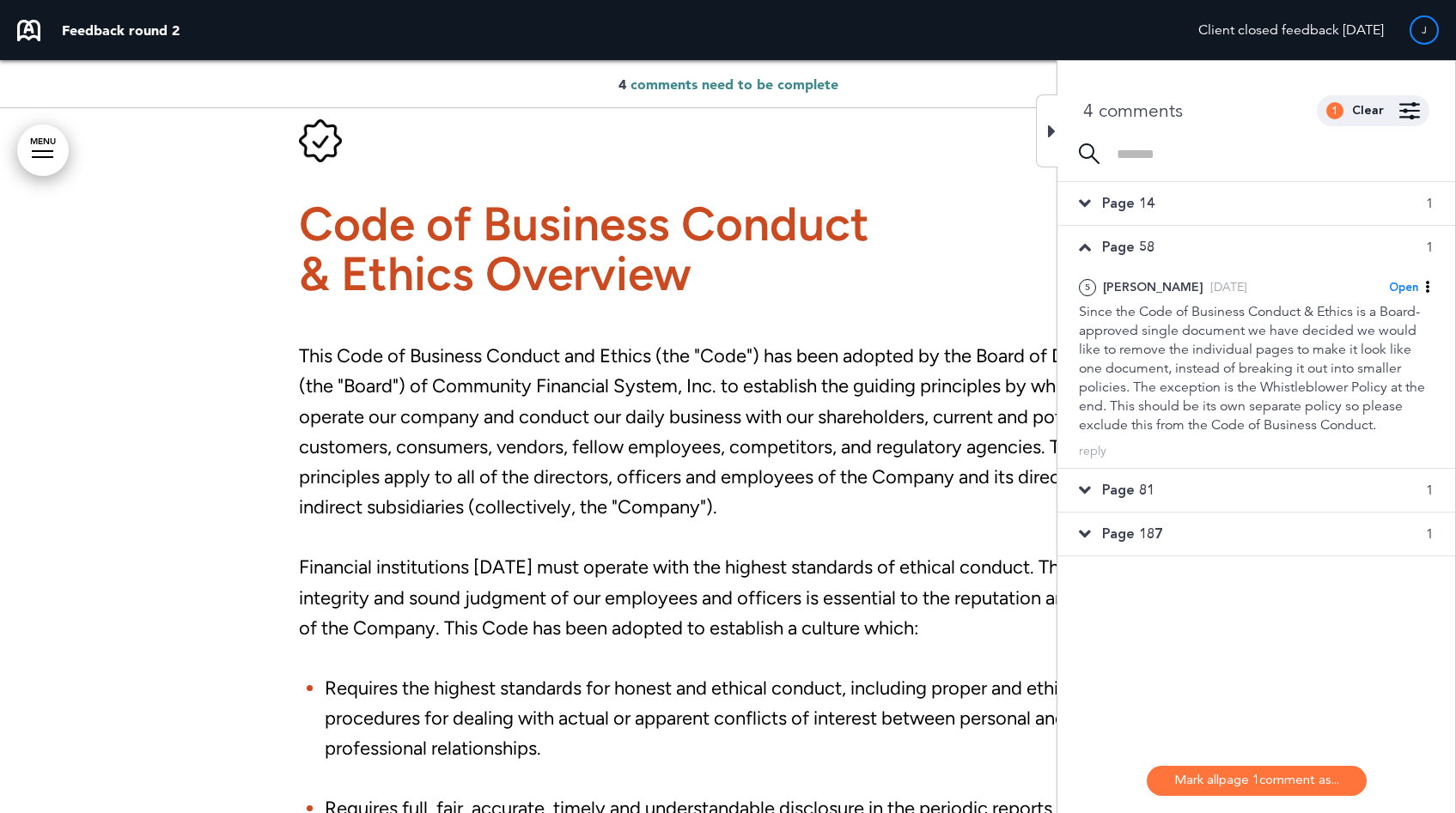
scroll to position [27504, 0]
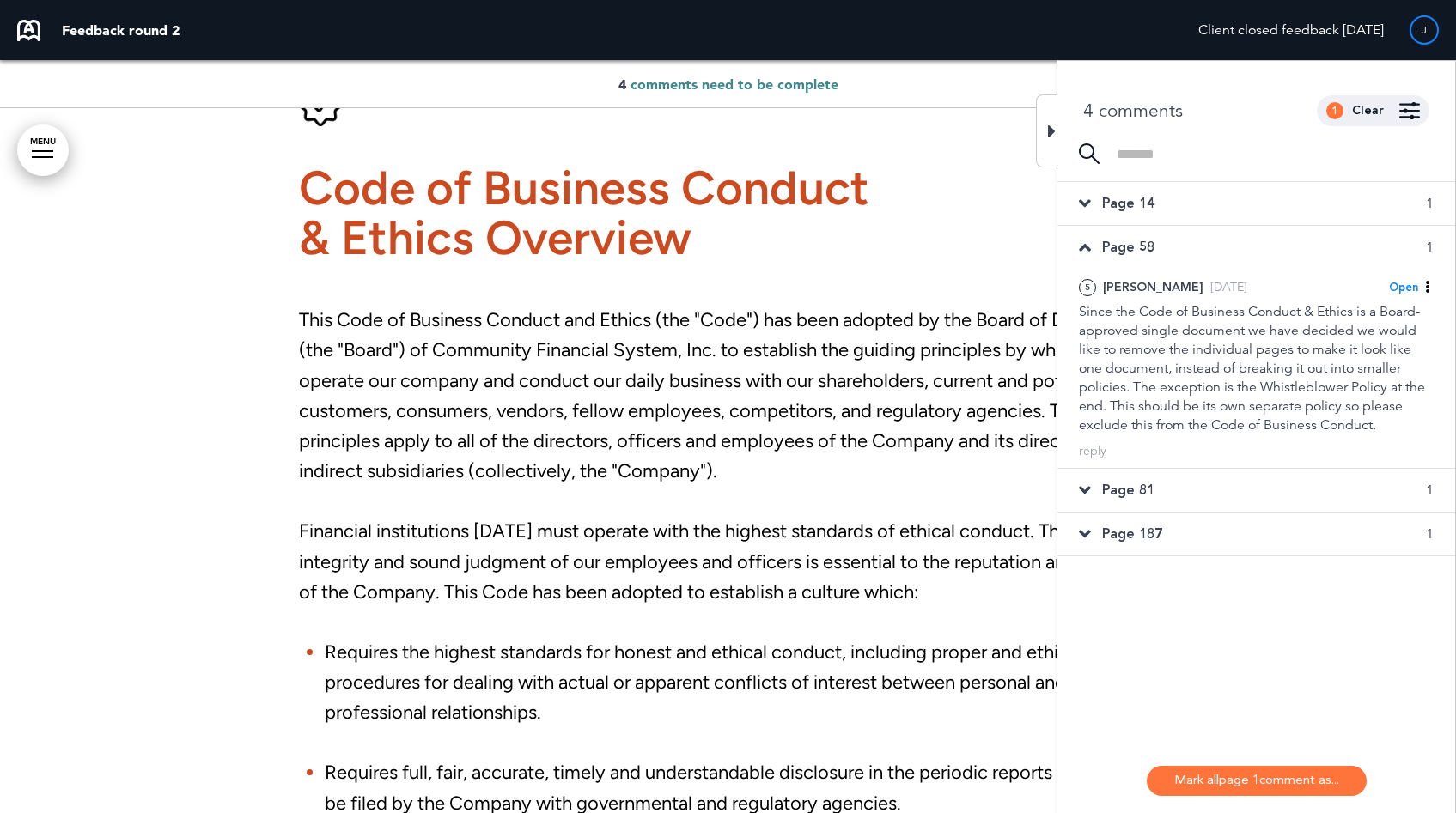
click at [1148, 493] on span "Page 81" at bounding box center [1128, 490] width 53 height 19
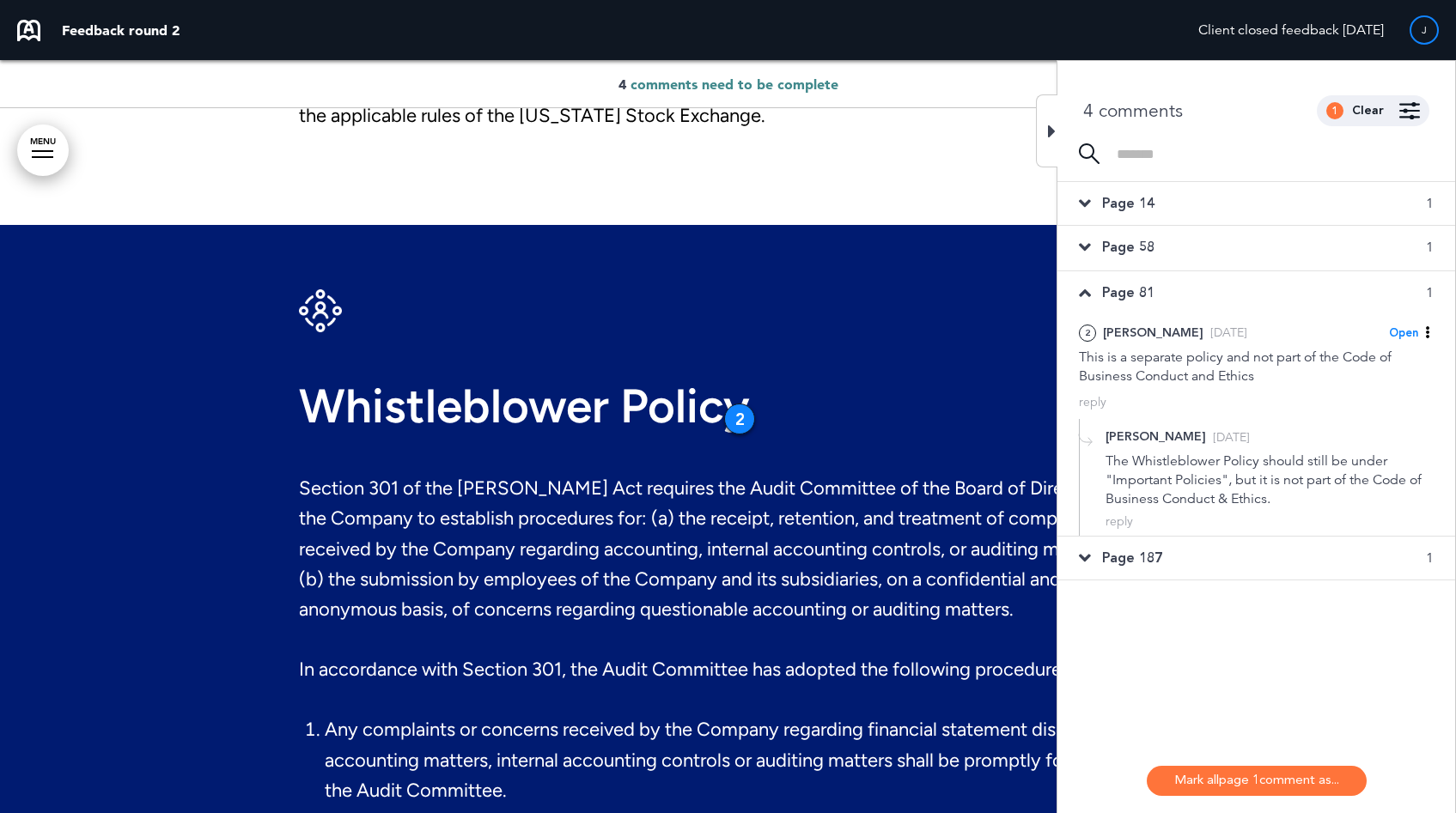
scroll to position [39857, 0]
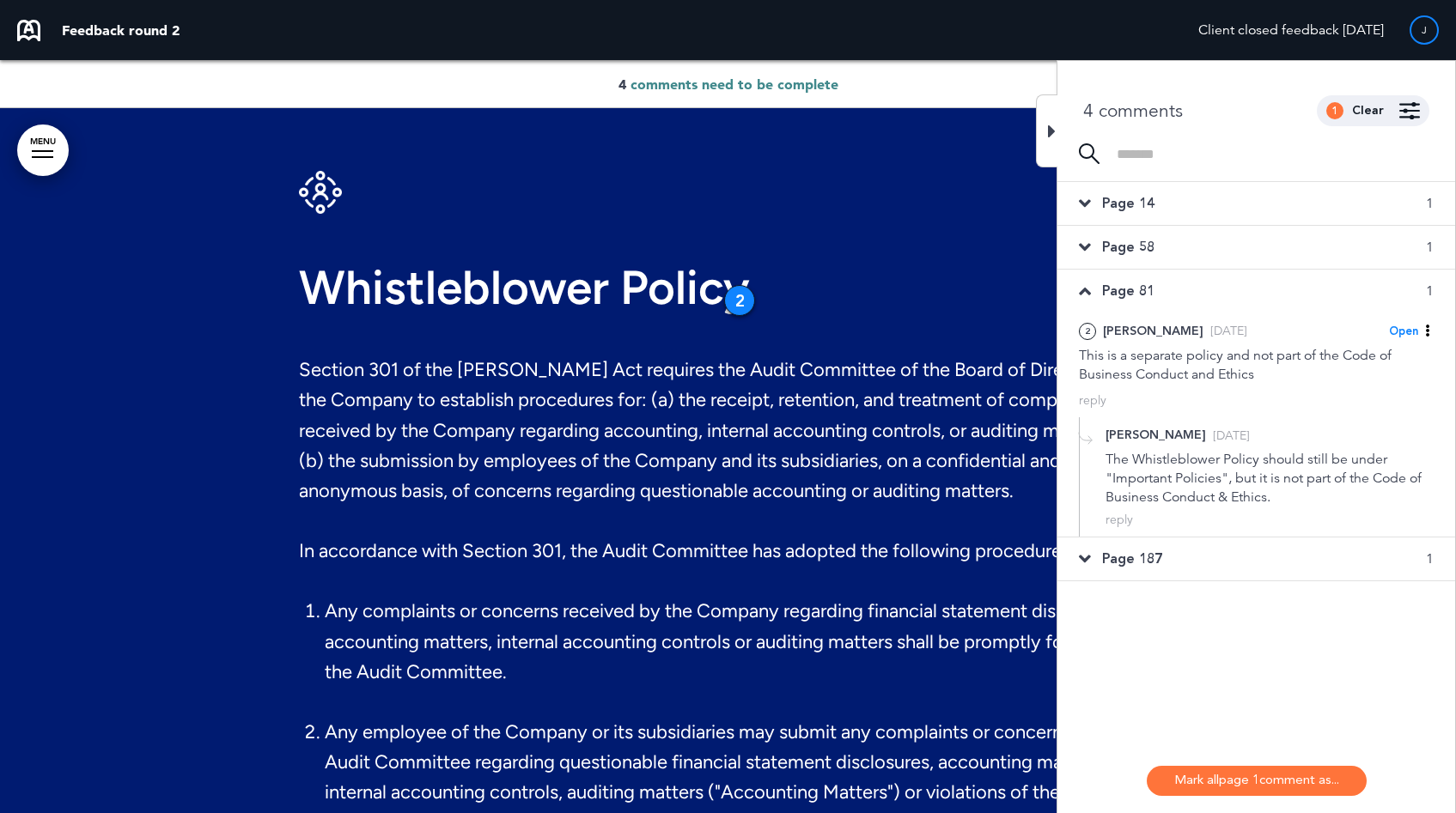
click at [1144, 566] on span "Page 187" at bounding box center [1132, 558] width 61 height 19
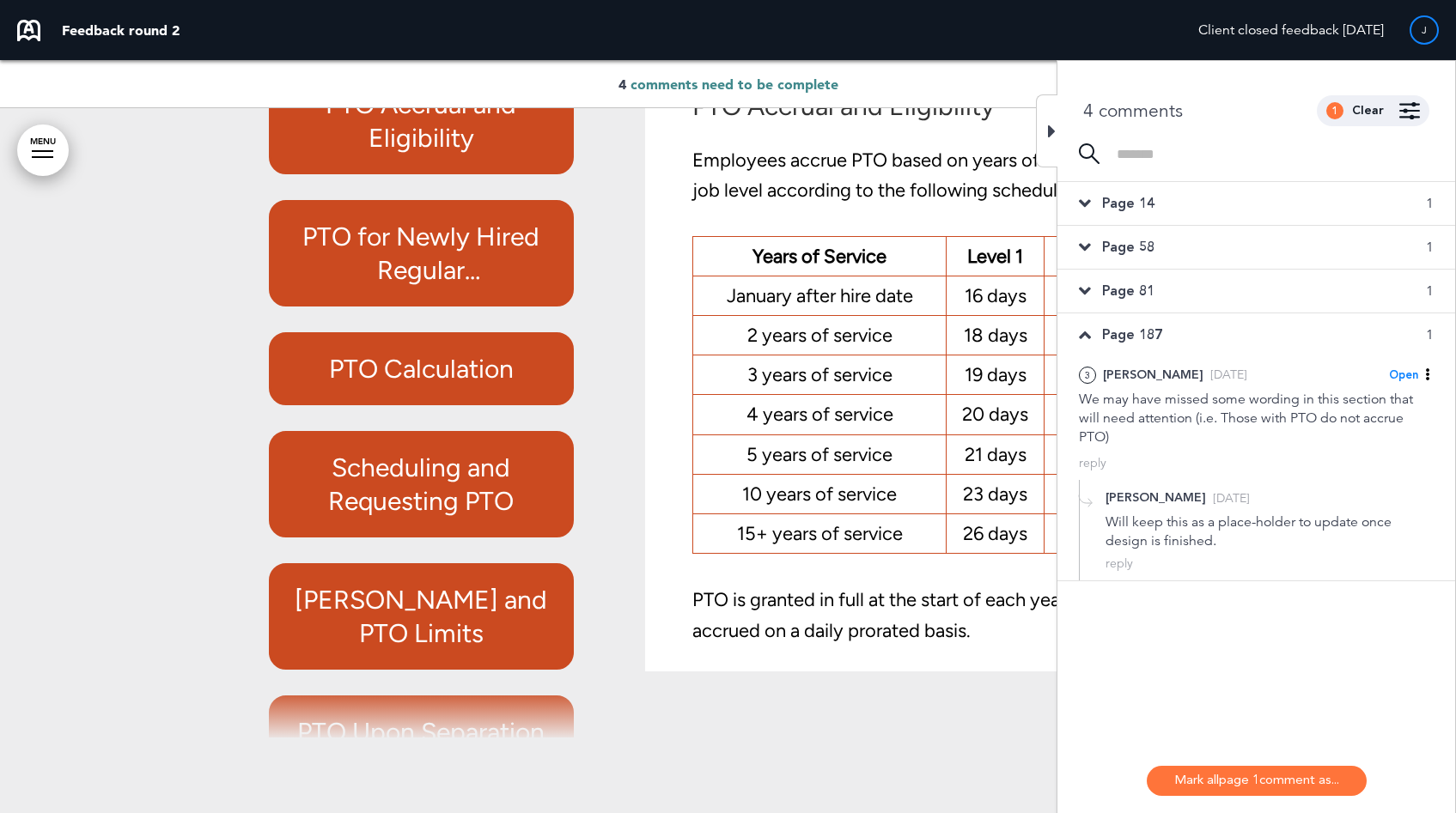
scroll to position [83287, 0]
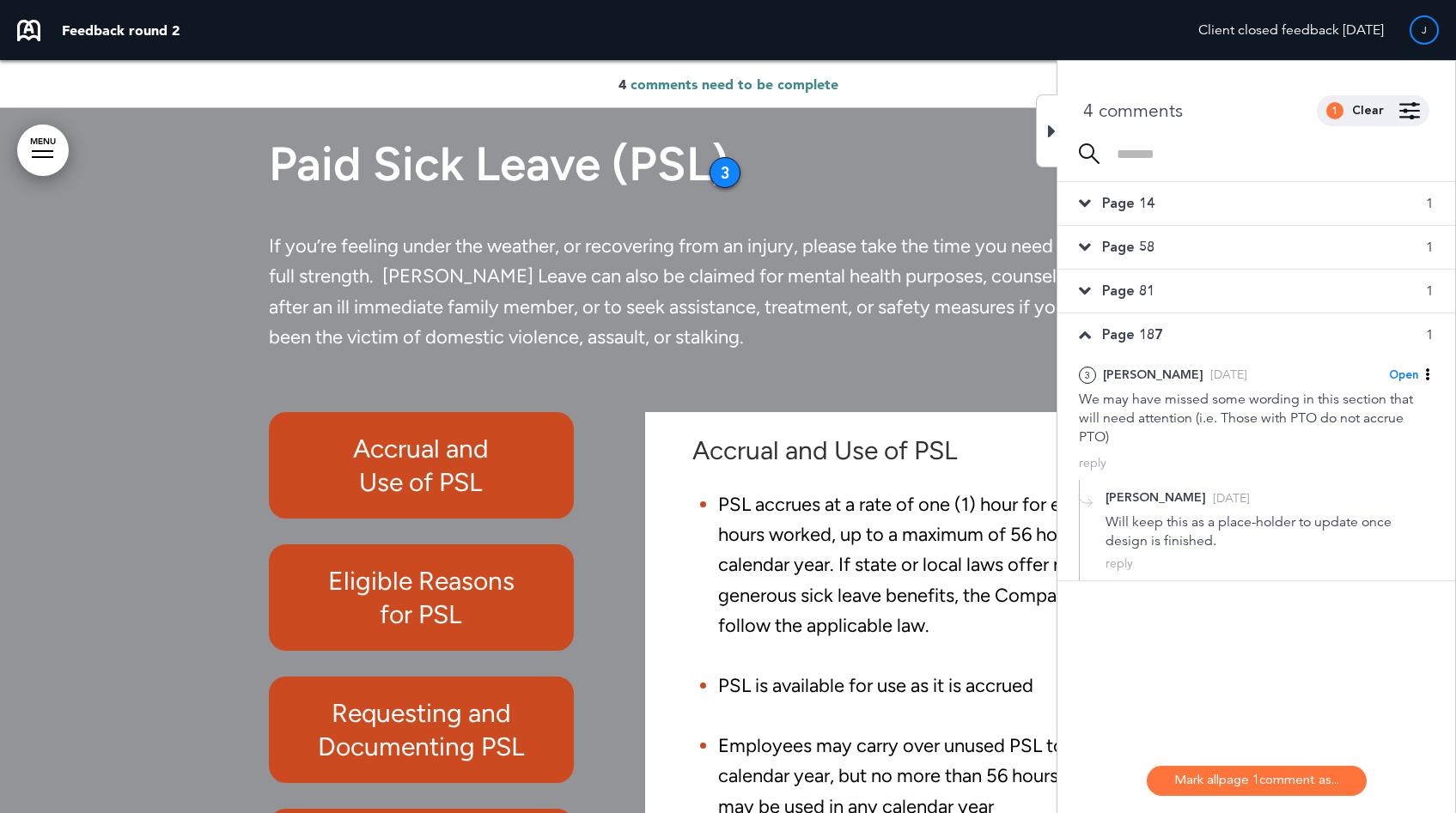
click at [1134, 337] on span "Page 187" at bounding box center [1132, 334] width 61 height 19
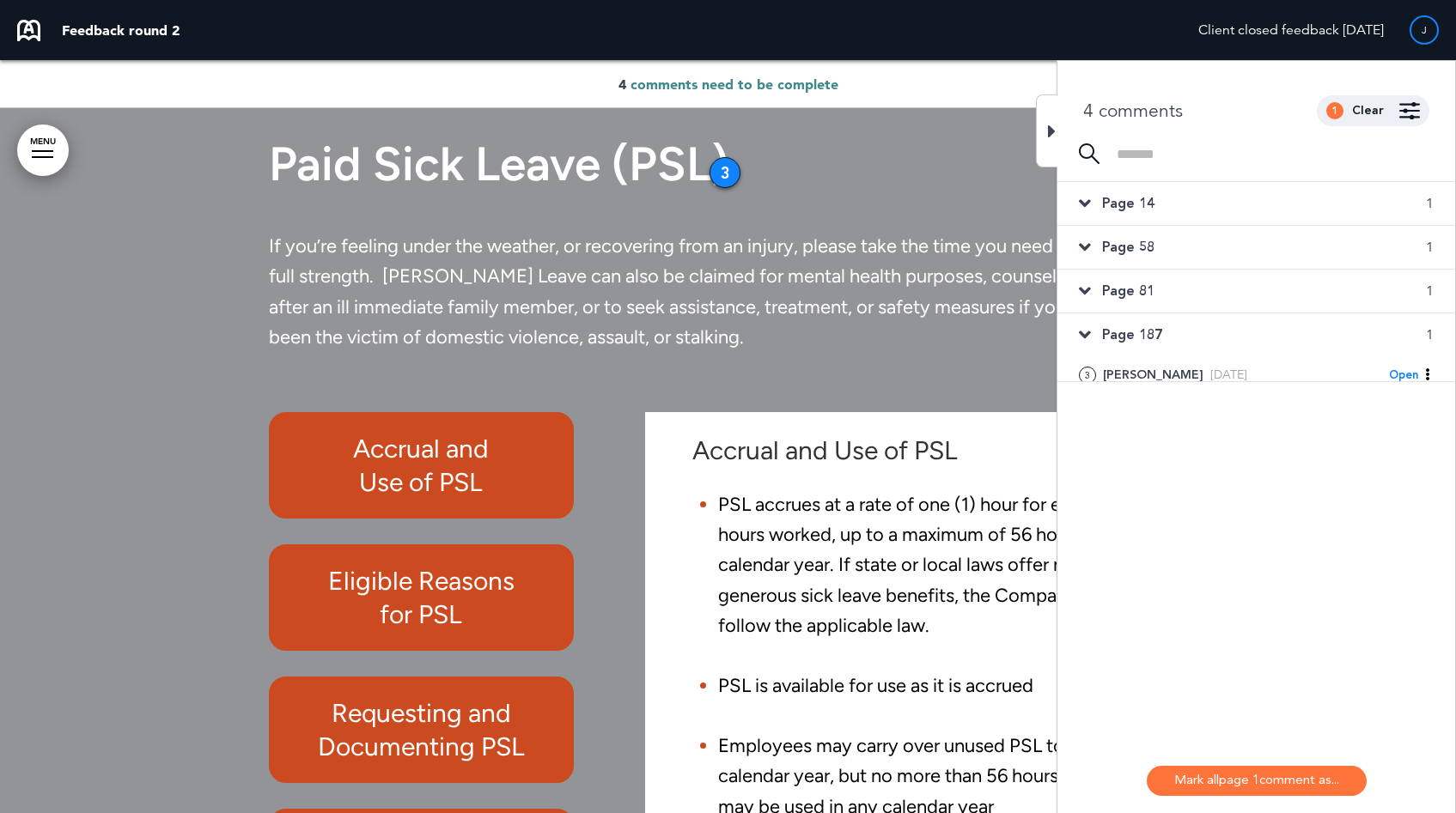
click at [1129, 288] on span "Page 81" at bounding box center [1128, 290] width 53 height 19
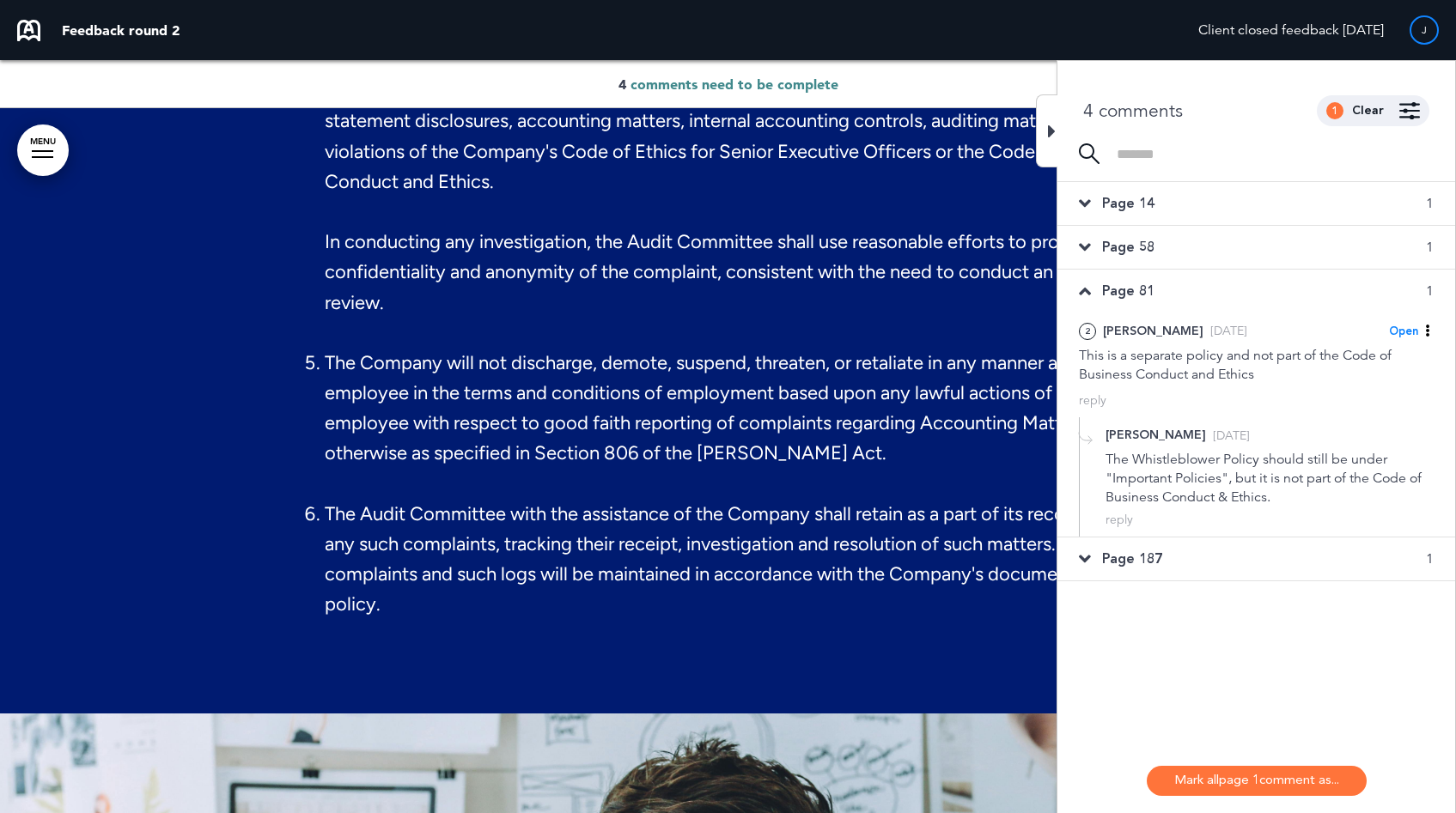
scroll to position [41260, 0]
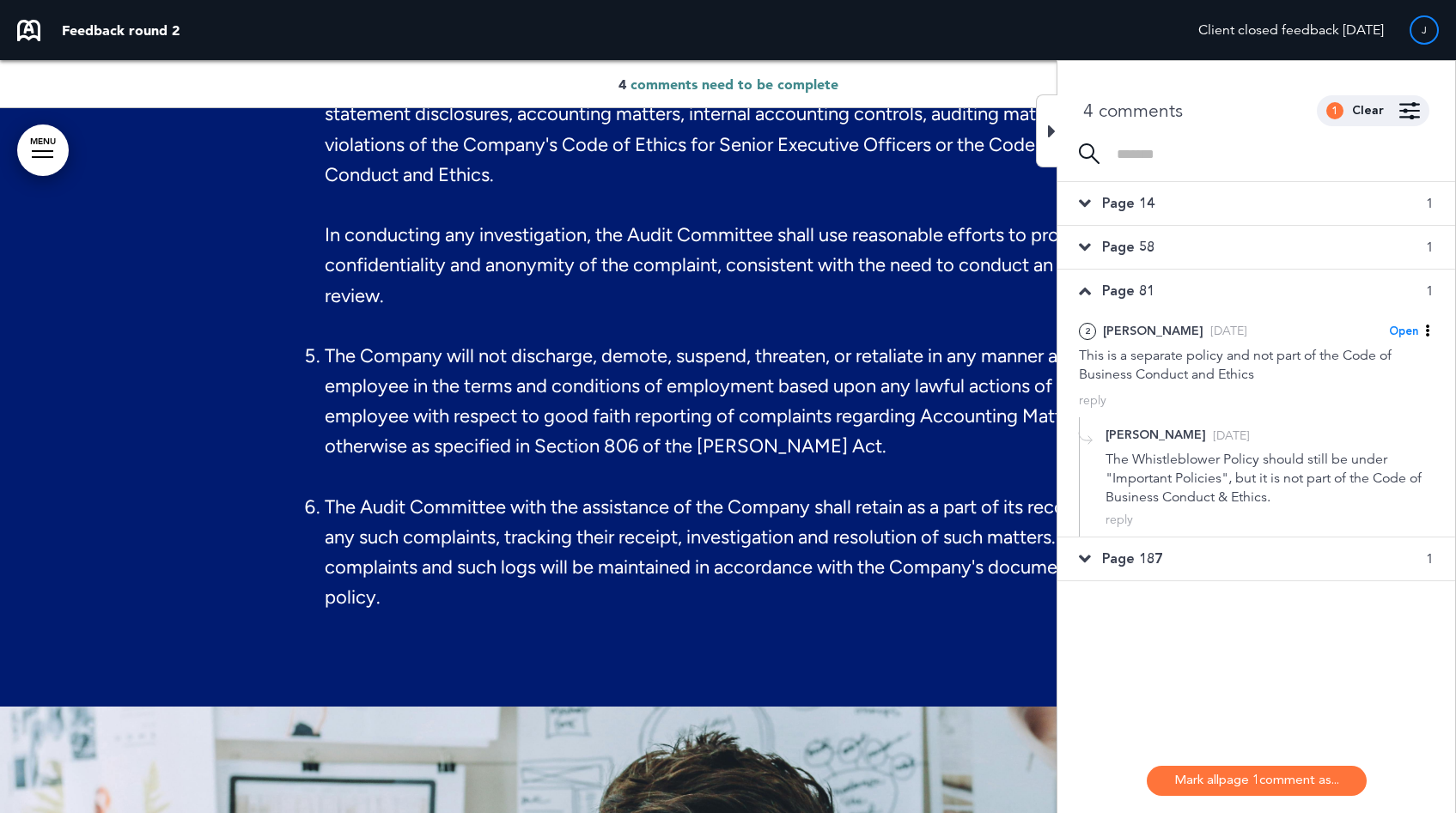
click at [1045, 141] on div at bounding box center [1046, 131] width 22 height 73
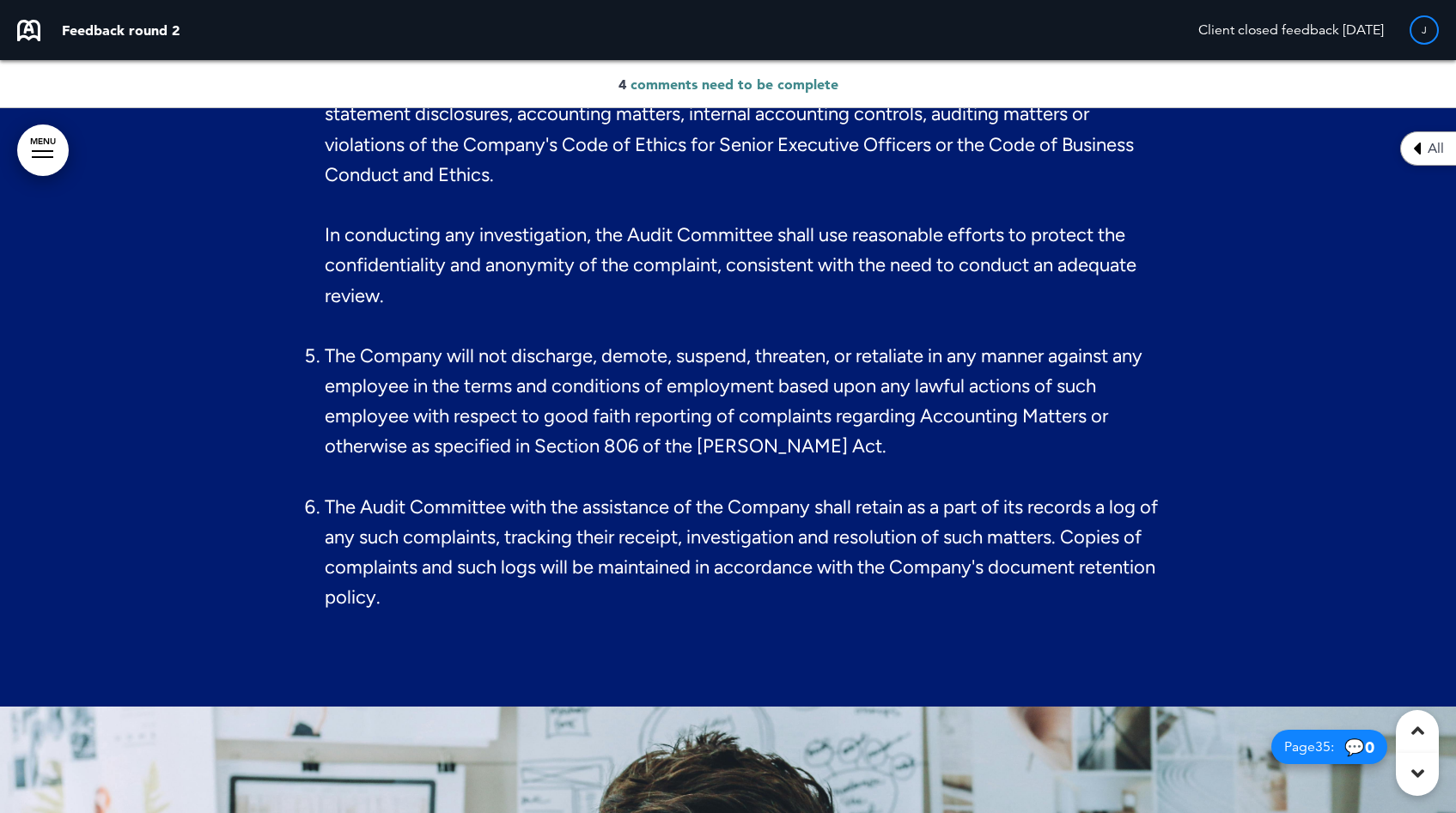
click at [47, 167] on link "MENU" at bounding box center [43, 151] width 52 height 52
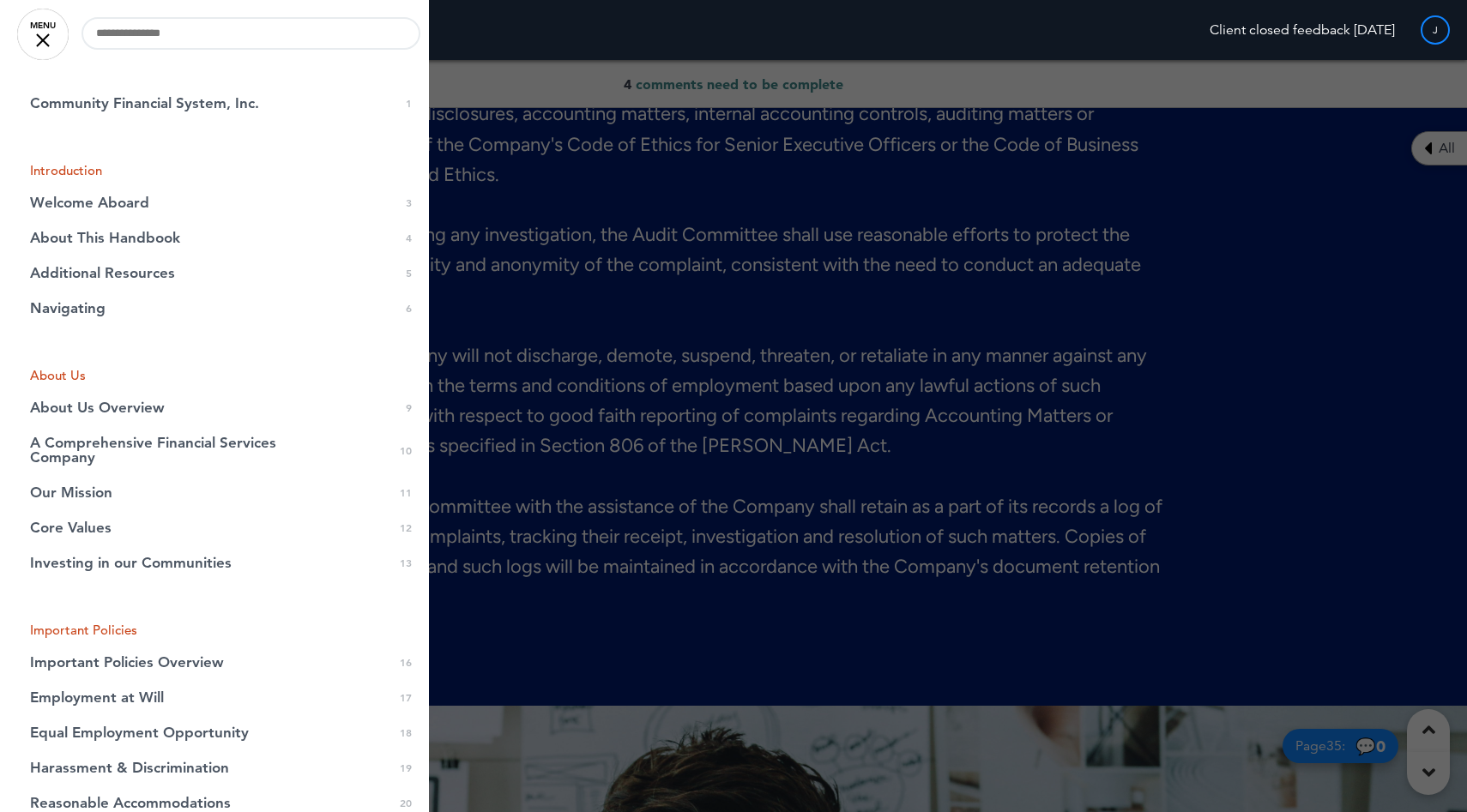
click at [51, 41] on link "MENU" at bounding box center [43, 35] width 52 height 51
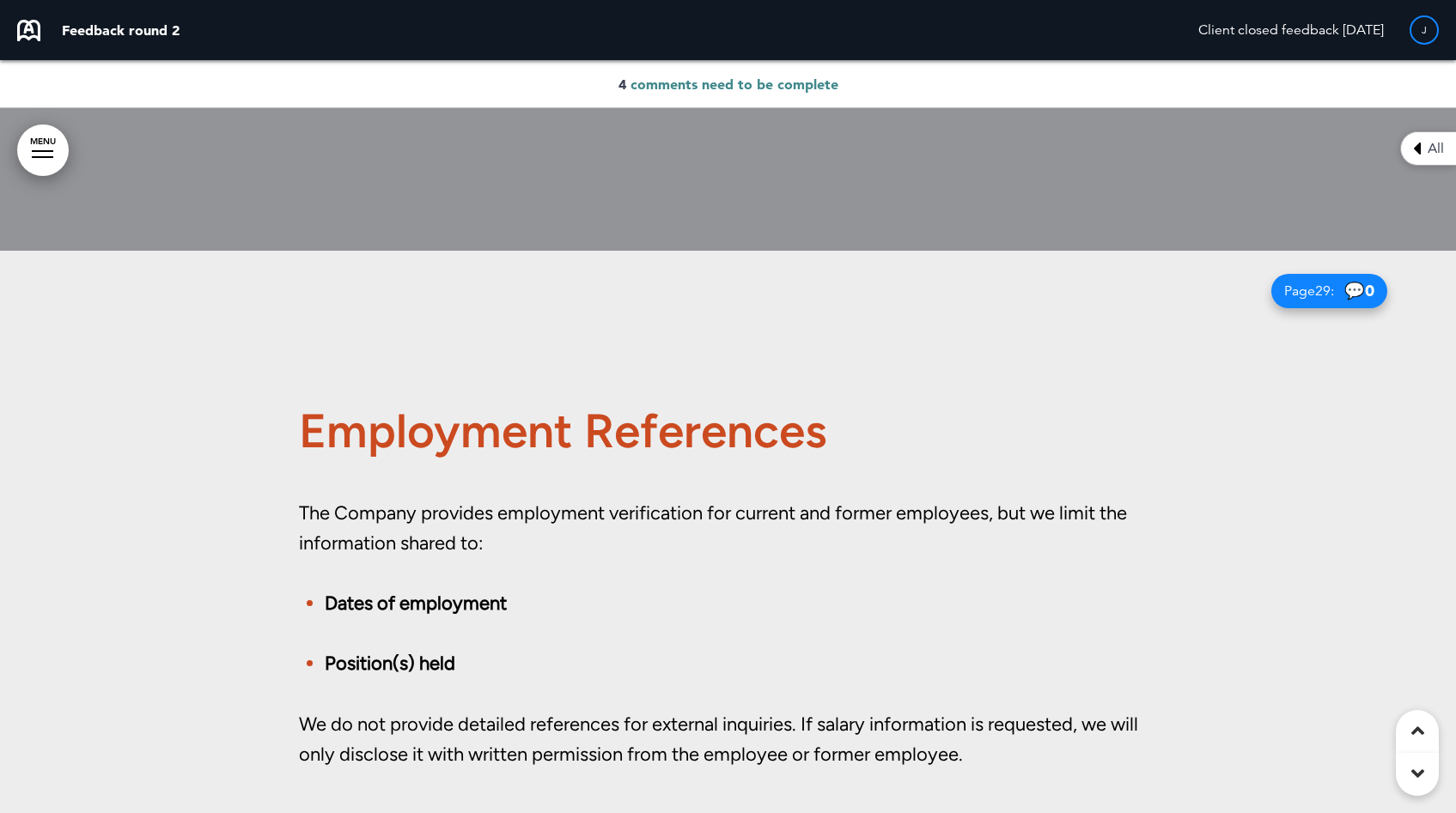
scroll to position [24021, 0]
